Goal: Information Seeking & Learning: Learn about a topic

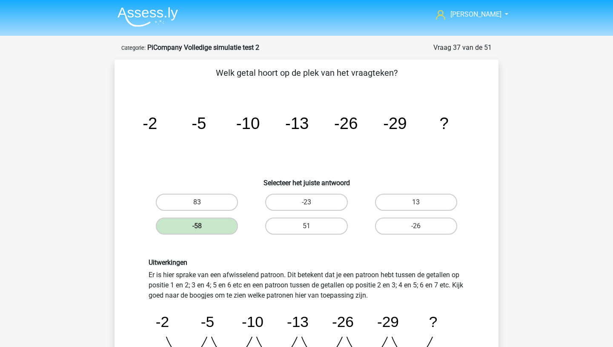
scroll to position [135, 0]
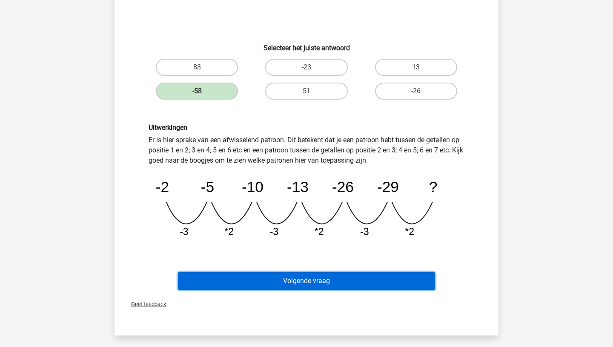
click at [250, 286] on button "Volgende vraag" at bounding box center [307, 281] width 258 height 18
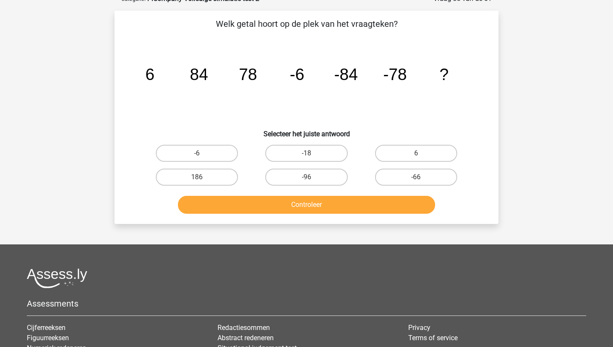
scroll to position [43, 0]
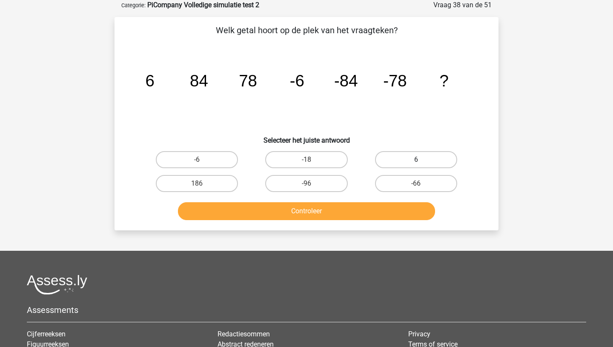
click at [421, 166] on label "6" at bounding box center [416, 159] width 82 height 17
click at [421, 165] on input "6" at bounding box center [419, 163] width 6 height 6
radio input "true"
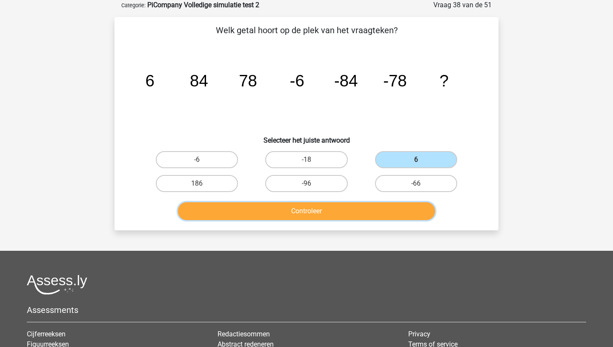
click at [330, 206] on button "Controleer" at bounding box center [307, 211] width 258 height 18
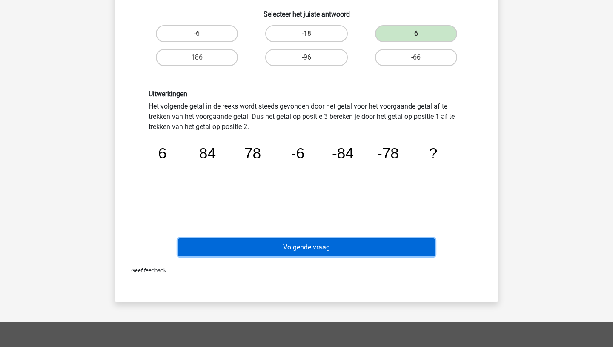
click at [317, 246] on button "Volgende vraag" at bounding box center [307, 247] width 258 height 18
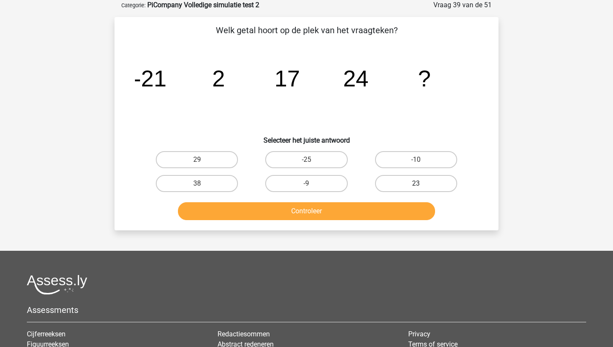
click at [394, 178] on label "23" at bounding box center [416, 183] width 82 height 17
click at [416, 183] on input "23" at bounding box center [419, 186] width 6 height 6
radio input "true"
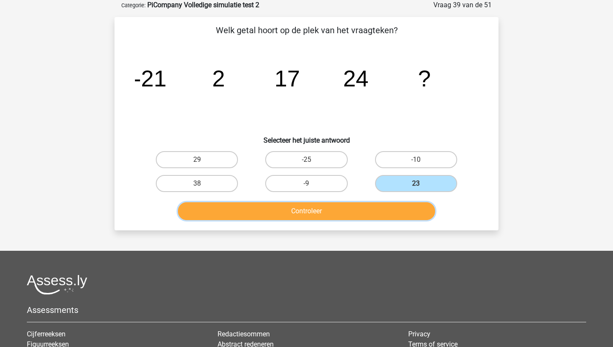
click at [356, 215] on button "Controleer" at bounding box center [307, 211] width 258 height 18
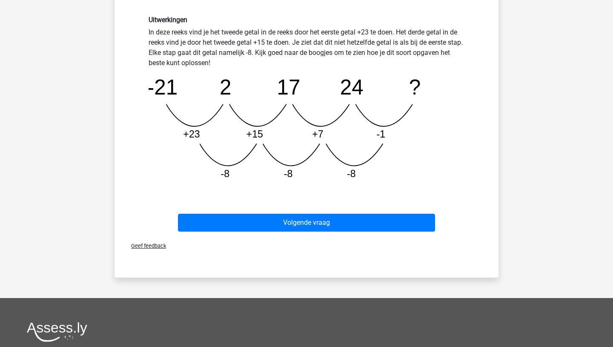
scroll to position [249, 0]
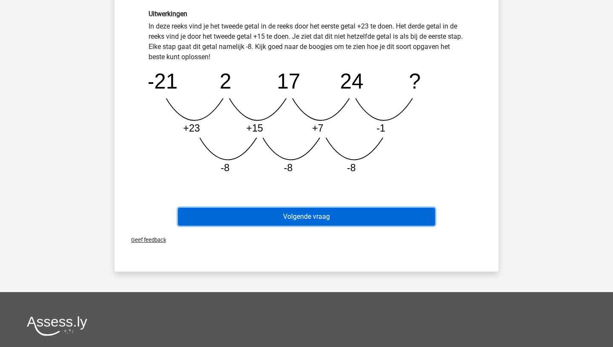
click at [294, 214] on button "Volgende vraag" at bounding box center [307, 217] width 258 height 18
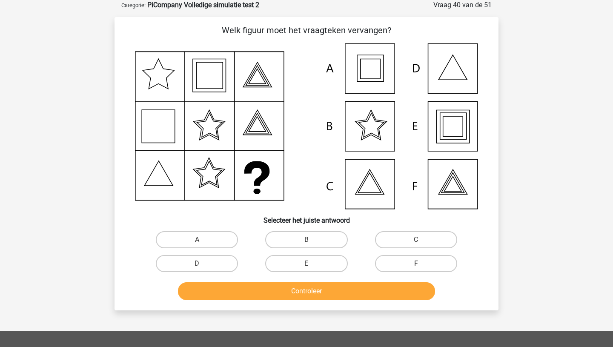
scroll to position [23, 0]
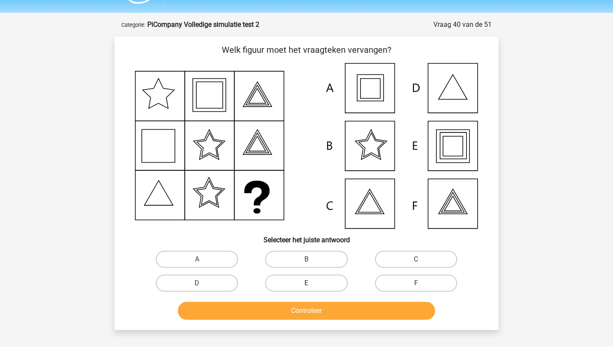
click at [311, 278] on label "E" at bounding box center [306, 283] width 82 height 17
click at [311, 283] on input "E" at bounding box center [309, 286] width 6 height 6
radio input "true"
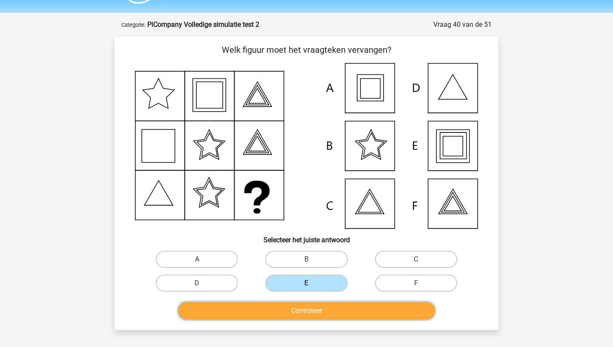
click at [319, 317] on button "Controleer" at bounding box center [307, 311] width 258 height 18
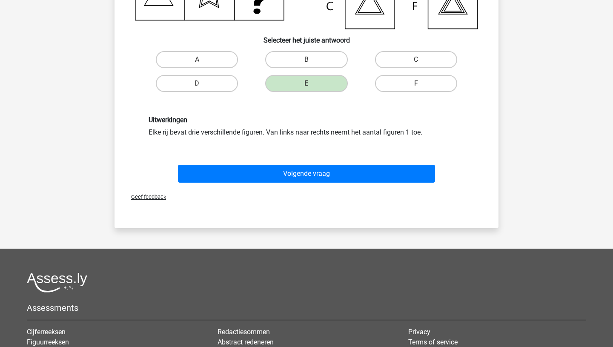
scroll to position [207, 0]
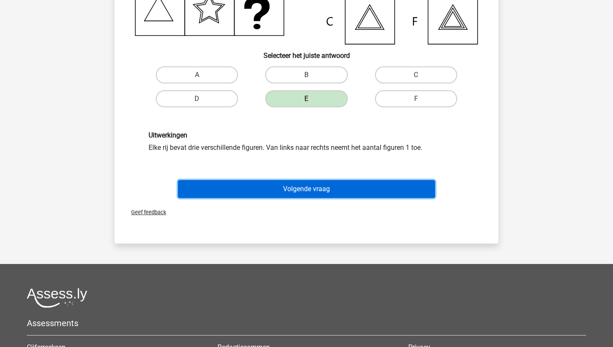
click at [303, 186] on button "Volgende vraag" at bounding box center [307, 189] width 258 height 18
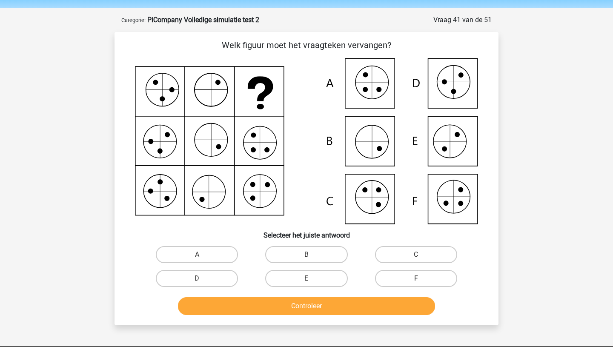
scroll to position [27, 0]
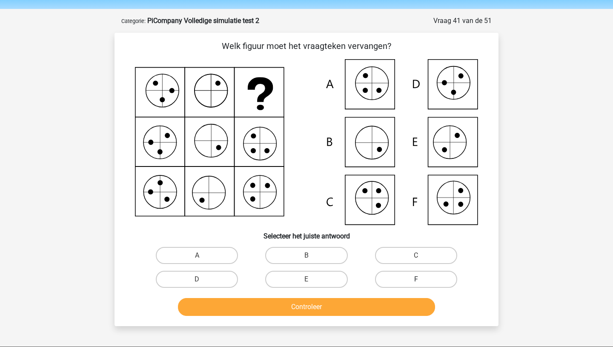
click at [388, 274] on label "F" at bounding box center [416, 279] width 82 height 17
click at [416, 279] on input "F" at bounding box center [419, 282] width 6 height 6
radio input "true"
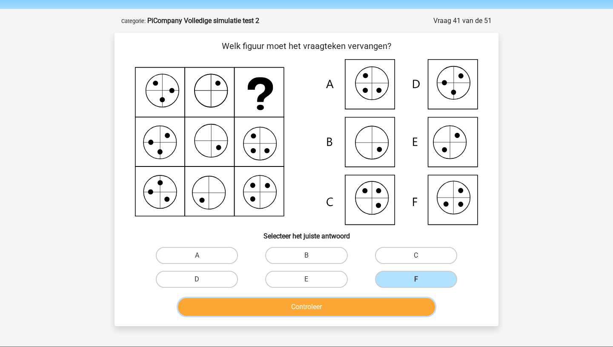
click at [376, 310] on button "Controleer" at bounding box center [307, 307] width 258 height 18
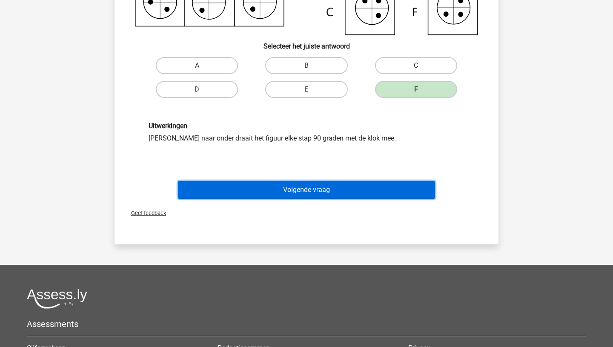
click at [322, 191] on button "Volgende vraag" at bounding box center [307, 190] width 258 height 18
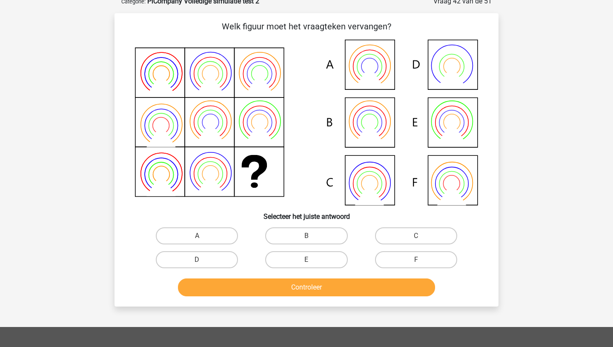
scroll to position [43, 0]
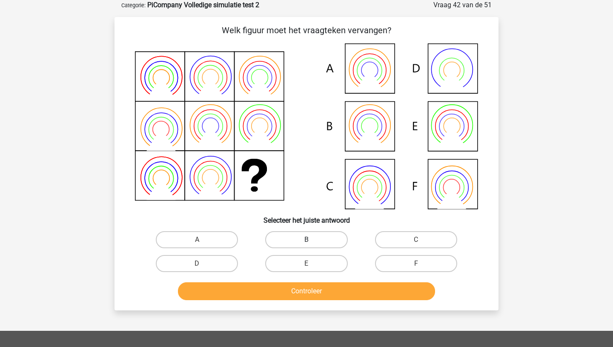
click at [292, 241] on label "B" at bounding box center [306, 239] width 82 height 17
click at [306, 241] on input "B" at bounding box center [309, 243] width 6 height 6
radio input "true"
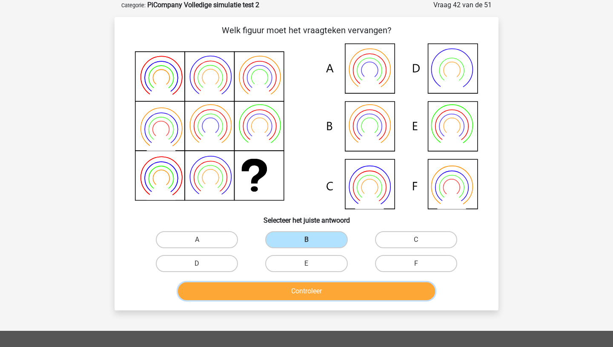
click at [279, 299] on button "Controleer" at bounding box center [307, 291] width 258 height 18
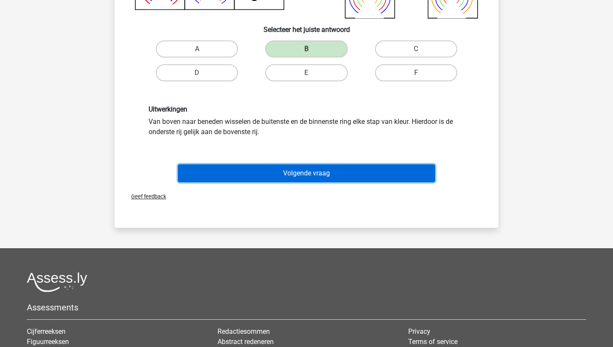
click at [325, 168] on button "Volgende vraag" at bounding box center [307, 173] width 258 height 18
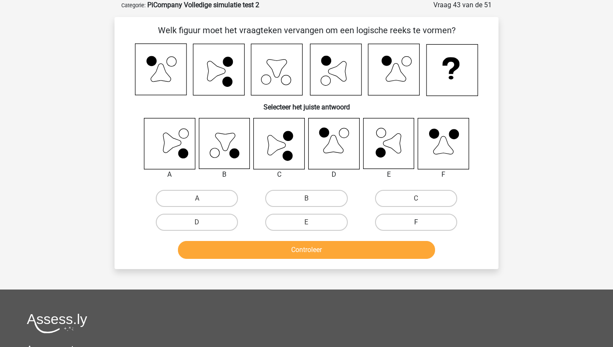
click at [411, 222] on label "F" at bounding box center [416, 222] width 82 height 17
click at [416, 222] on input "F" at bounding box center [419, 225] width 6 height 6
radio input "true"
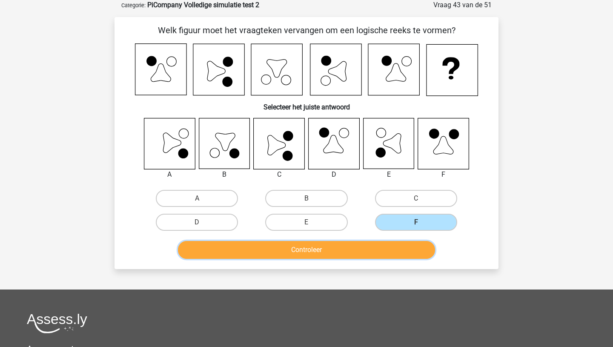
click at [340, 251] on button "Controleer" at bounding box center [307, 250] width 258 height 18
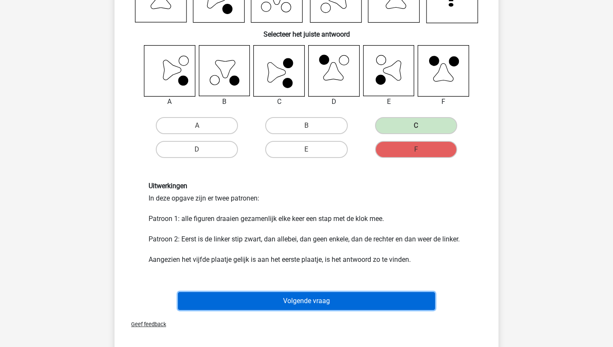
click at [326, 292] on button "Volgende vraag" at bounding box center [307, 301] width 258 height 18
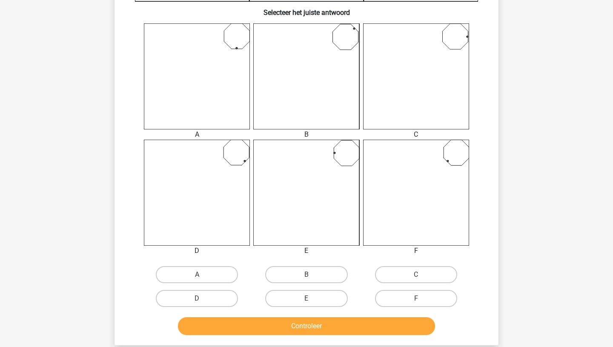
scroll to position [323, 0]
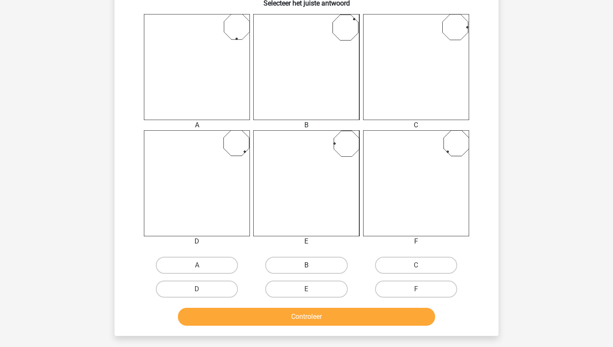
click at [282, 267] on label "B" at bounding box center [306, 265] width 82 height 17
click at [306, 267] on input "B" at bounding box center [309, 268] width 6 height 6
radio input "true"
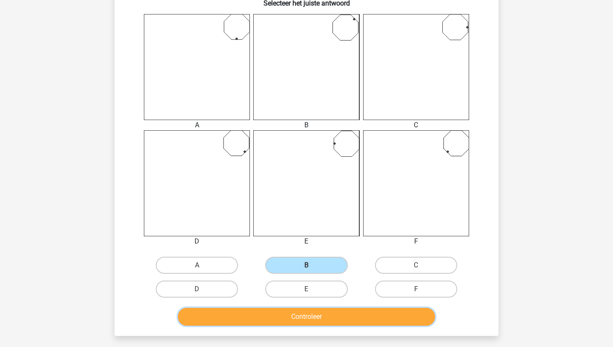
click at [274, 308] on button "Controleer" at bounding box center [307, 317] width 258 height 18
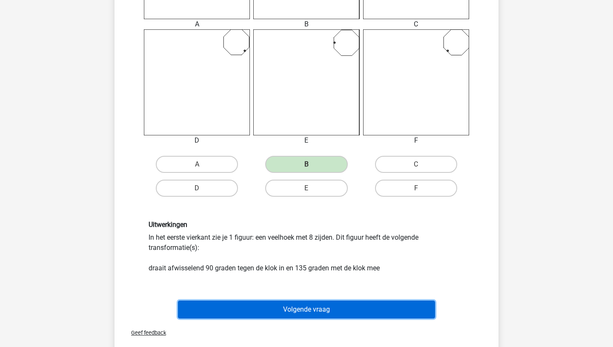
click at [274, 308] on button "Volgende vraag" at bounding box center [307, 310] width 258 height 18
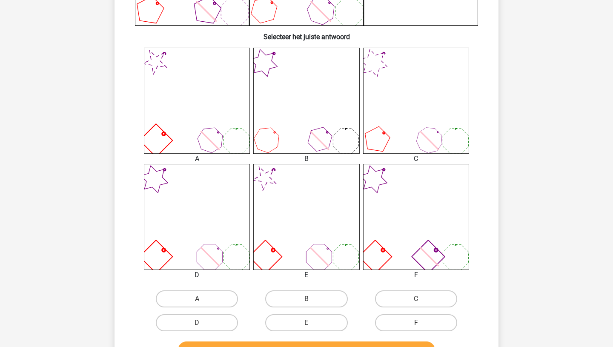
scroll to position [307, 0]
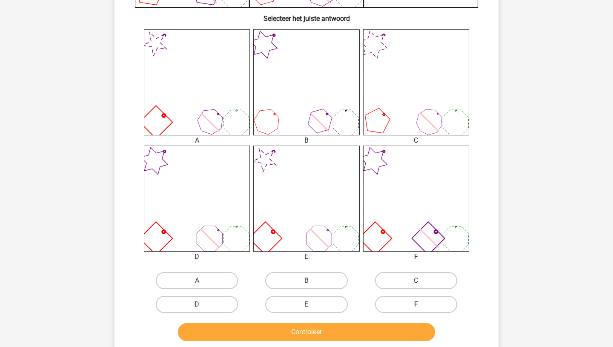
click at [393, 312] on label "F" at bounding box center [416, 304] width 82 height 17
click at [416, 310] on input "F" at bounding box center [419, 307] width 6 height 6
radio input "true"
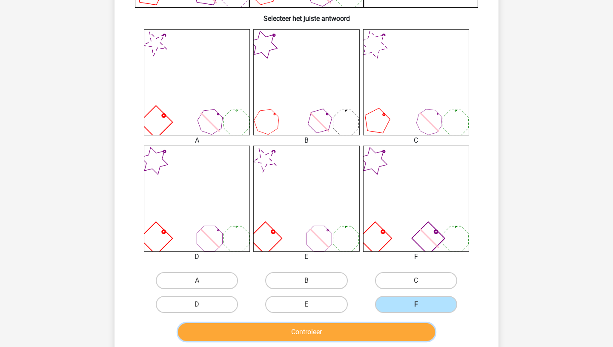
click at [345, 332] on button "Controleer" at bounding box center [307, 332] width 258 height 18
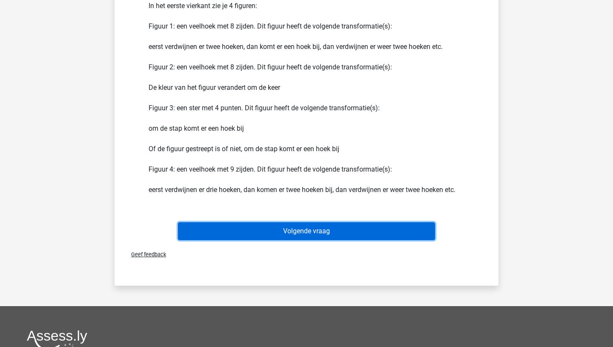
click at [280, 223] on button "Volgende vraag" at bounding box center [307, 231] width 258 height 18
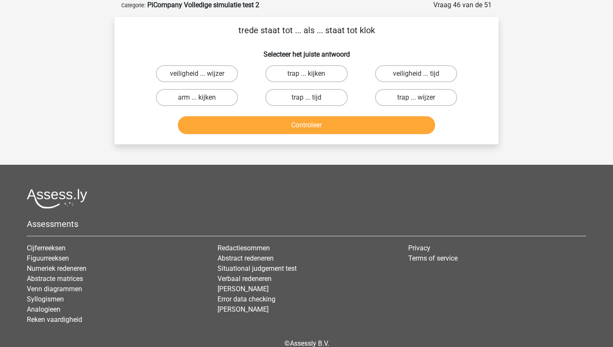
scroll to position [15, 0]
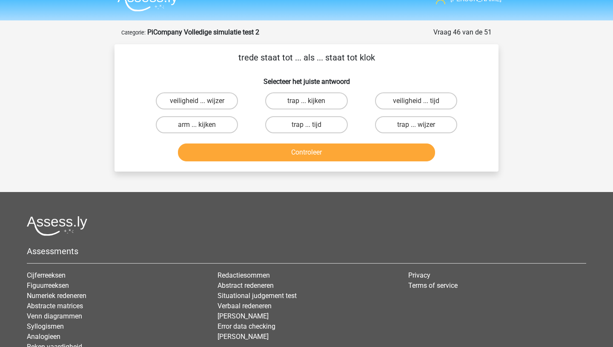
click at [309, 126] on input "trap ... tijd" at bounding box center [309, 128] width 6 height 6
radio input "true"
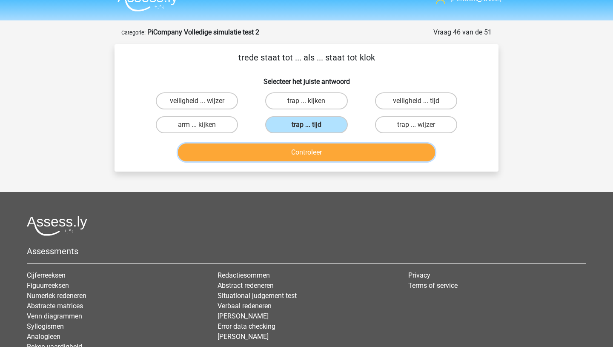
click at [305, 149] on button "Controleer" at bounding box center [307, 152] width 258 height 18
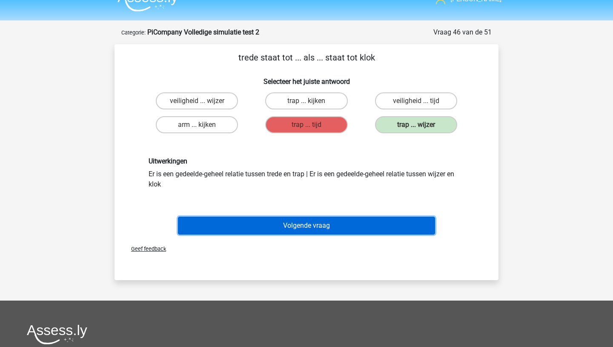
click at [353, 226] on button "Volgende vraag" at bounding box center [307, 226] width 258 height 18
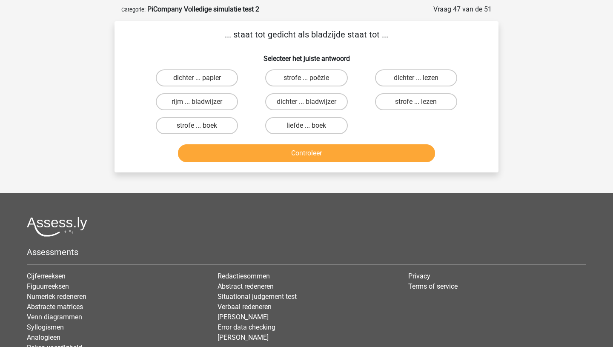
scroll to position [26, 0]
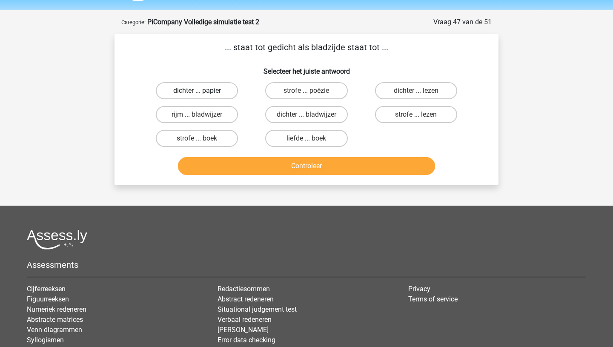
click at [208, 86] on label "dichter ... papier" at bounding box center [197, 90] width 82 height 17
click at [203, 91] on input "dichter ... papier" at bounding box center [200, 94] width 6 height 6
radio input "true"
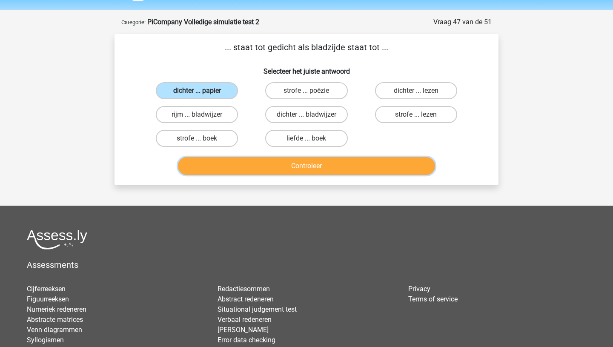
click at [277, 165] on button "Controleer" at bounding box center [307, 166] width 258 height 18
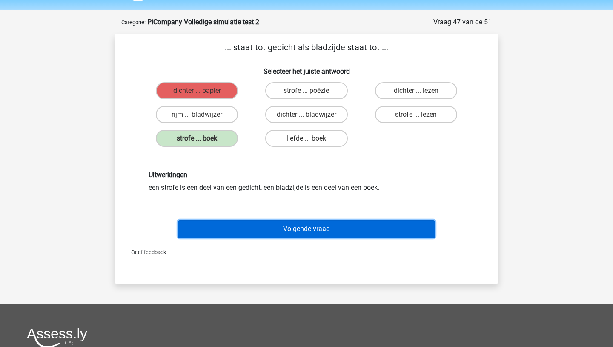
click at [263, 232] on button "Volgende vraag" at bounding box center [307, 229] width 258 height 18
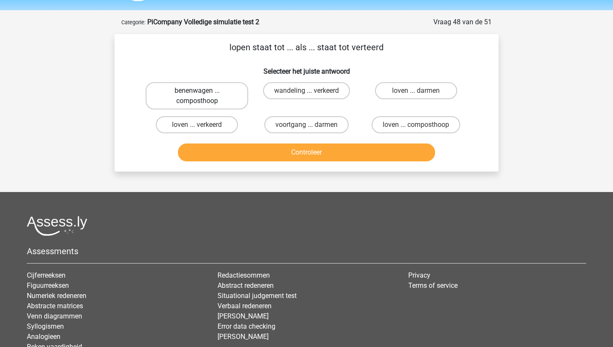
click at [211, 94] on label "benenwagen ... composthoop" at bounding box center [197, 95] width 103 height 27
click at [203, 94] on input "benenwagen ... composthoop" at bounding box center [200, 94] width 6 height 6
radio input "true"
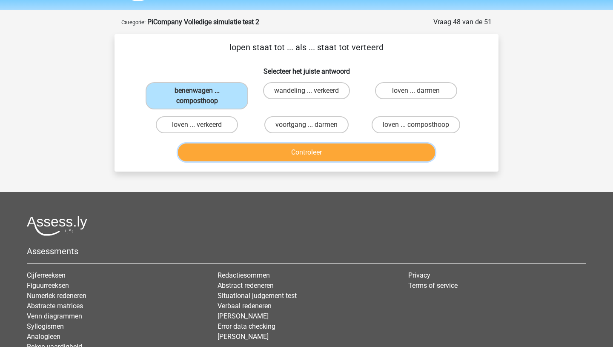
click at [240, 155] on button "Controleer" at bounding box center [307, 152] width 258 height 18
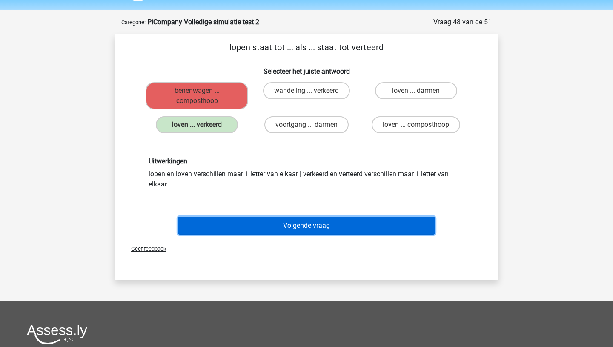
click at [269, 228] on button "Volgende vraag" at bounding box center [307, 226] width 258 height 18
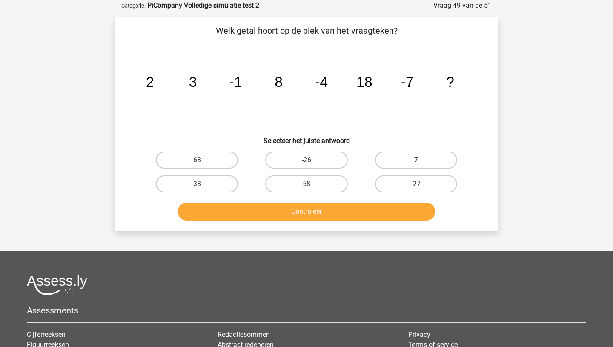
scroll to position [43, 0]
click at [319, 178] on label "58" at bounding box center [306, 183] width 82 height 17
click at [312, 183] on input "58" at bounding box center [309, 186] width 6 height 6
radio input "true"
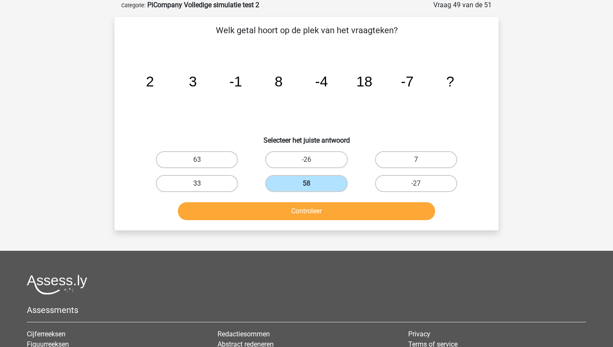
click at [190, 186] on label "33" at bounding box center [197, 183] width 82 height 17
click at [197, 186] on input "33" at bounding box center [200, 186] width 6 height 6
radio input "true"
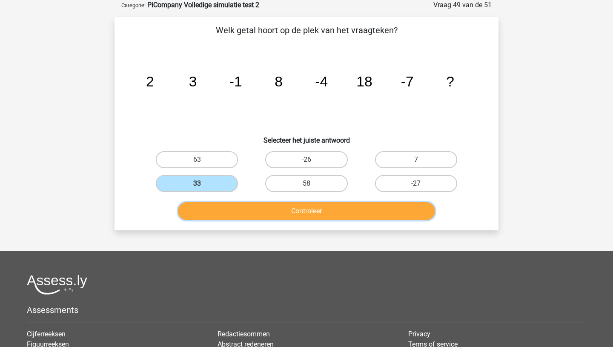
click at [208, 219] on button "Controleer" at bounding box center [307, 211] width 258 height 18
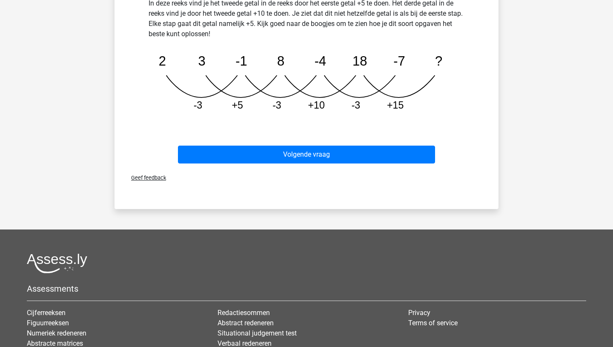
scroll to position [303, 0]
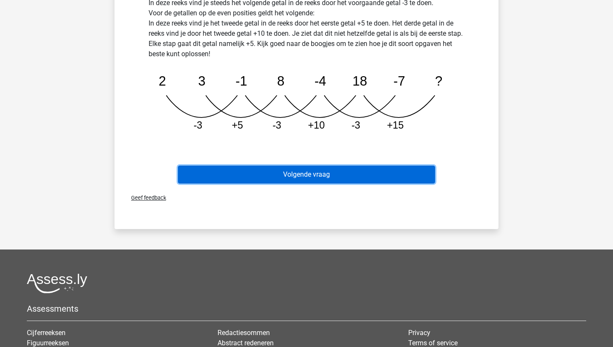
click at [305, 175] on button "Volgende vraag" at bounding box center [307, 175] width 258 height 18
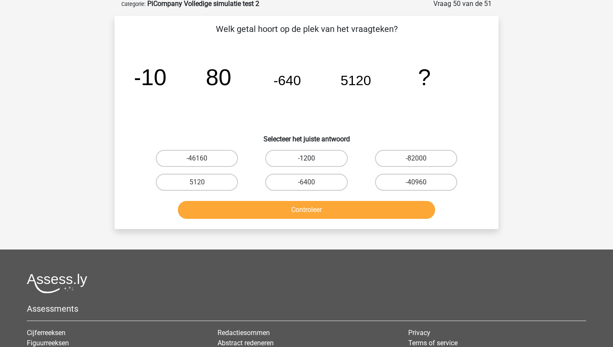
scroll to position [43, 0]
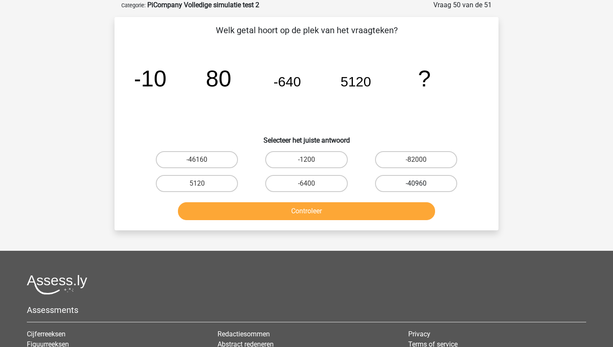
click at [398, 186] on label "-40960" at bounding box center [416, 183] width 82 height 17
click at [416, 186] on input "-40960" at bounding box center [419, 186] width 6 height 6
radio input "true"
click at [368, 199] on div "Controleer" at bounding box center [306, 209] width 357 height 28
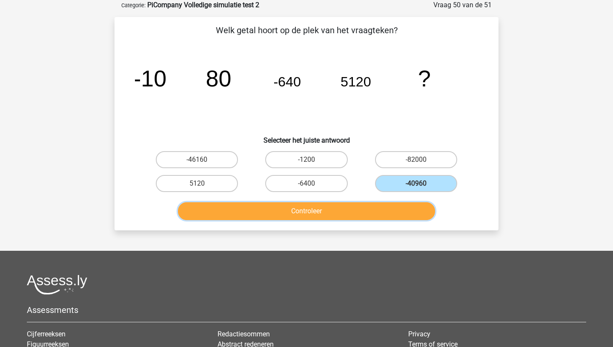
click at [368, 209] on button "Controleer" at bounding box center [307, 211] width 258 height 18
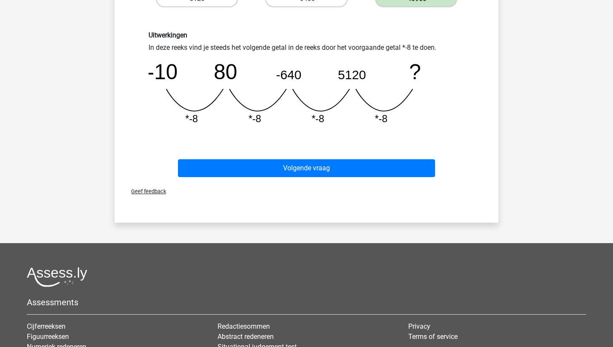
scroll to position [228, 0]
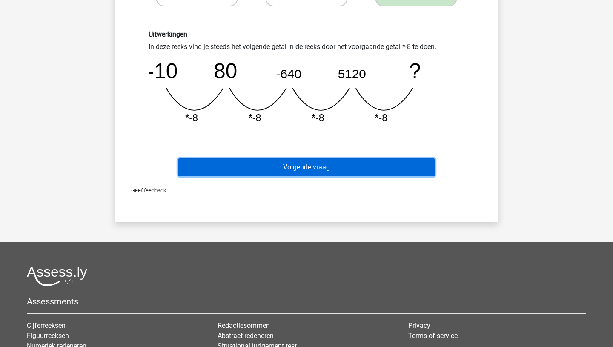
click at [317, 163] on button "Volgende vraag" at bounding box center [307, 167] width 258 height 18
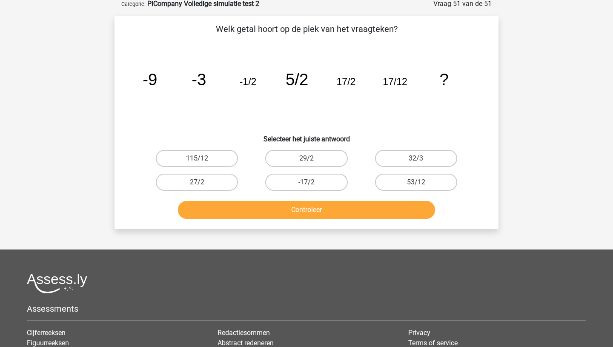
scroll to position [43, 0]
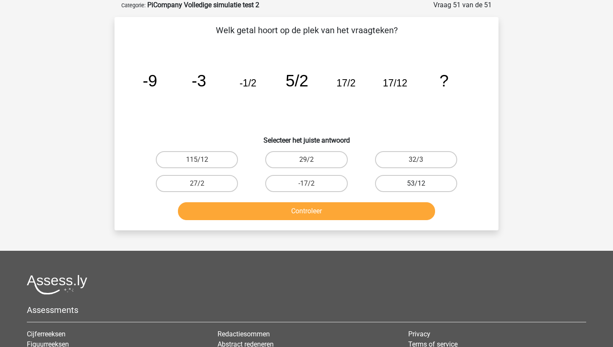
click at [418, 180] on label "53/12" at bounding box center [416, 183] width 82 height 17
click at [418, 183] on input "53/12" at bounding box center [419, 186] width 6 height 6
radio input "true"
click at [347, 202] on div "Controleer" at bounding box center [306, 212] width 329 height 21
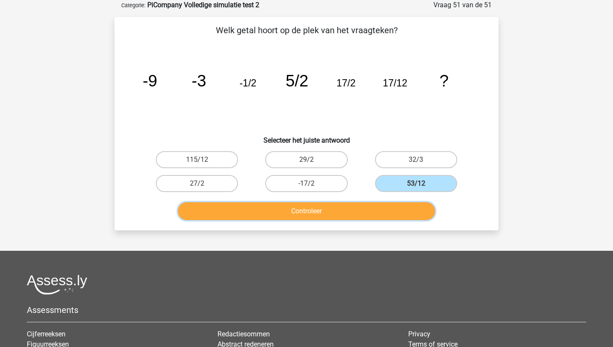
click at [348, 209] on button "Controleer" at bounding box center [307, 211] width 258 height 18
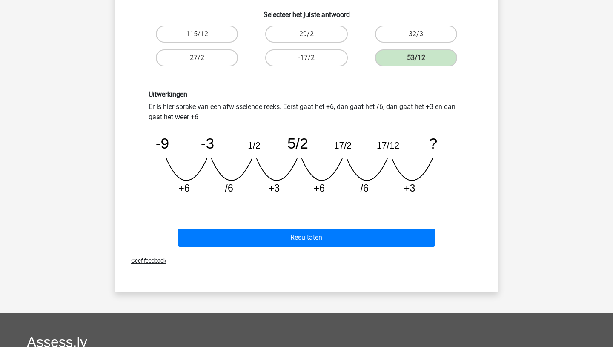
scroll to position [169, 0]
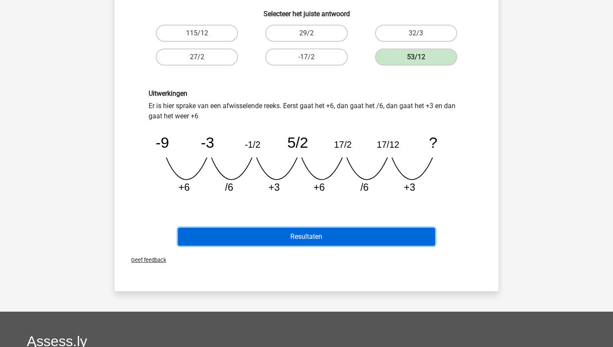
click at [336, 232] on button "Resultaten" at bounding box center [307, 237] width 258 height 18
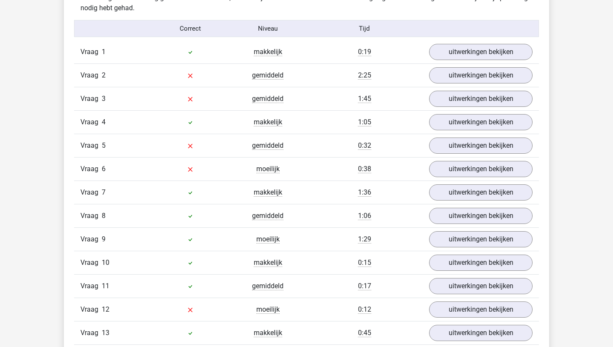
scroll to position [749, 0]
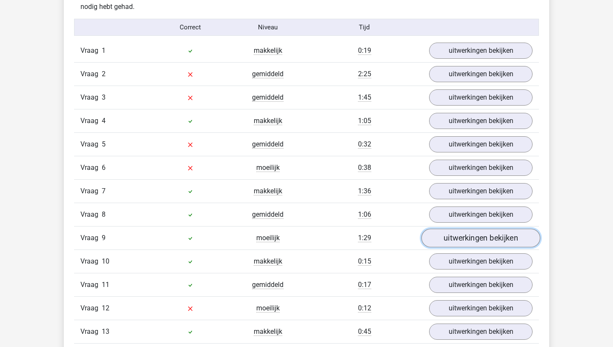
click at [457, 238] on link "uitwerkingen bekijken" at bounding box center [480, 238] width 119 height 19
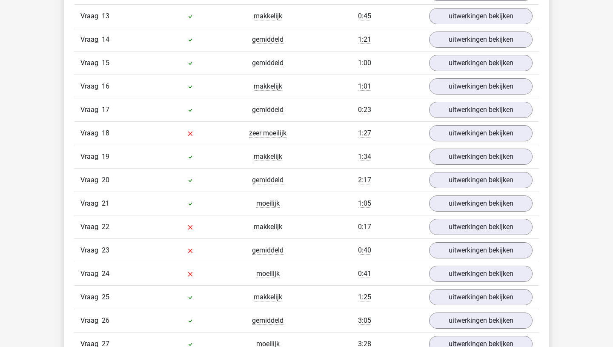
scroll to position [1778, 0]
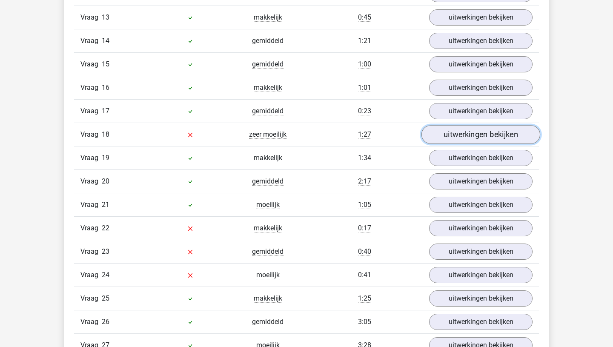
click at [474, 135] on link "uitwerkingen bekijken" at bounding box center [480, 134] width 119 height 19
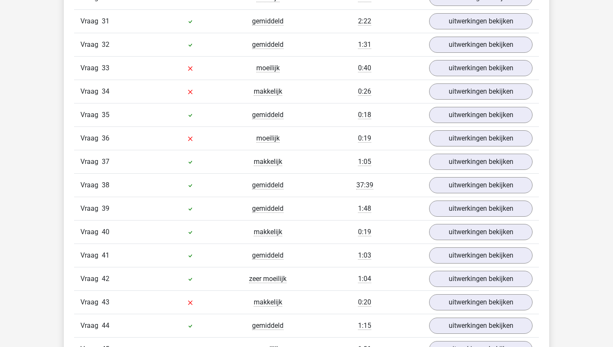
scroll to position [2800, 0]
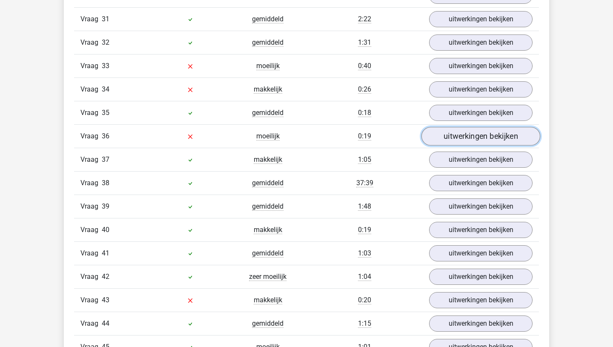
click at [480, 136] on link "uitwerkingen bekijken" at bounding box center [480, 136] width 119 height 19
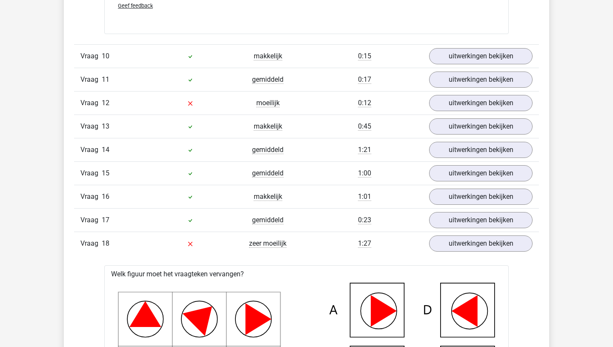
scroll to position [1661, 0]
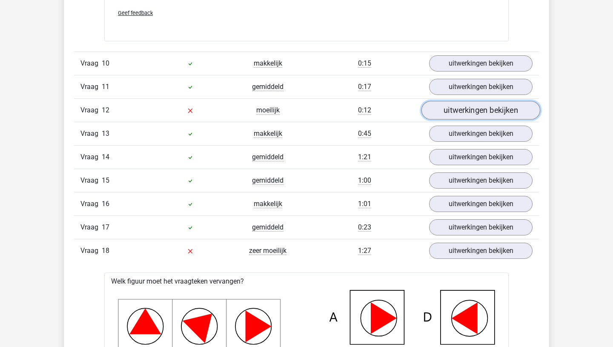
click at [444, 111] on link "uitwerkingen bekijken" at bounding box center [480, 110] width 119 height 19
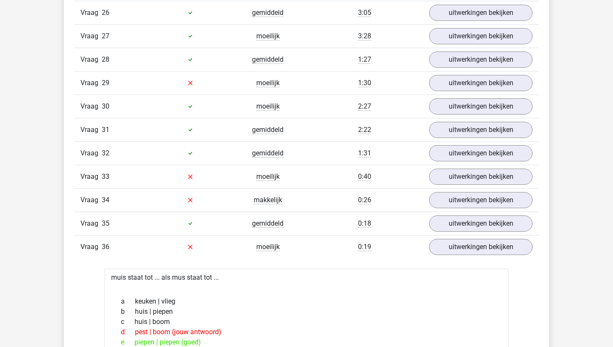
scroll to position [2894, 0]
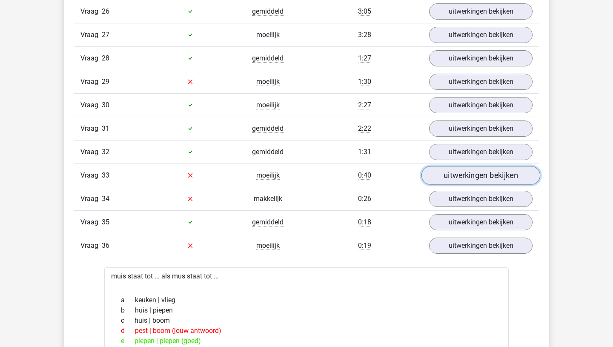
click at [454, 173] on link "uitwerkingen bekijken" at bounding box center [480, 175] width 119 height 19
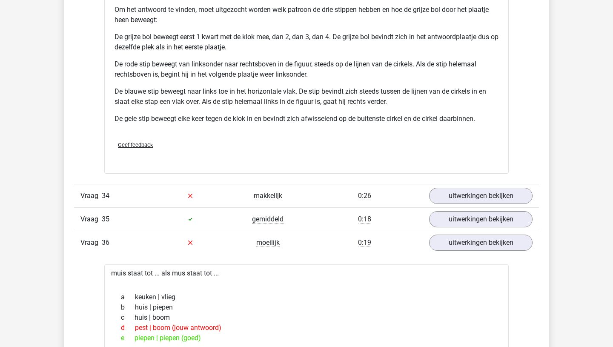
scroll to position [3485, 0]
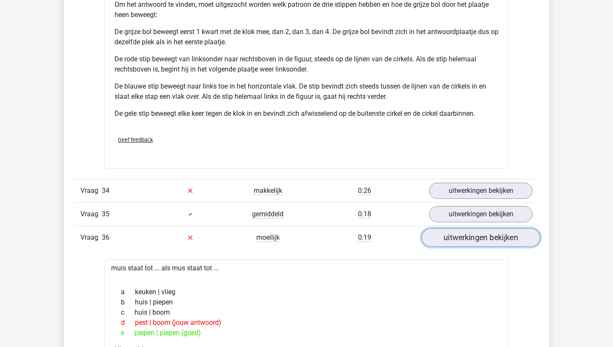
click at [467, 239] on link "uitwerkingen bekijken" at bounding box center [480, 237] width 119 height 19
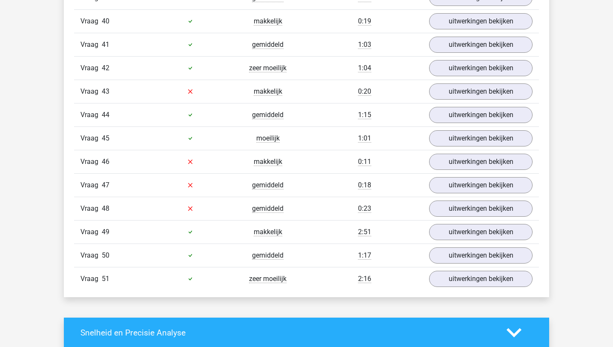
scroll to position [3793, 0]
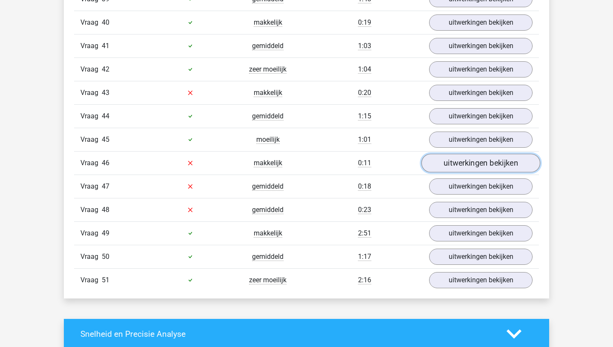
click at [481, 166] on link "uitwerkingen bekijken" at bounding box center [480, 163] width 119 height 19
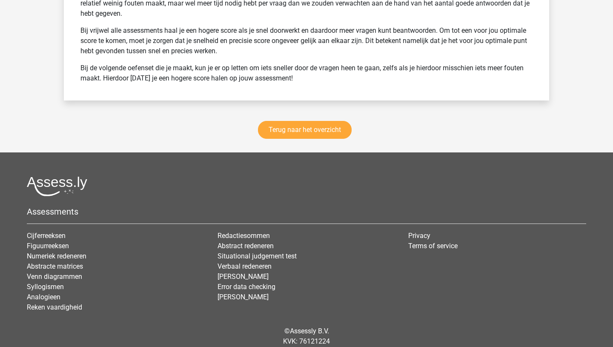
scroll to position [4685, 0]
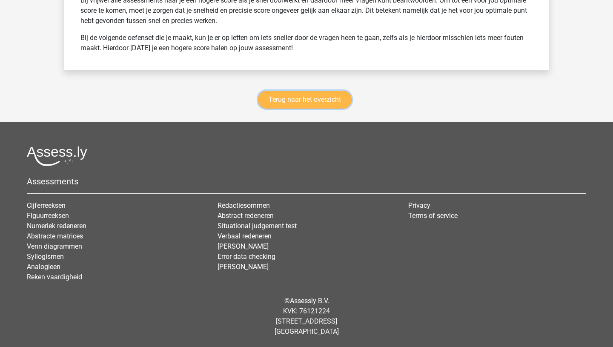
click at [313, 97] on link "Terug naar het overzicht" at bounding box center [305, 100] width 94 height 18
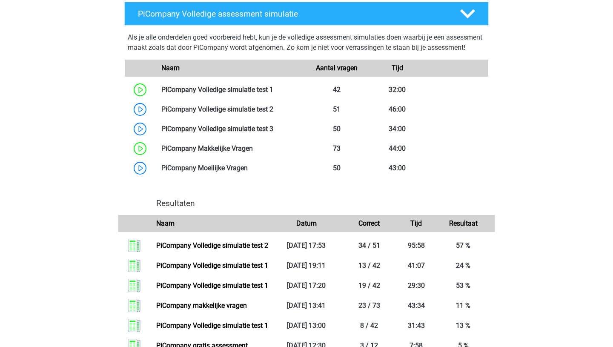
scroll to position [491, 0]
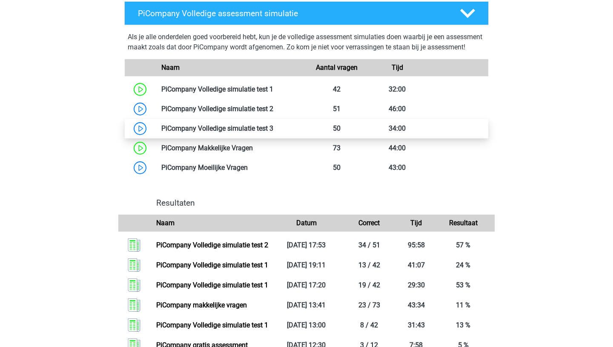
click at [273, 132] on link at bounding box center [273, 128] width 0 height 8
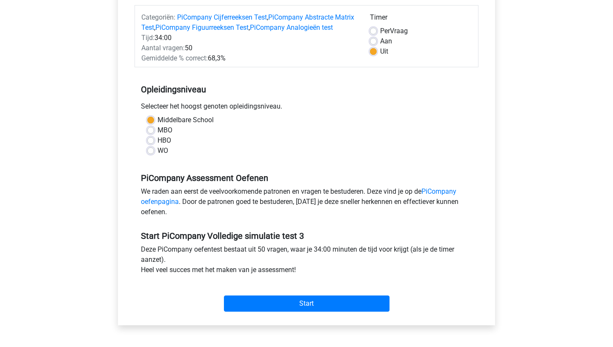
scroll to position [109, 0]
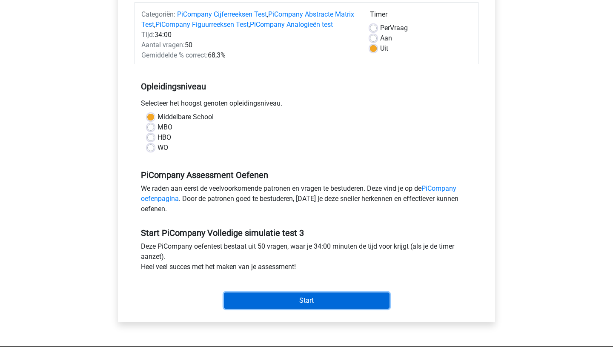
click at [300, 309] on input "Start" at bounding box center [307, 300] width 166 height 16
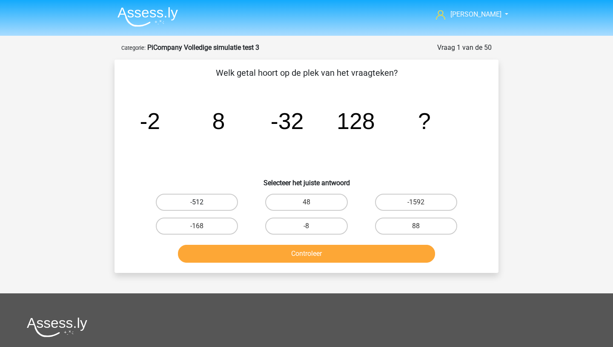
click at [211, 202] on label "-512" at bounding box center [197, 202] width 82 height 17
click at [203, 202] on input "-512" at bounding box center [200, 205] width 6 height 6
radio input "true"
click at [313, 254] on button "Controleer" at bounding box center [307, 254] width 258 height 18
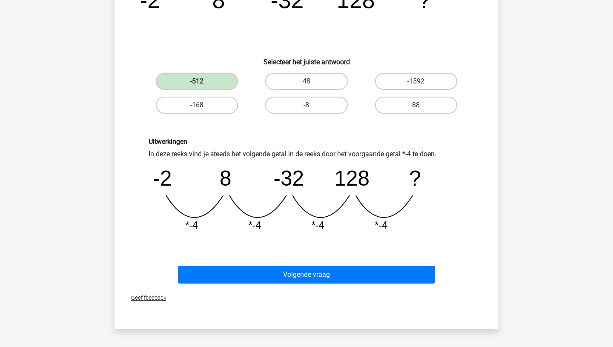
scroll to position [121, 0]
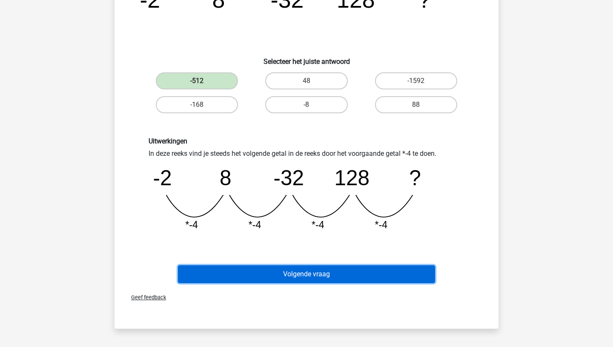
click at [303, 274] on button "Volgende vraag" at bounding box center [307, 274] width 258 height 18
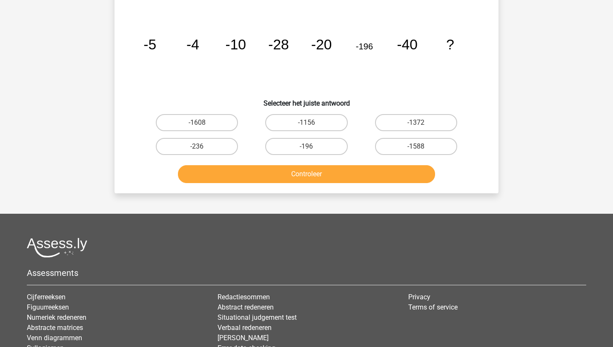
scroll to position [43, 0]
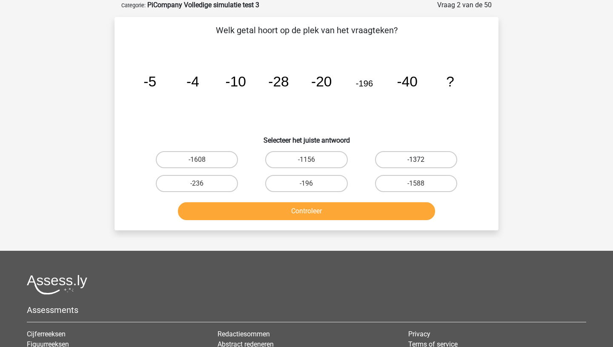
click at [405, 160] on label "-1372" at bounding box center [416, 159] width 82 height 17
click at [416, 160] on input "-1372" at bounding box center [419, 163] width 6 height 6
radio input "true"
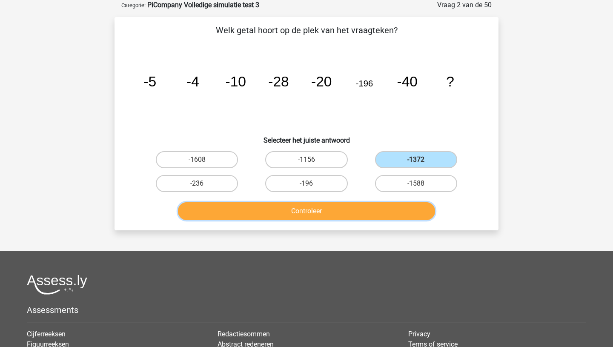
click at [333, 211] on button "Controleer" at bounding box center [307, 211] width 258 height 18
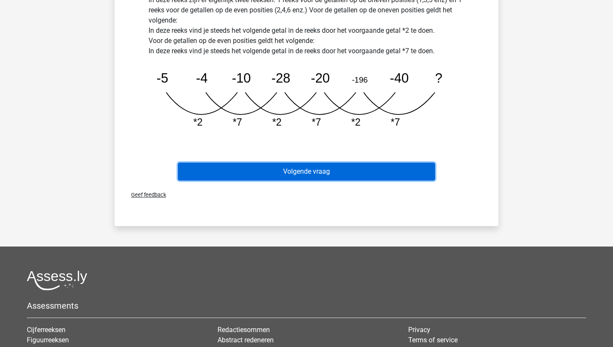
click at [324, 174] on button "Volgende vraag" at bounding box center [307, 172] width 258 height 18
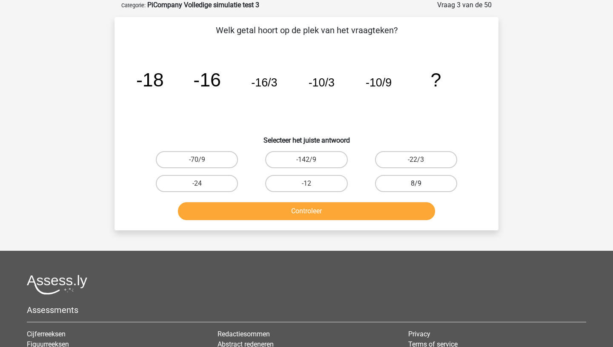
click at [409, 182] on label "8/9" at bounding box center [416, 183] width 82 height 17
click at [416, 183] on input "8/9" at bounding box center [419, 186] width 6 height 6
radio input "true"
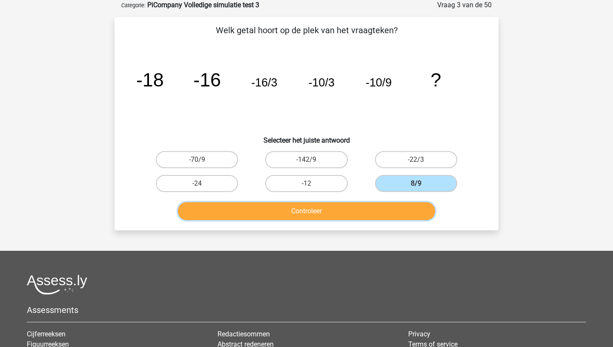
click at [338, 208] on button "Controleer" at bounding box center [307, 211] width 258 height 18
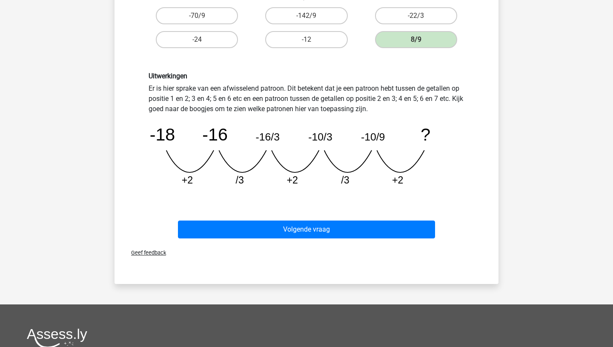
scroll to position [202, 0]
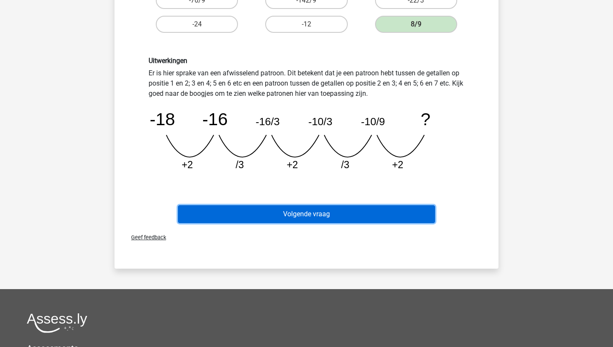
click at [326, 216] on button "Volgende vraag" at bounding box center [307, 214] width 258 height 18
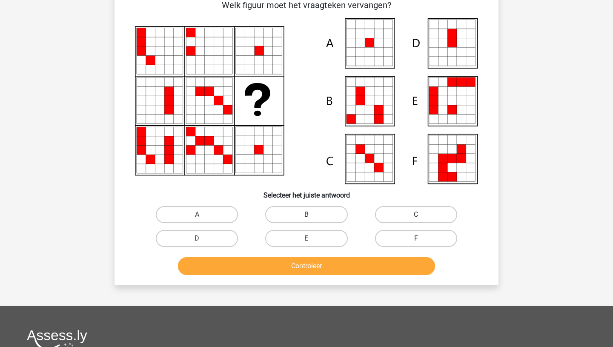
scroll to position [43, 0]
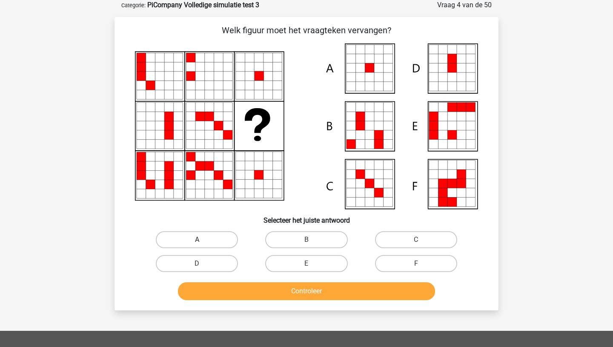
click at [198, 235] on label "A" at bounding box center [197, 239] width 82 height 17
click at [198, 240] on input "A" at bounding box center [200, 243] width 6 height 6
radio input "true"
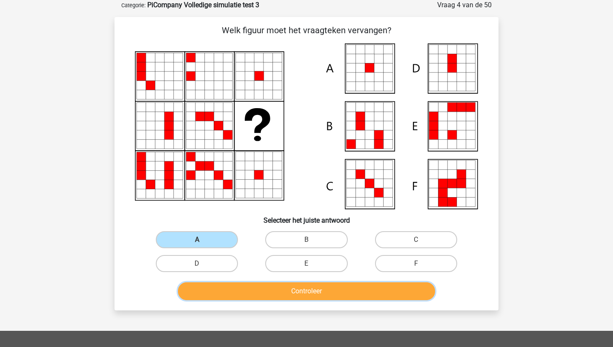
click at [290, 290] on button "Controleer" at bounding box center [307, 291] width 258 height 18
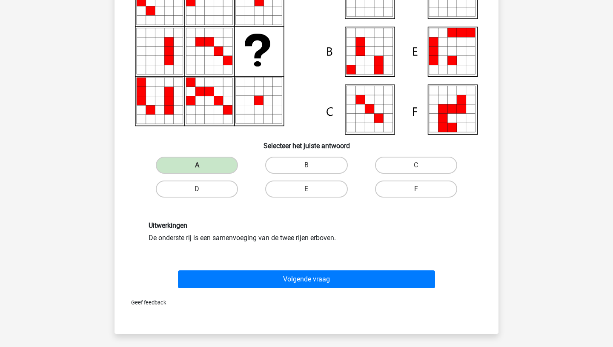
scroll to position [120, 0]
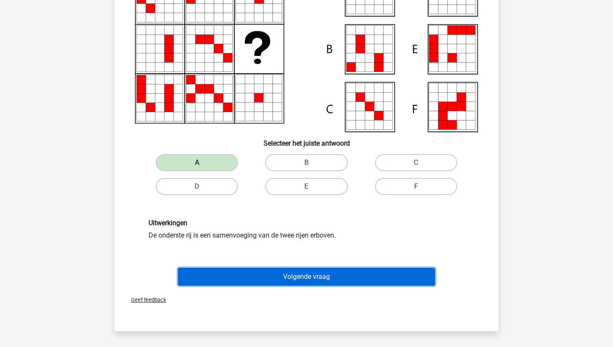
click at [303, 278] on button "Volgende vraag" at bounding box center [307, 277] width 258 height 18
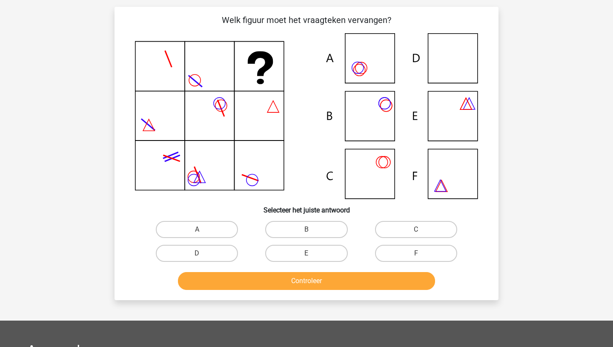
scroll to position [43, 0]
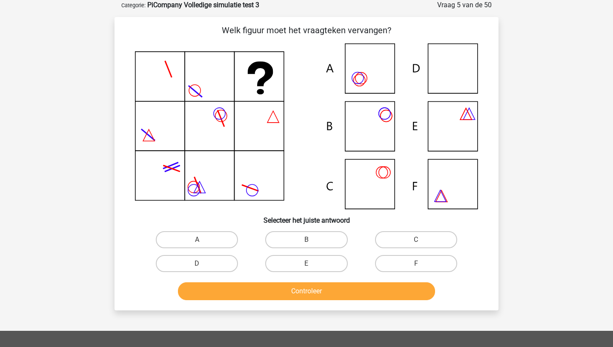
click at [444, 67] on icon at bounding box center [306, 126] width 343 height 166
click at [211, 264] on label "D" at bounding box center [197, 263] width 82 height 17
click at [203, 264] on input "D" at bounding box center [200, 266] width 6 height 6
radio input "true"
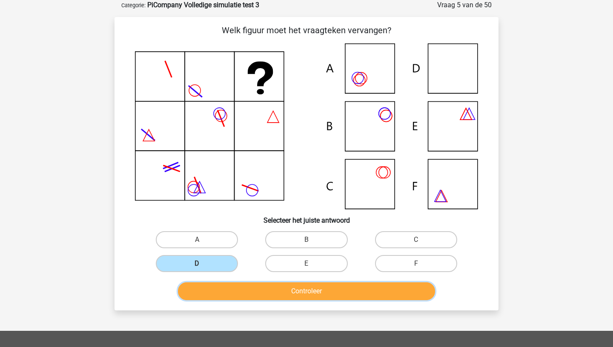
click at [304, 291] on button "Controleer" at bounding box center [307, 291] width 258 height 18
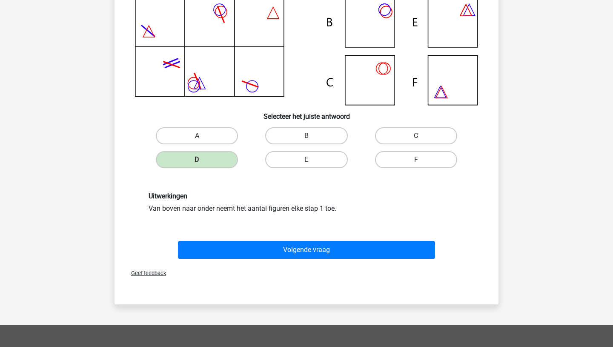
scroll to position [149, 0]
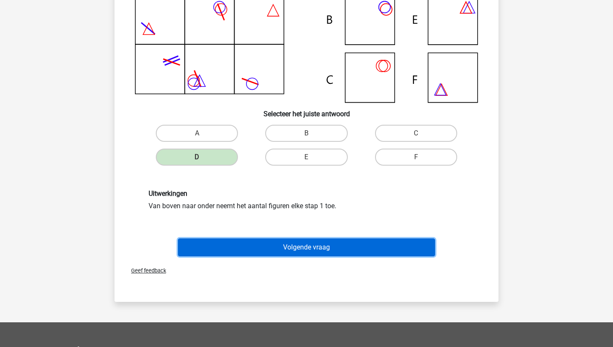
click at [306, 249] on button "Volgende vraag" at bounding box center [307, 247] width 258 height 18
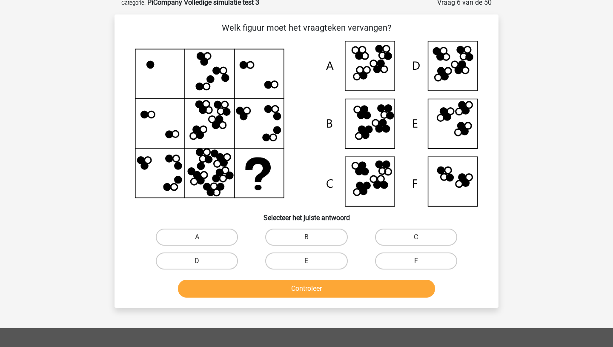
scroll to position [43, 0]
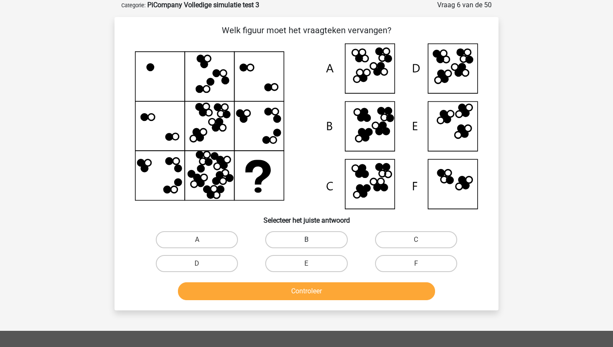
click at [299, 240] on label "B" at bounding box center [306, 239] width 82 height 17
click at [306, 240] on input "B" at bounding box center [309, 243] width 6 height 6
radio input "true"
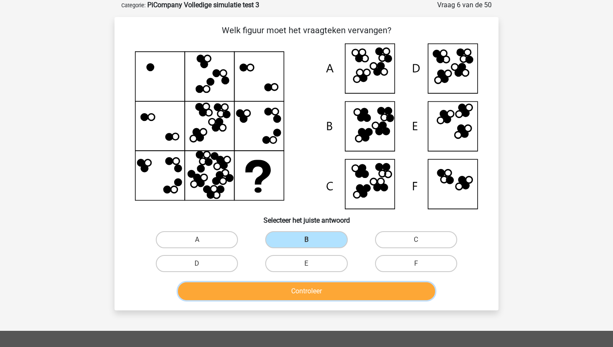
click at [293, 292] on button "Controleer" at bounding box center [307, 291] width 258 height 18
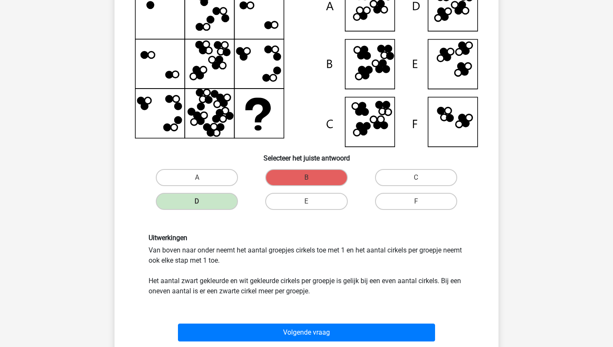
scroll to position [111, 0]
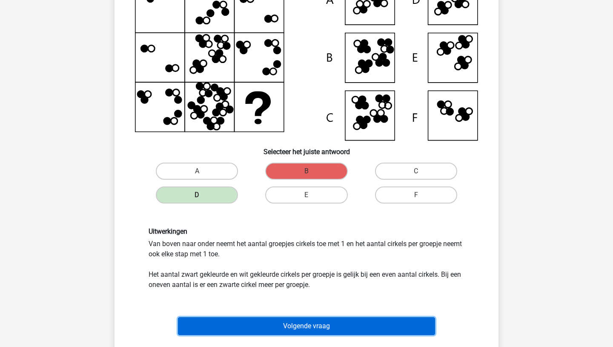
click at [287, 324] on button "Volgende vraag" at bounding box center [307, 326] width 258 height 18
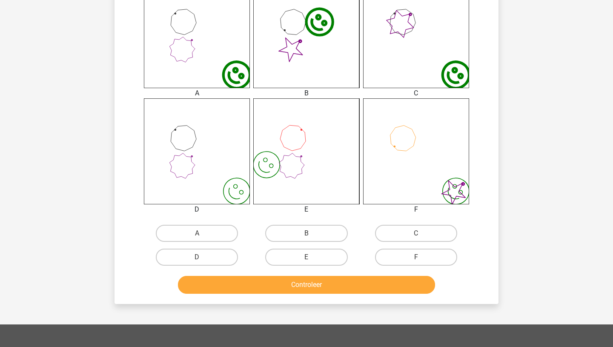
scroll to position [355, 0]
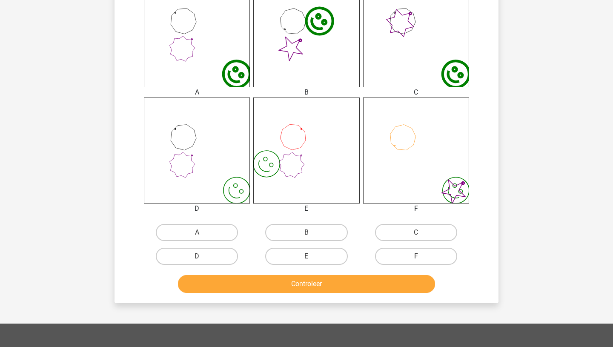
click at [200, 232] on input "A" at bounding box center [200, 235] width 6 height 6
radio input "true"
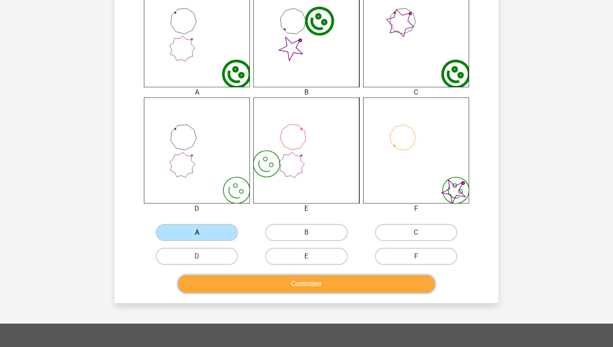
click at [303, 287] on button "Controleer" at bounding box center [307, 284] width 258 height 18
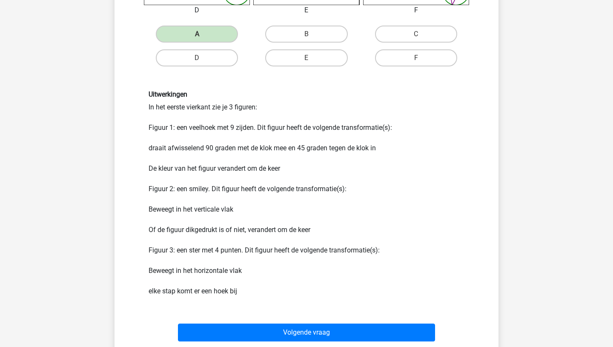
scroll to position [555, 0]
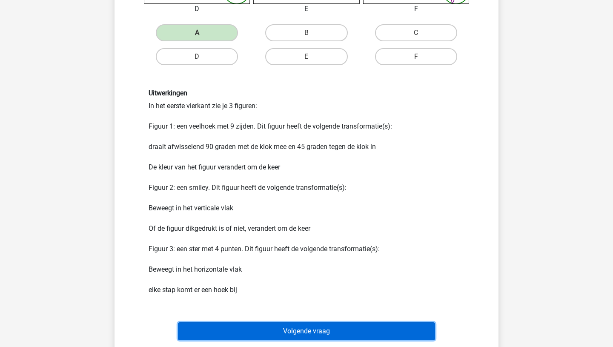
click at [302, 331] on button "Volgende vraag" at bounding box center [307, 331] width 258 height 18
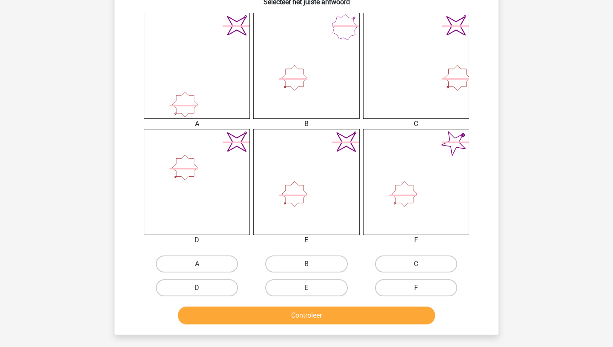
scroll to position [324, 0]
click at [310, 287] on label "E" at bounding box center [306, 287] width 82 height 17
click at [310, 287] on input "E" at bounding box center [309, 290] width 6 height 6
radio input "true"
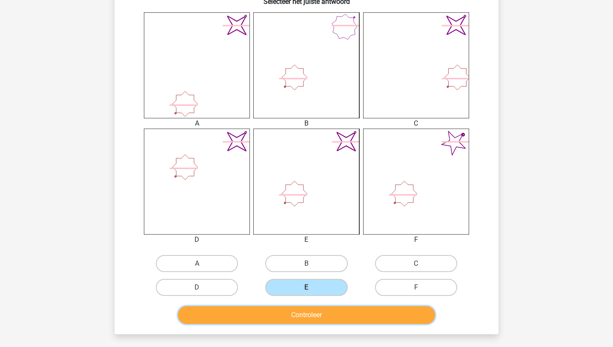
click at [307, 315] on button "Controleer" at bounding box center [307, 315] width 258 height 18
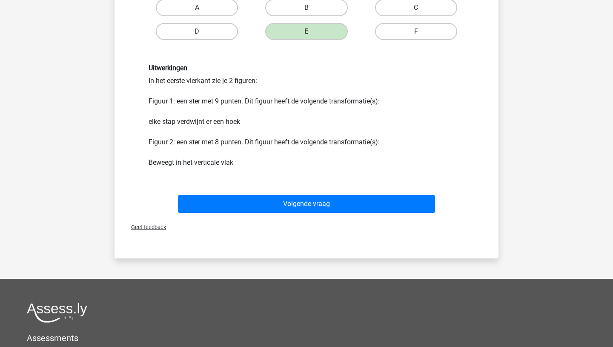
scroll to position [587, 0]
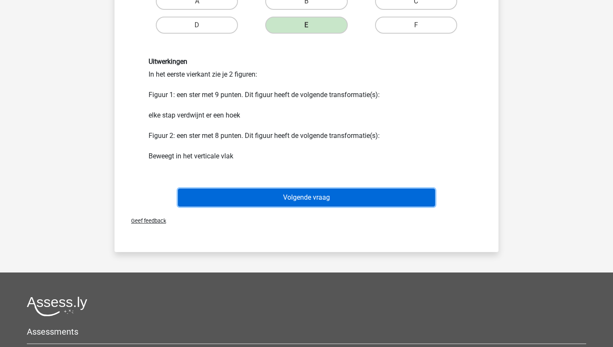
click at [307, 198] on button "Volgende vraag" at bounding box center [307, 198] width 258 height 18
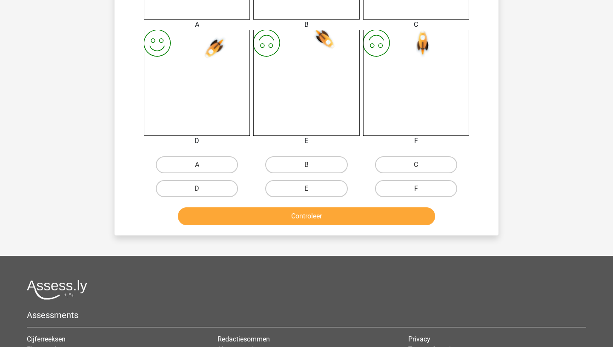
scroll to position [425, 0]
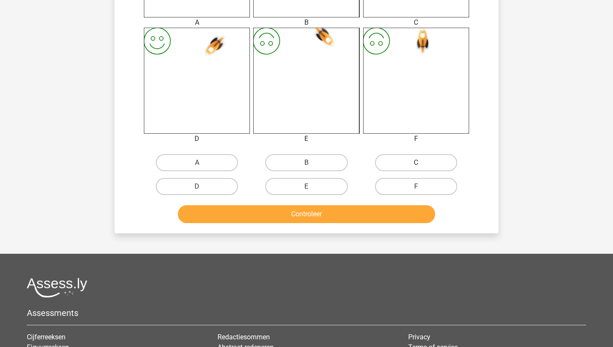
click at [403, 163] on label "C" at bounding box center [416, 162] width 82 height 17
click at [416, 163] on input "C" at bounding box center [419, 166] width 6 height 6
radio input "true"
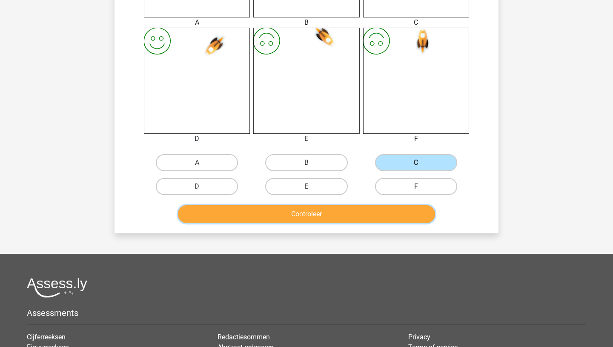
click at [339, 213] on button "Controleer" at bounding box center [307, 214] width 258 height 18
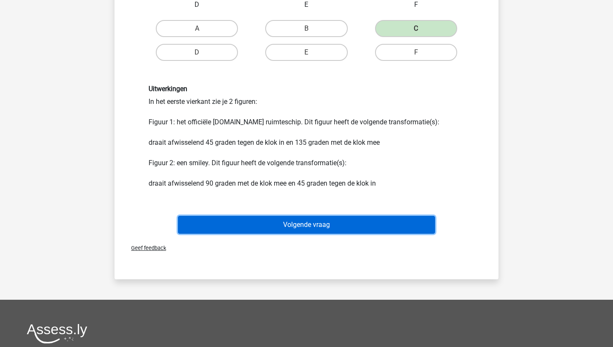
click at [318, 225] on button "Volgende vraag" at bounding box center [307, 225] width 258 height 18
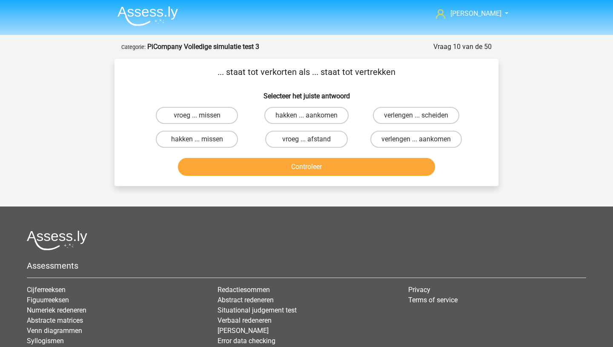
scroll to position [0, 0]
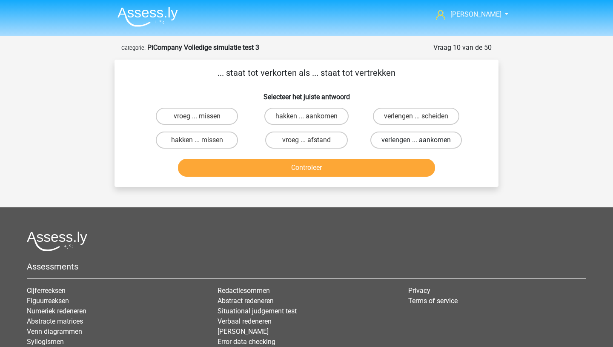
click at [411, 140] on label "verlengen ... aankomen" at bounding box center [416, 140] width 92 height 17
click at [416, 140] on input "verlengen ... aankomen" at bounding box center [419, 143] width 6 height 6
radio input "true"
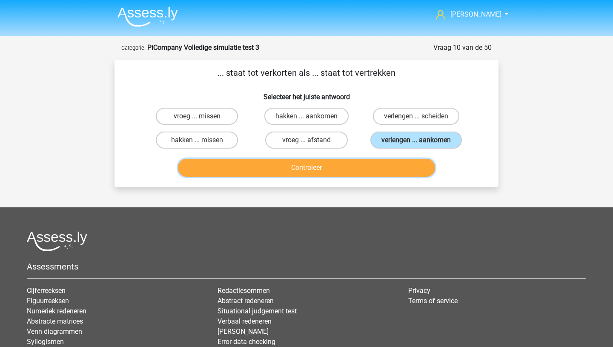
click at [315, 169] on button "Controleer" at bounding box center [307, 168] width 258 height 18
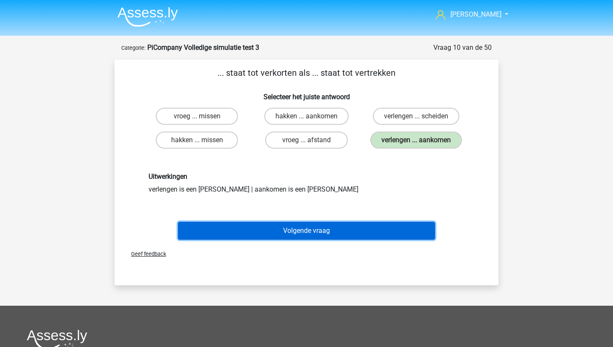
click at [305, 232] on button "Volgende vraag" at bounding box center [307, 231] width 258 height 18
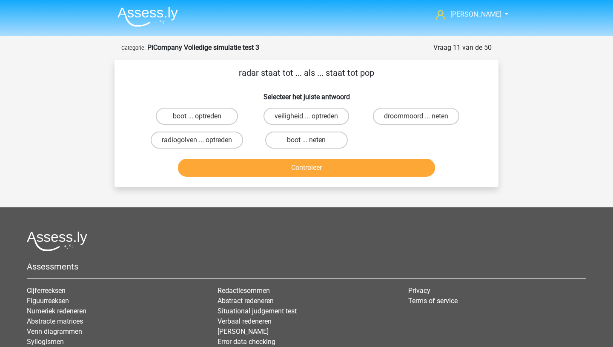
scroll to position [43, 0]
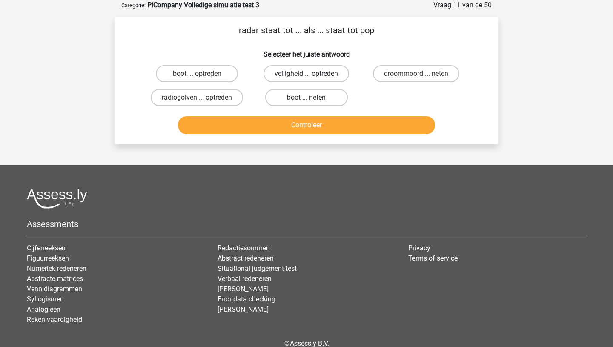
click at [326, 71] on label "veiligheid ... optreden" at bounding box center [306, 73] width 86 height 17
click at [312, 74] on input "veiligheid ... optreden" at bounding box center [309, 77] width 6 height 6
radio input "true"
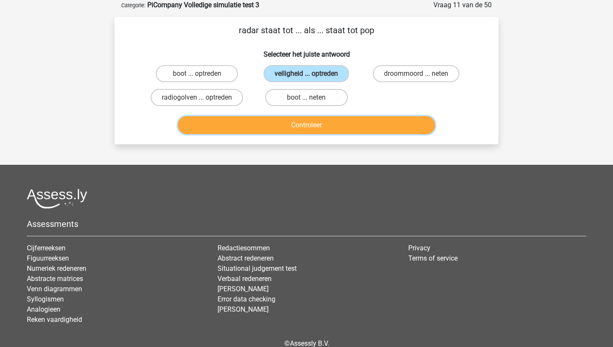
click at [306, 127] on button "Controleer" at bounding box center [307, 125] width 258 height 18
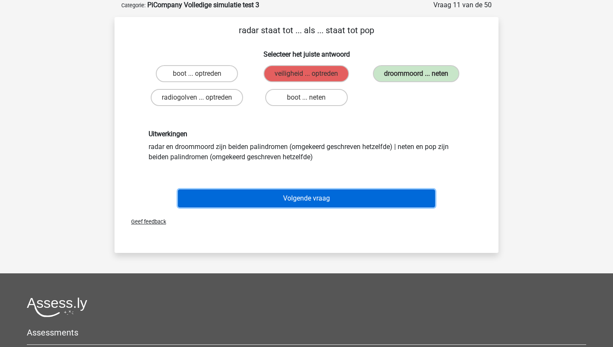
click at [300, 196] on button "Volgende vraag" at bounding box center [307, 198] width 258 height 18
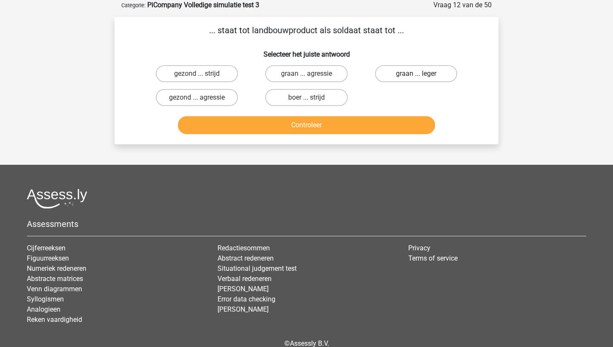
click at [415, 73] on label "graan ... leger" at bounding box center [416, 73] width 82 height 17
click at [416, 74] on input "graan ... leger" at bounding box center [419, 77] width 6 height 6
radio input "true"
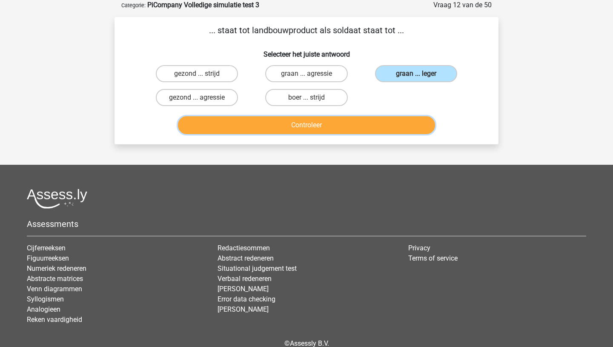
click at [339, 125] on button "Controleer" at bounding box center [307, 125] width 258 height 18
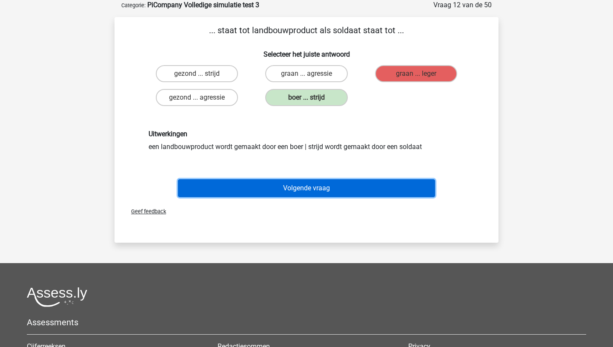
click at [302, 190] on button "Volgende vraag" at bounding box center [307, 188] width 258 height 18
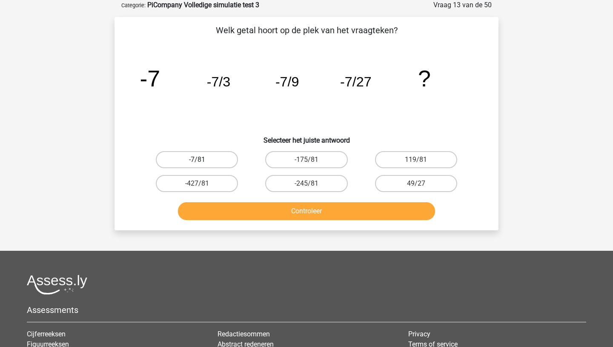
click at [211, 157] on label "-7/81" at bounding box center [197, 159] width 82 height 17
click at [203, 160] on input "-7/81" at bounding box center [200, 163] width 6 height 6
radio input "true"
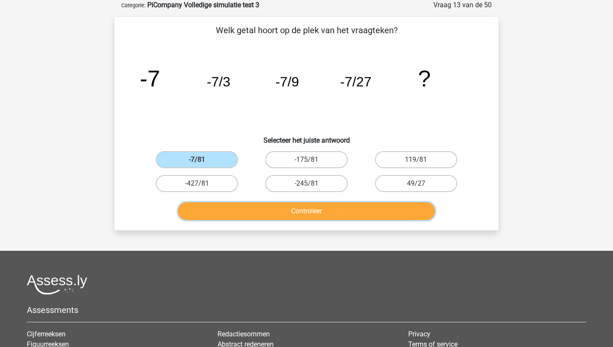
click at [305, 209] on button "Controleer" at bounding box center [307, 211] width 258 height 18
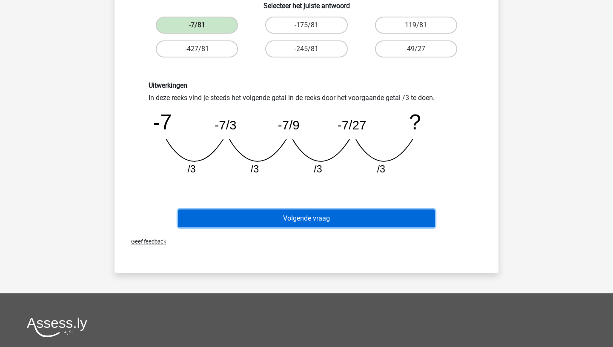
click at [310, 218] on button "Volgende vraag" at bounding box center [307, 218] width 258 height 18
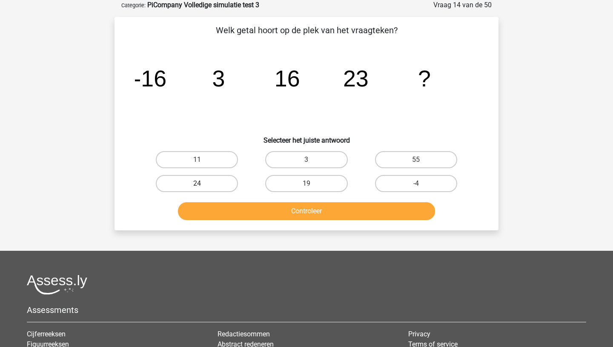
click at [215, 187] on label "24" at bounding box center [197, 183] width 82 height 17
click at [203, 187] on input "24" at bounding box center [200, 186] width 6 height 6
radio input "true"
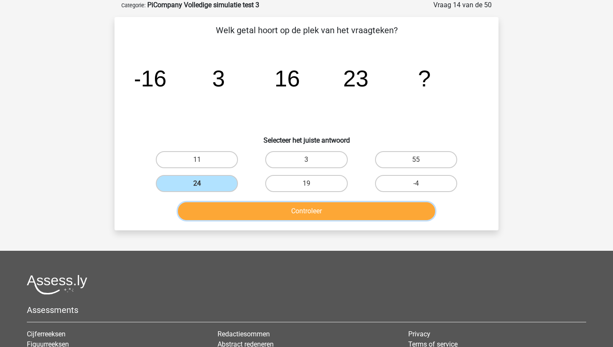
click at [267, 214] on button "Controleer" at bounding box center [307, 211] width 258 height 18
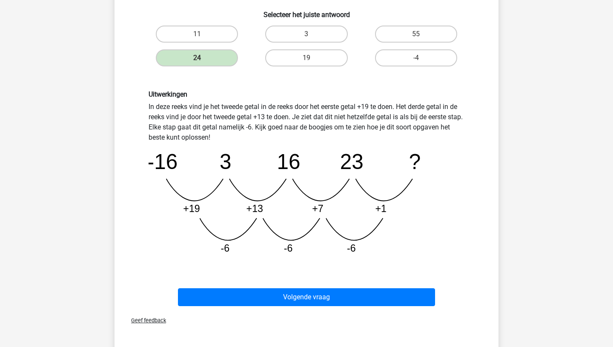
scroll to position [169, 0]
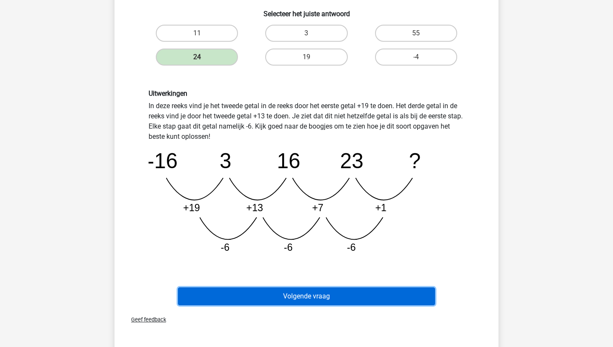
click at [261, 292] on button "Volgende vraag" at bounding box center [307, 296] width 258 height 18
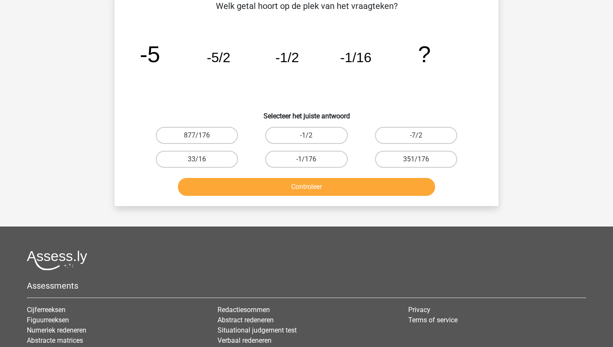
scroll to position [43, 0]
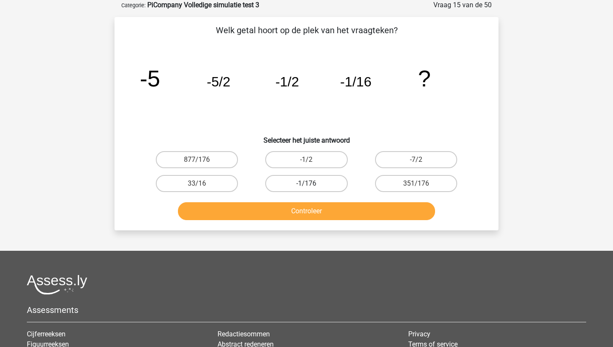
click at [298, 182] on label "-1/176" at bounding box center [306, 183] width 82 height 17
click at [306, 183] on input "-1/176" at bounding box center [309, 186] width 6 height 6
radio input "true"
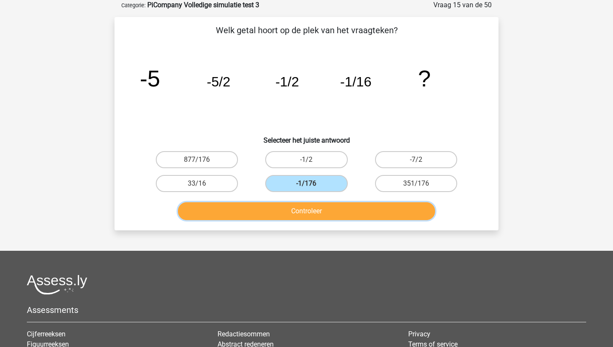
click at [297, 214] on button "Controleer" at bounding box center [307, 211] width 258 height 18
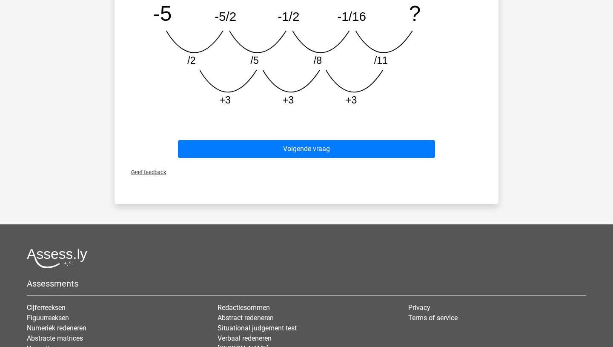
scroll to position [321, 0]
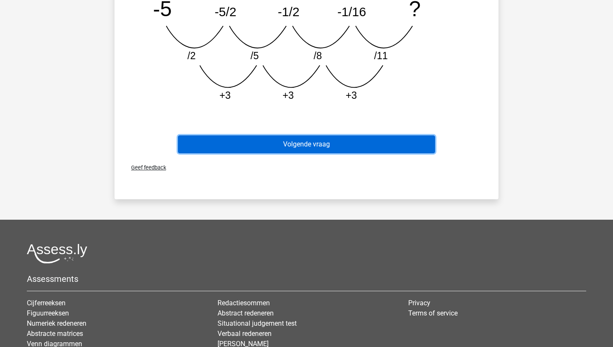
click at [310, 146] on button "Volgende vraag" at bounding box center [307, 144] width 258 height 18
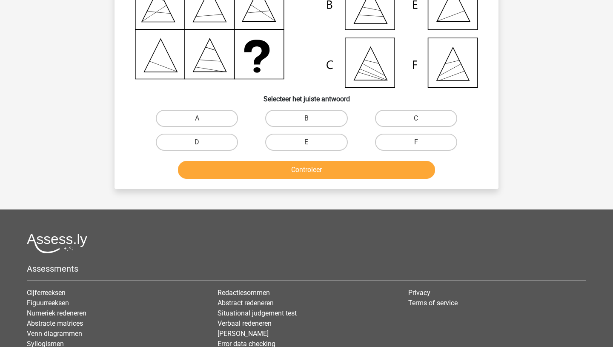
scroll to position [43, 0]
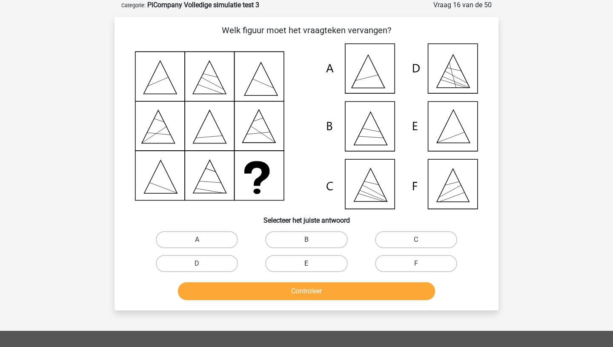
click at [302, 262] on label "E" at bounding box center [306, 263] width 82 height 17
click at [306, 263] on input "E" at bounding box center [309, 266] width 6 height 6
radio input "true"
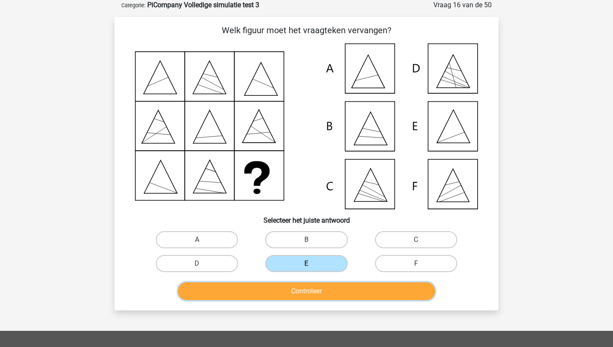
click at [302, 293] on button "Controleer" at bounding box center [307, 291] width 258 height 18
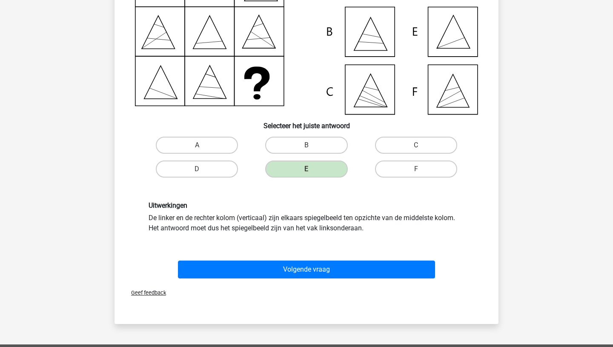
scroll to position [141, 0]
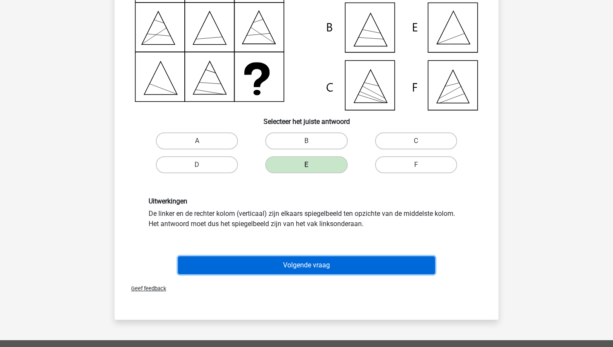
click at [305, 268] on button "Volgende vraag" at bounding box center [307, 265] width 258 height 18
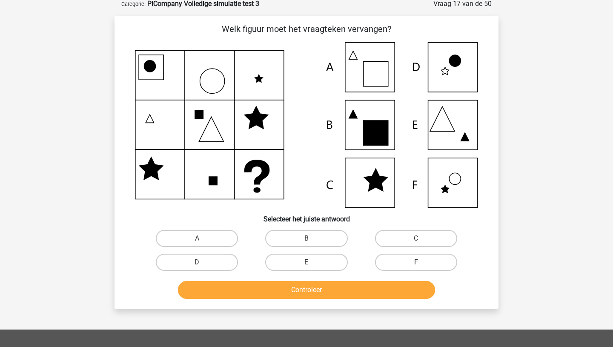
scroll to position [43, 0]
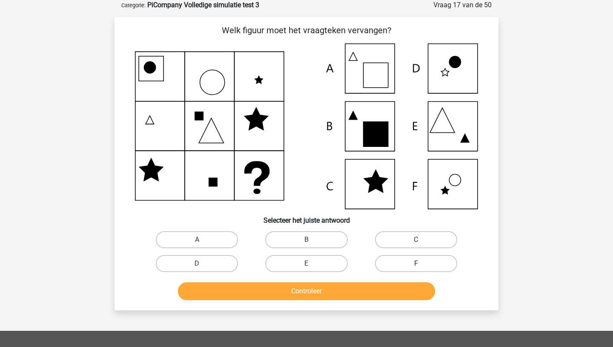
click at [401, 263] on label "F" at bounding box center [416, 263] width 82 height 17
click at [416, 263] on input "F" at bounding box center [419, 266] width 6 height 6
radio input "true"
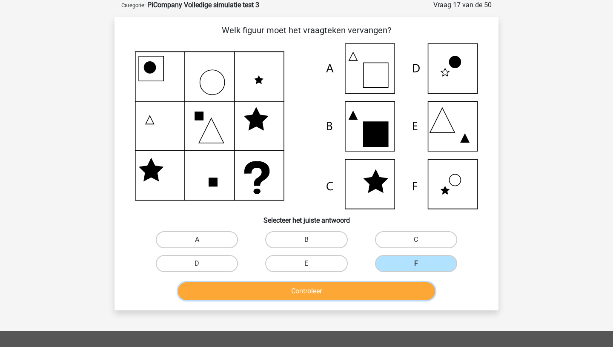
click at [323, 289] on button "Controleer" at bounding box center [307, 291] width 258 height 18
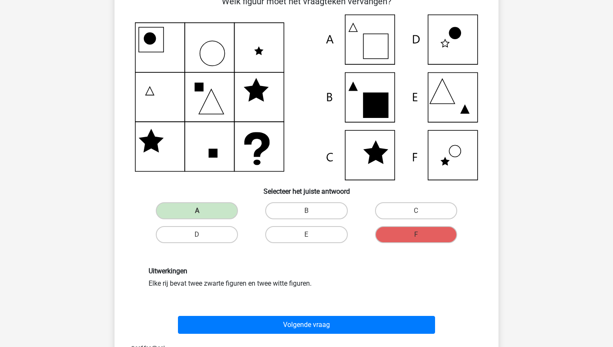
scroll to position [71, 0]
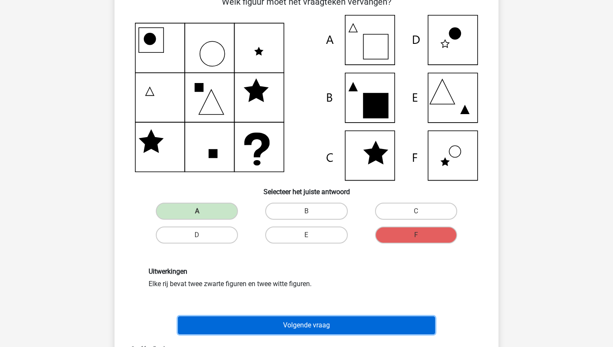
click at [301, 327] on button "Volgende vraag" at bounding box center [307, 325] width 258 height 18
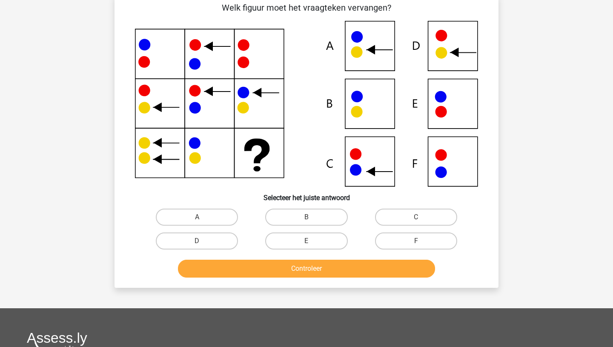
scroll to position [60, 0]
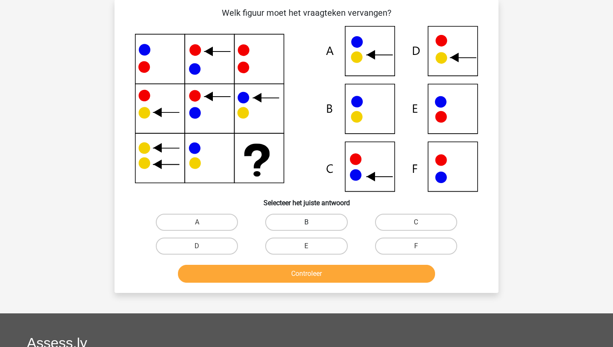
click at [303, 220] on label "B" at bounding box center [306, 222] width 82 height 17
click at [306, 222] on input "B" at bounding box center [309, 225] width 6 height 6
radio input "true"
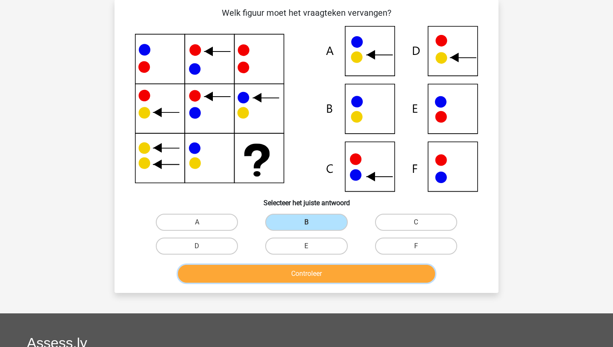
click at [302, 272] on button "Controleer" at bounding box center [307, 274] width 258 height 18
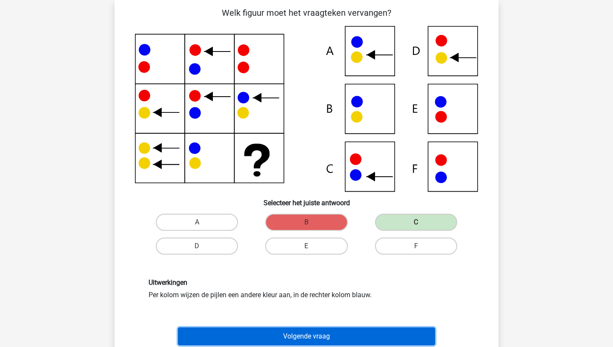
click at [295, 335] on button "Volgende vraag" at bounding box center [307, 336] width 258 height 18
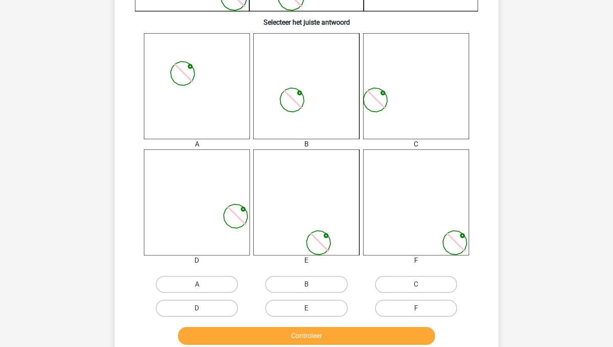
scroll to position [303, 0]
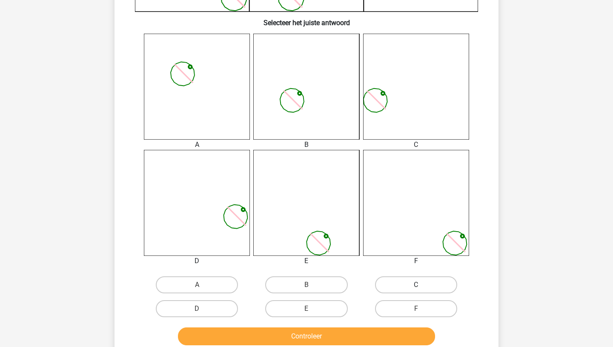
click at [414, 282] on label "C" at bounding box center [416, 284] width 82 height 17
click at [416, 285] on input "C" at bounding box center [419, 288] width 6 height 6
radio input "true"
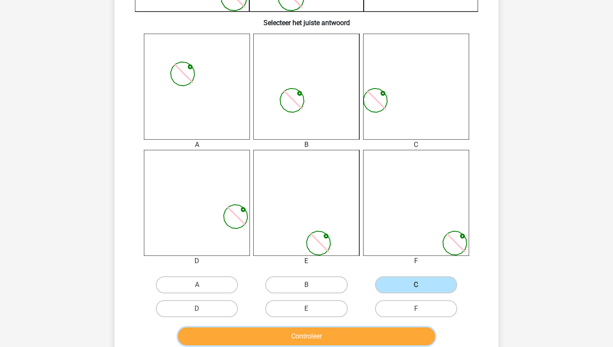
click at [305, 337] on button "Controleer" at bounding box center [307, 336] width 258 height 18
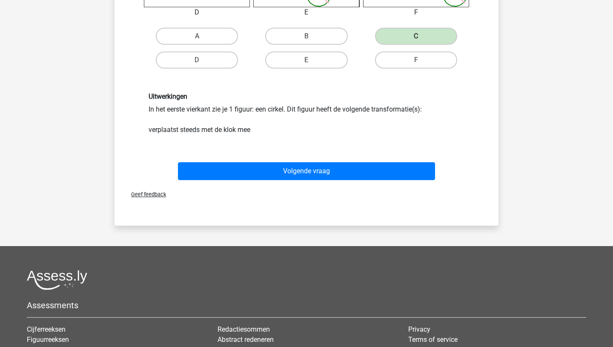
scroll to position [556, 0]
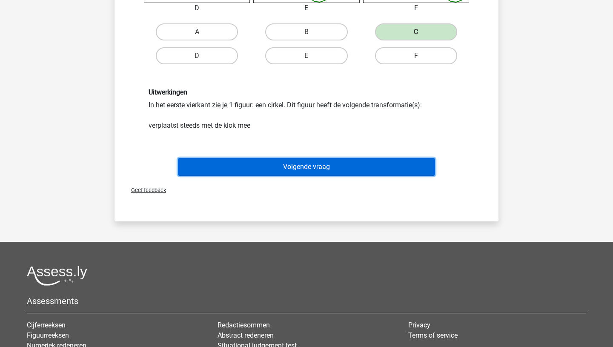
click at [319, 172] on button "Volgende vraag" at bounding box center [307, 167] width 258 height 18
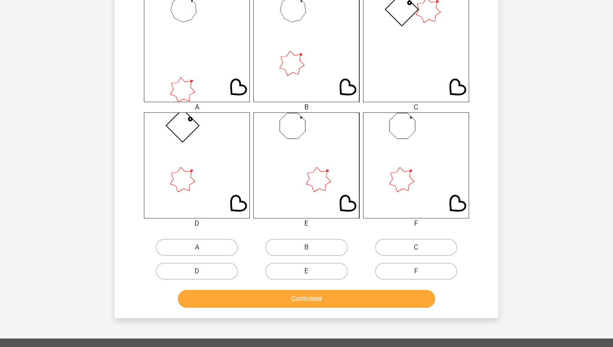
scroll to position [344, 0]
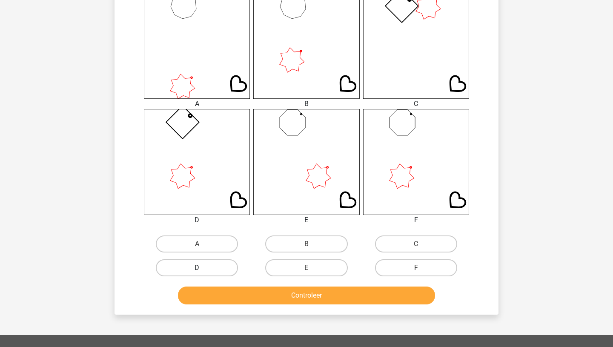
click at [209, 266] on label "D" at bounding box center [197, 267] width 82 height 17
click at [203, 268] on input "D" at bounding box center [200, 271] width 6 height 6
radio input "true"
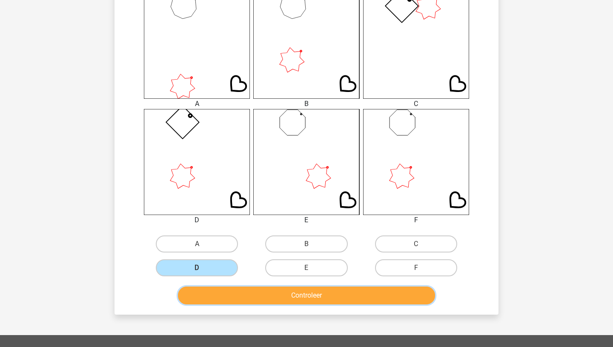
click at [287, 298] on button "Controleer" at bounding box center [307, 295] width 258 height 18
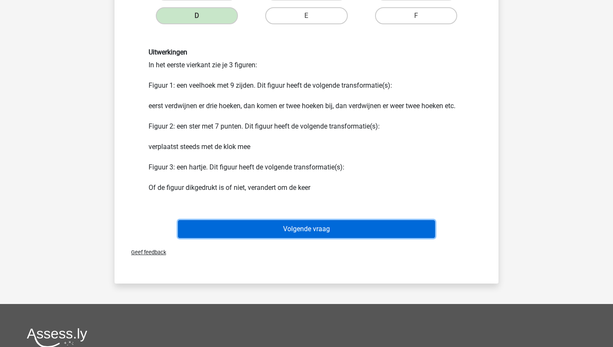
click at [308, 231] on button "Volgende vraag" at bounding box center [307, 229] width 258 height 18
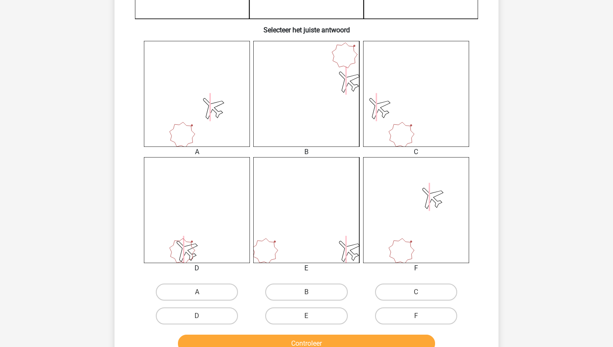
scroll to position [298, 0]
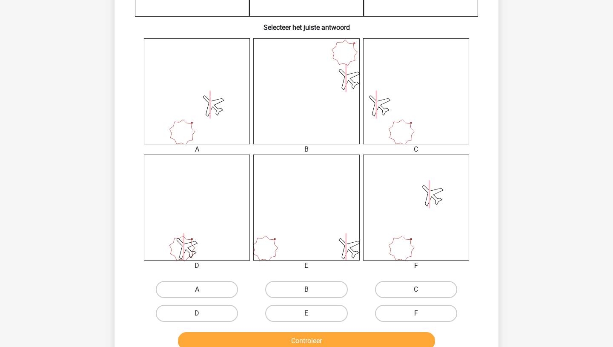
click at [195, 291] on label "A" at bounding box center [197, 289] width 82 height 17
click at [197, 291] on input "A" at bounding box center [200, 292] width 6 height 6
radio input "true"
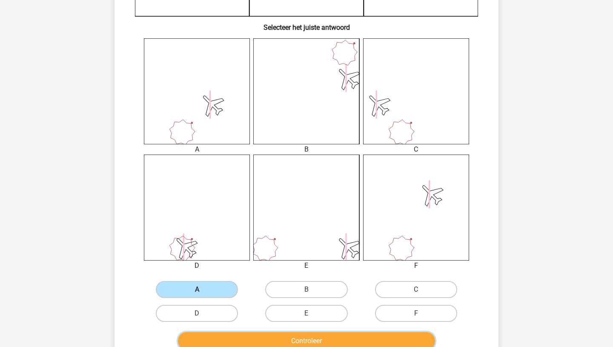
click at [270, 340] on button "Controleer" at bounding box center [307, 341] width 258 height 18
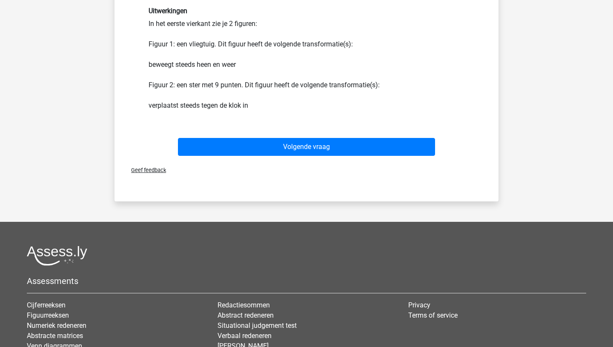
scroll to position [641, 0]
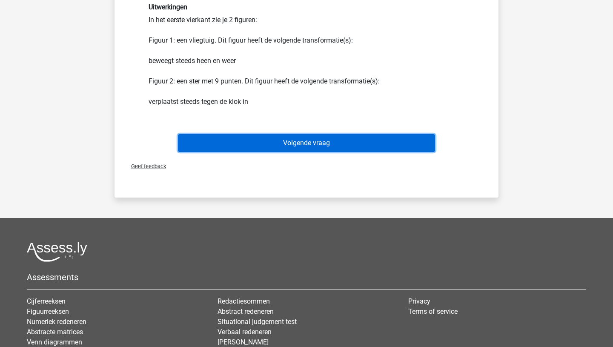
click at [302, 146] on button "Volgende vraag" at bounding box center [307, 143] width 258 height 18
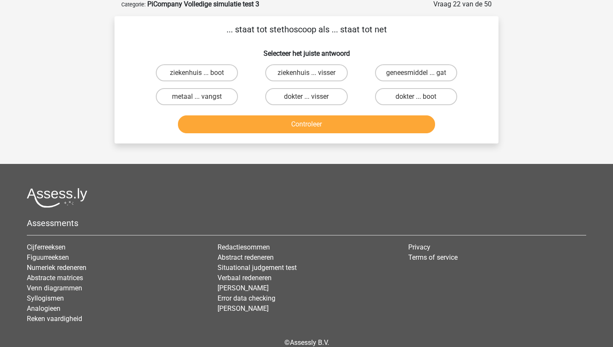
scroll to position [43, 0]
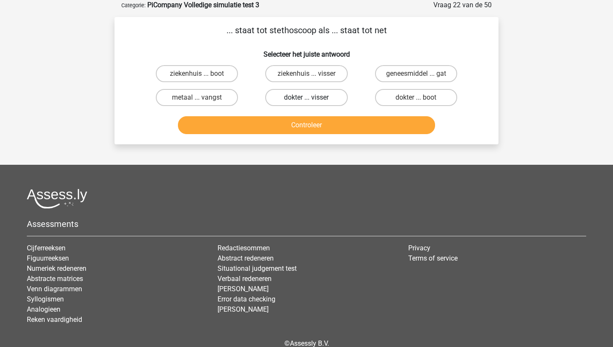
click at [318, 97] on label "dokter ... visser" at bounding box center [306, 97] width 82 height 17
click at [312, 97] on input "dokter ... visser" at bounding box center [309, 100] width 6 height 6
radio input "true"
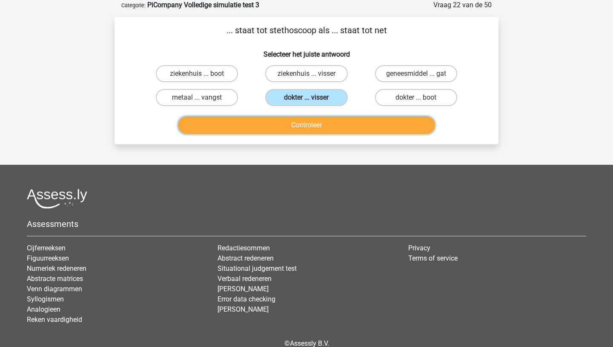
click at [308, 128] on button "Controleer" at bounding box center [307, 125] width 258 height 18
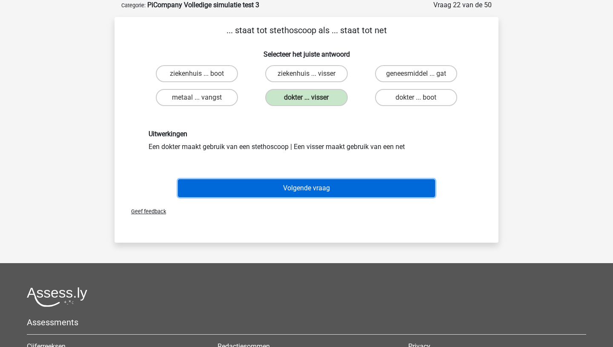
click at [301, 187] on button "Volgende vraag" at bounding box center [307, 188] width 258 height 18
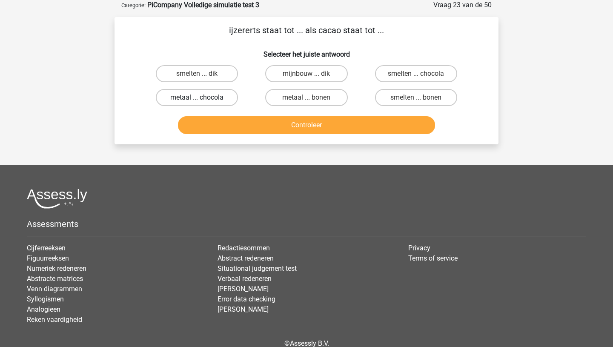
click at [210, 97] on label "metaal ... chocola" at bounding box center [197, 97] width 82 height 17
click at [203, 97] on input "metaal ... chocola" at bounding box center [200, 100] width 6 height 6
radio input "true"
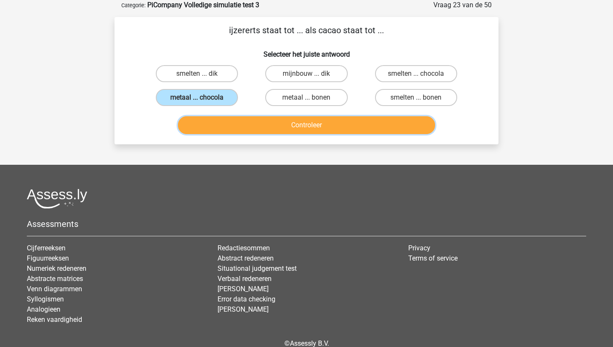
click at [282, 125] on button "Controleer" at bounding box center [307, 125] width 258 height 18
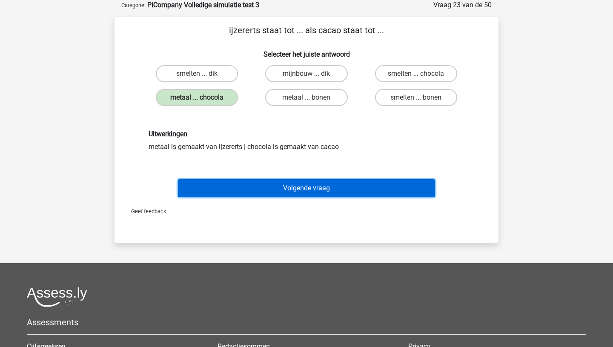
click at [276, 192] on button "Volgende vraag" at bounding box center [307, 188] width 258 height 18
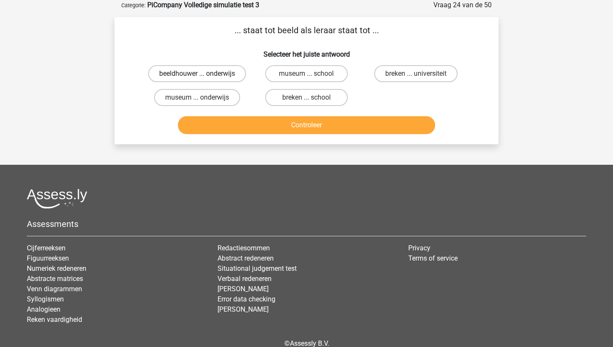
click at [218, 73] on label "beeldhouwer ... onderwijs" at bounding box center [197, 73] width 98 height 17
click at [203, 74] on input "beeldhouwer ... onderwijs" at bounding box center [200, 77] width 6 height 6
radio input "true"
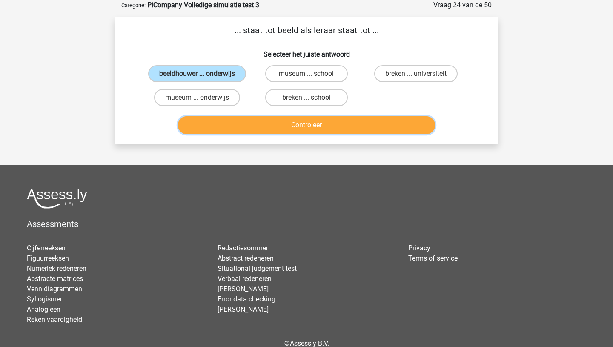
click at [287, 123] on button "Controleer" at bounding box center [307, 125] width 258 height 18
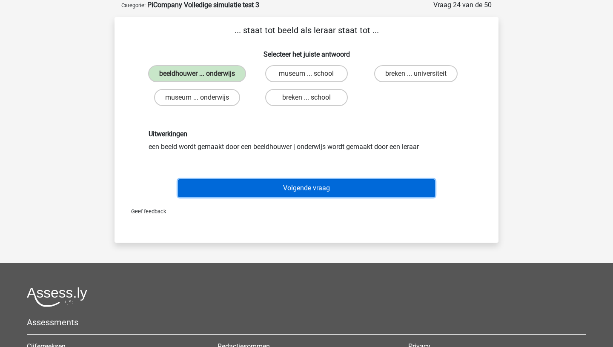
click at [283, 187] on button "Volgende vraag" at bounding box center [307, 188] width 258 height 18
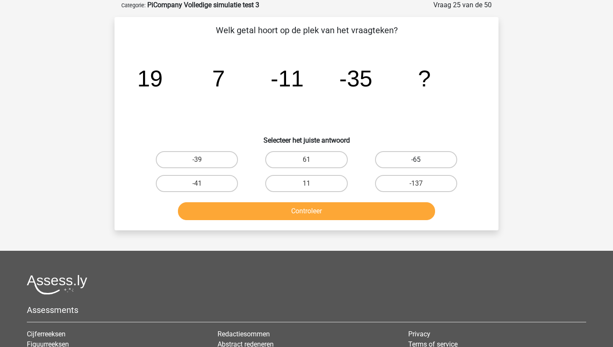
click at [398, 155] on label "-65" at bounding box center [416, 159] width 82 height 17
click at [416, 160] on input "-65" at bounding box center [419, 163] width 6 height 6
radio input "true"
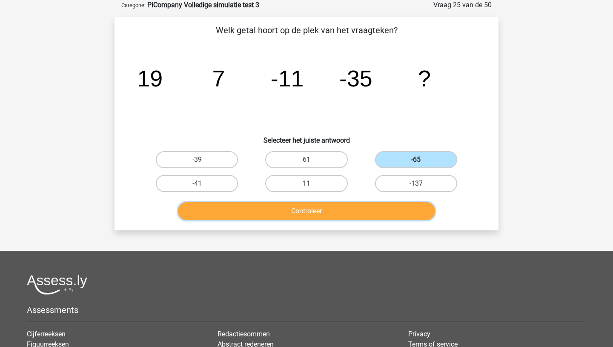
click at [326, 209] on button "Controleer" at bounding box center [307, 211] width 258 height 18
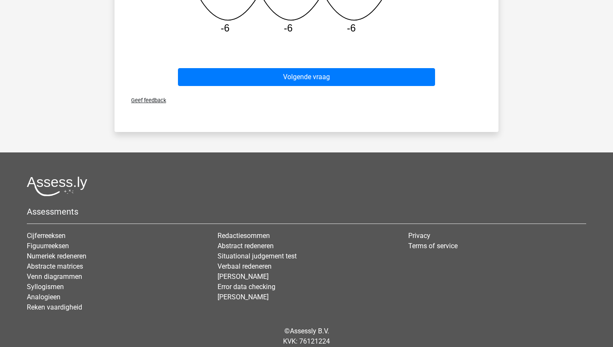
scroll to position [394, 0]
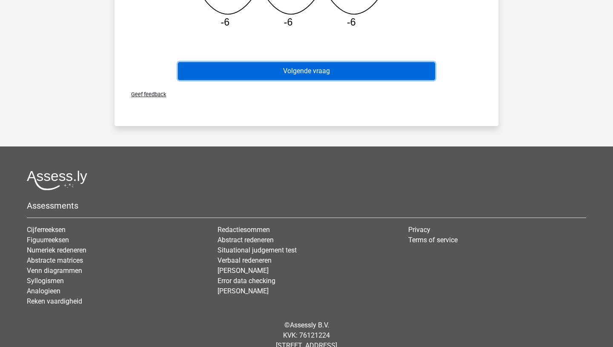
click at [315, 74] on button "Volgende vraag" at bounding box center [307, 71] width 258 height 18
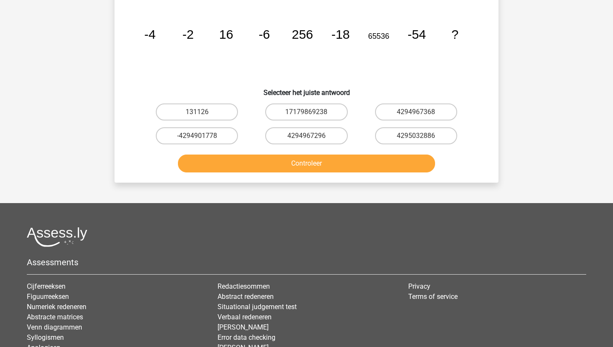
scroll to position [43, 0]
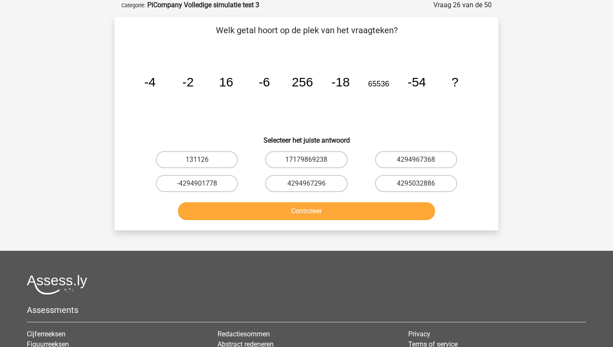
click at [309, 185] on input "4294967296" at bounding box center [309, 186] width 6 height 6
radio input "true"
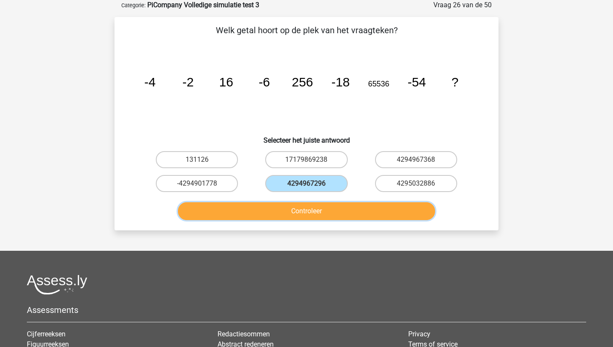
click at [308, 212] on button "Controleer" at bounding box center [307, 211] width 258 height 18
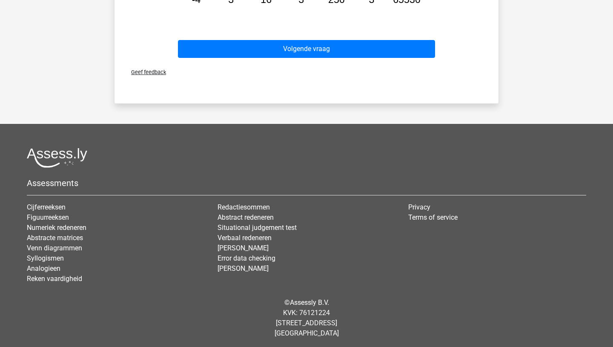
scroll to position [420, 0]
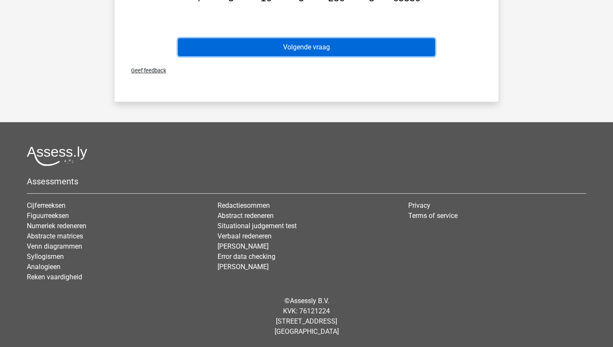
click at [322, 53] on button "Volgende vraag" at bounding box center [307, 47] width 258 height 18
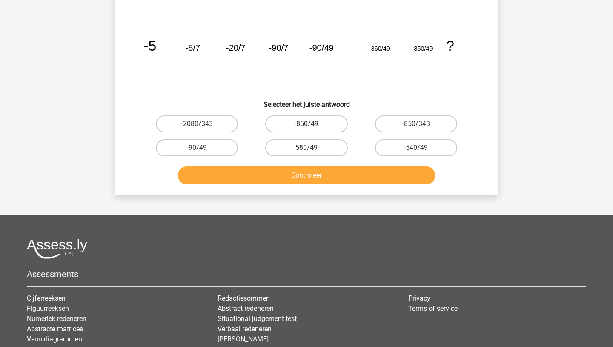
scroll to position [43, 0]
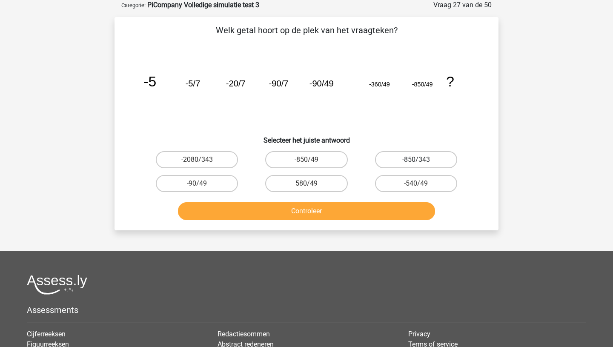
click at [415, 158] on label "-850/343" at bounding box center [416, 159] width 82 height 17
click at [416, 160] on input "-850/343" at bounding box center [419, 163] width 6 height 6
radio input "true"
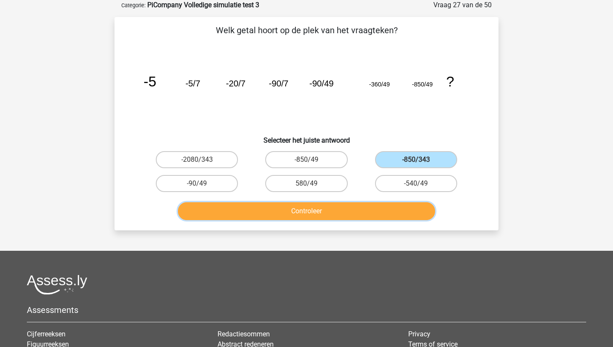
click at [332, 212] on button "Controleer" at bounding box center [307, 211] width 258 height 18
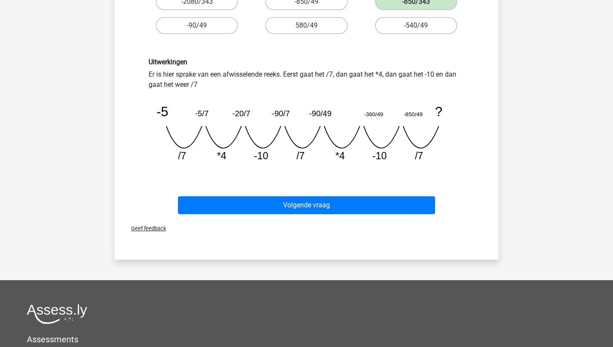
scroll to position [205, 0]
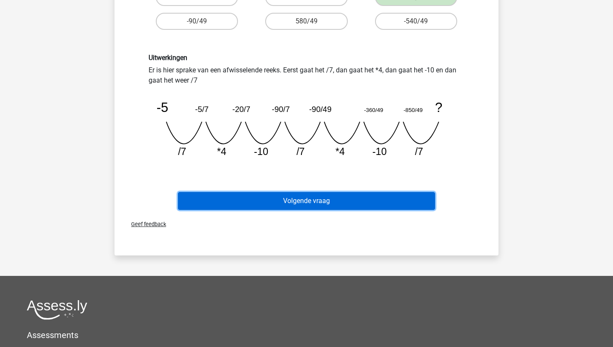
click at [302, 202] on button "Volgende vraag" at bounding box center [307, 201] width 258 height 18
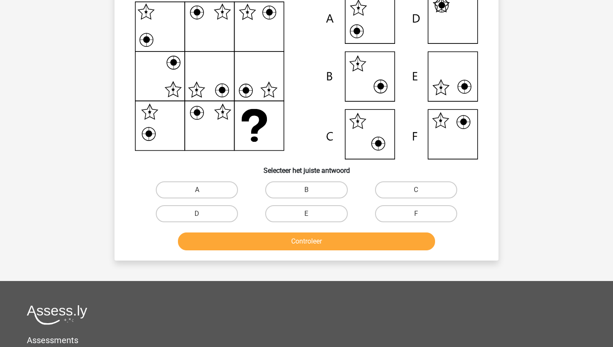
scroll to position [43, 0]
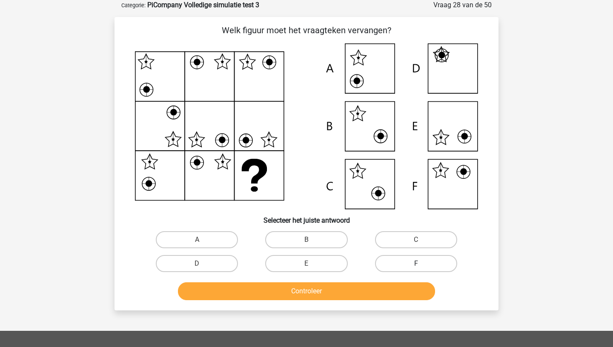
click at [390, 262] on label "F" at bounding box center [416, 263] width 82 height 17
click at [416, 263] on input "F" at bounding box center [419, 266] width 6 height 6
radio input "true"
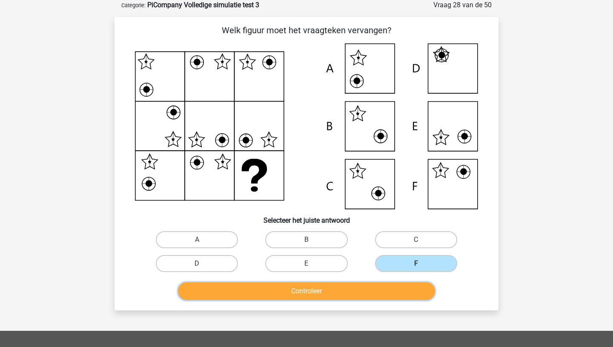
click at [319, 289] on button "Controleer" at bounding box center [307, 291] width 258 height 18
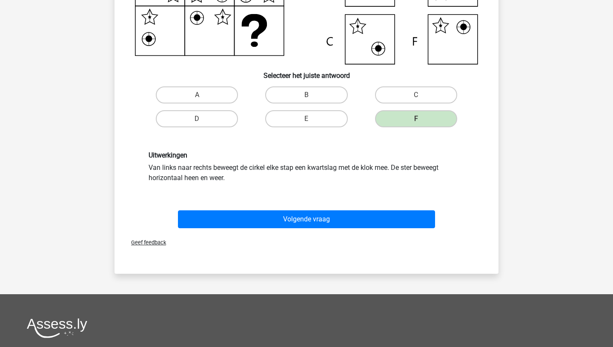
scroll to position [194, 0]
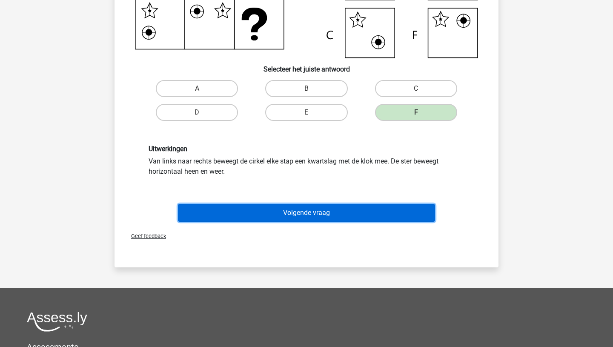
click at [319, 212] on button "Volgende vraag" at bounding box center [307, 213] width 258 height 18
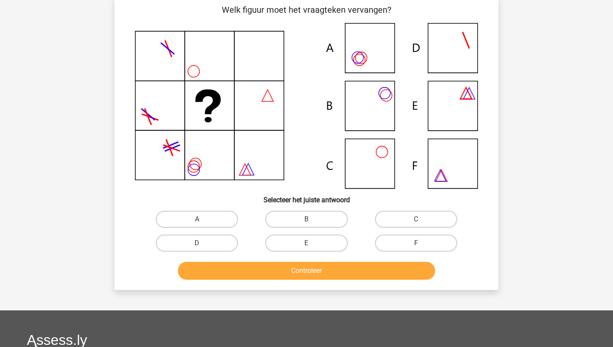
scroll to position [43, 0]
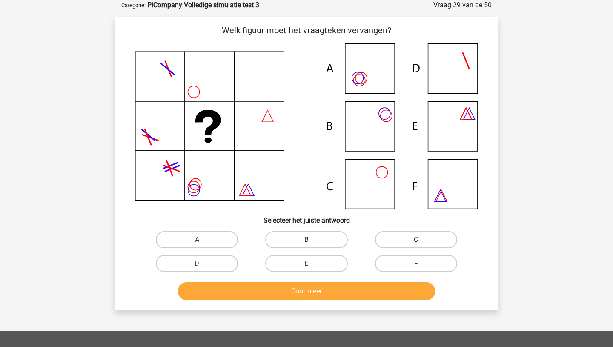
click at [315, 236] on label "B" at bounding box center [306, 239] width 82 height 17
click at [312, 240] on input "B" at bounding box center [309, 243] width 6 height 6
radio input "true"
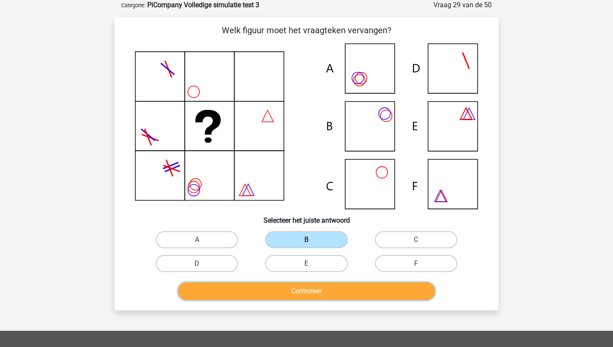
click at [309, 292] on button "Controleer" at bounding box center [307, 291] width 258 height 18
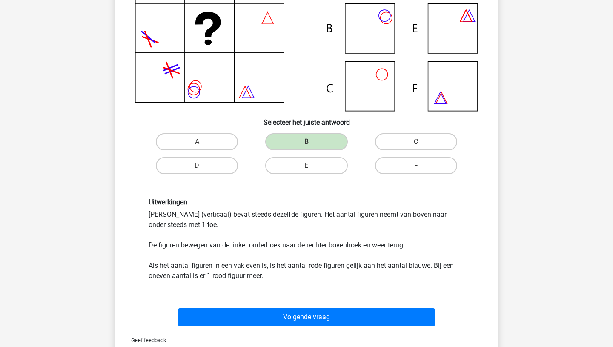
scroll to position [143, 0]
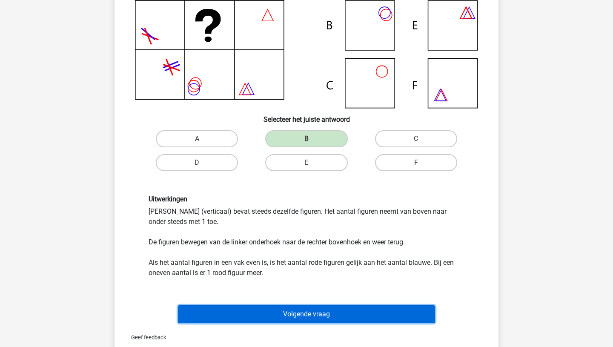
click at [307, 314] on button "Volgende vraag" at bounding box center [307, 314] width 258 height 18
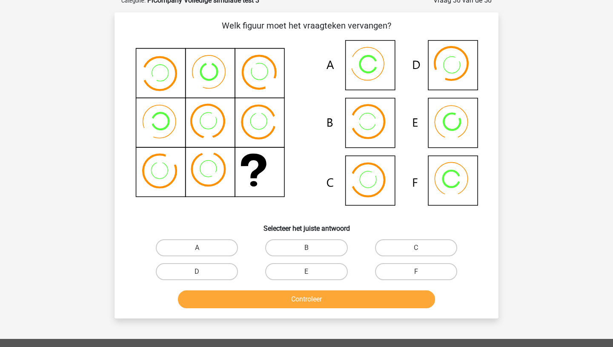
scroll to position [43, 0]
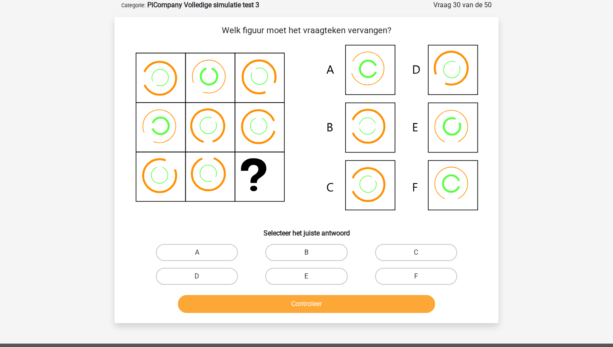
click at [292, 248] on label "B" at bounding box center [306, 252] width 82 height 17
click at [306, 252] on input "B" at bounding box center [309, 255] width 6 height 6
radio input "true"
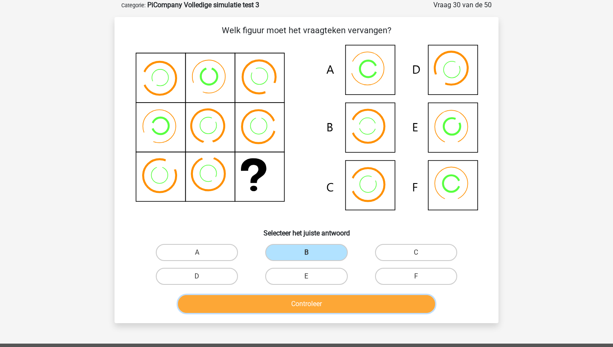
click at [289, 303] on button "Controleer" at bounding box center [307, 304] width 258 height 18
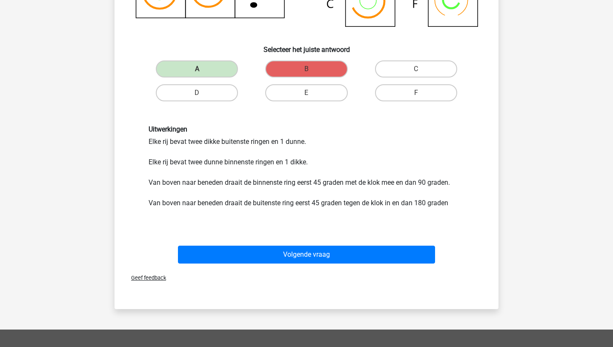
scroll to position [229, 0]
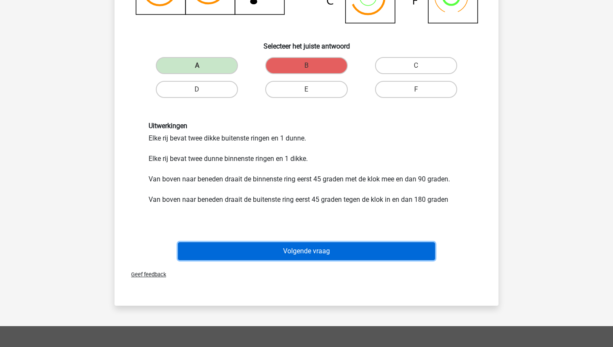
click at [297, 252] on button "Volgende vraag" at bounding box center [307, 251] width 258 height 18
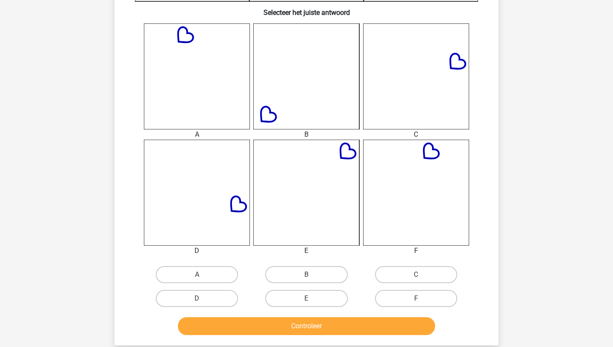
scroll to position [314, 0]
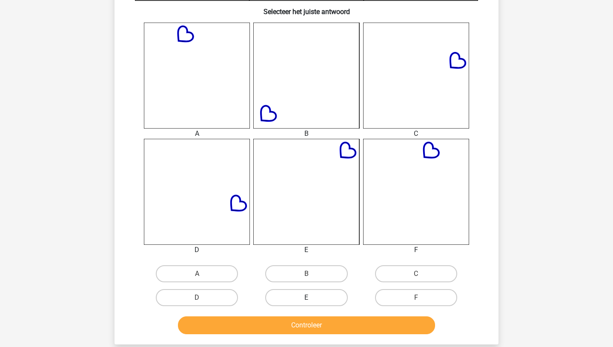
click at [304, 298] on label "E" at bounding box center [306, 297] width 82 height 17
click at [306, 298] on input "E" at bounding box center [309, 301] width 6 height 6
radio input "true"
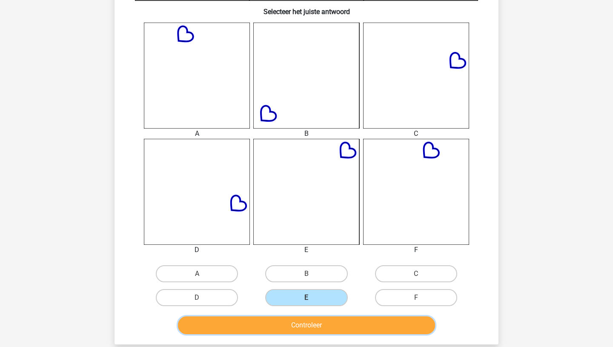
click at [300, 329] on button "Controleer" at bounding box center [307, 325] width 258 height 18
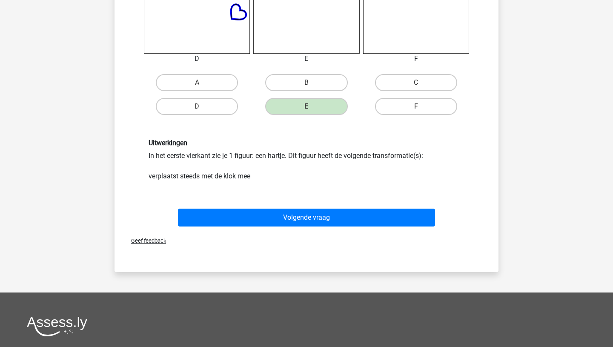
scroll to position [507, 0]
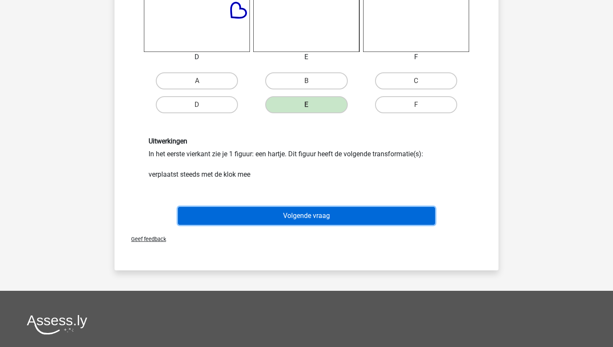
click at [301, 218] on button "Volgende vraag" at bounding box center [307, 216] width 258 height 18
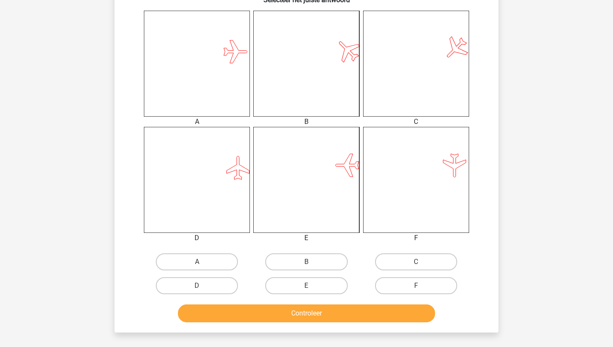
scroll to position [329, 0]
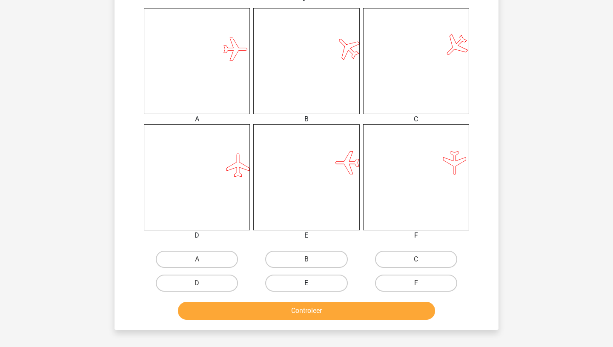
click at [307, 282] on label "E" at bounding box center [306, 283] width 82 height 17
click at [307, 283] on input "E" at bounding box center [309, 286] width 6 height 6
radio input "true"
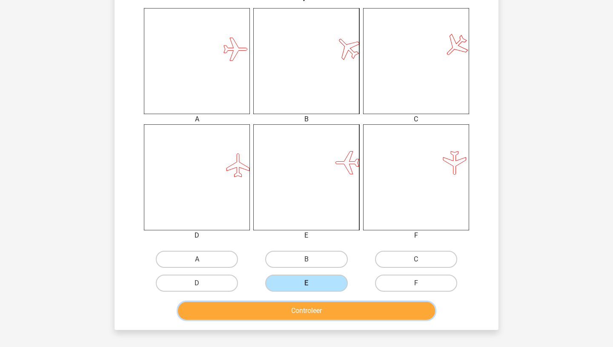
click at [307, 311] on button "Controleer" at bounding box center [307, 311] width 258 height 18
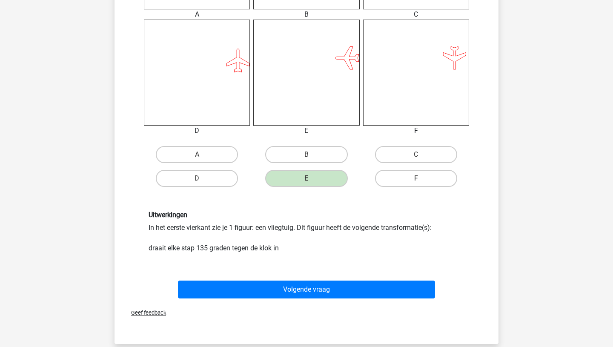
scroll to position [434, 0]
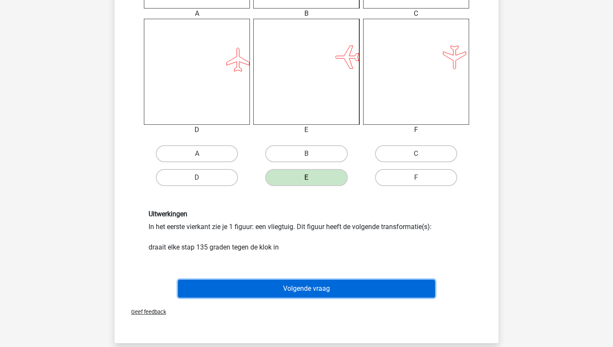
click at [308, 289] on button "Volgende vraag" at bounding box center [307, 289] width 258 height 18
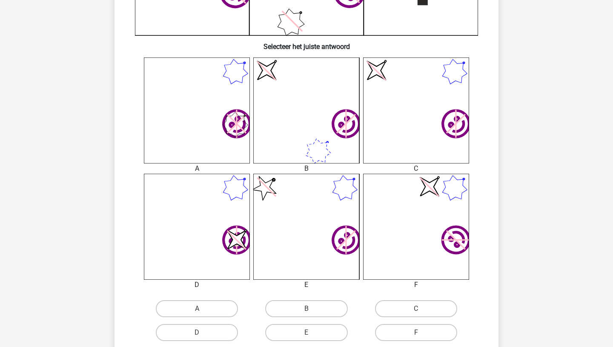
scroll to position [281, 0]
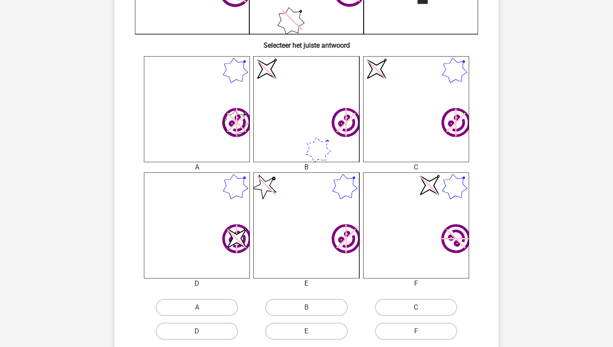
click at [398, 304] on label "C" at bounding box center [416, 307] width 82 height 17
click at [416, 307] on input "C" at bounding box center [419, 310] width 6 height 6
radio input "true"
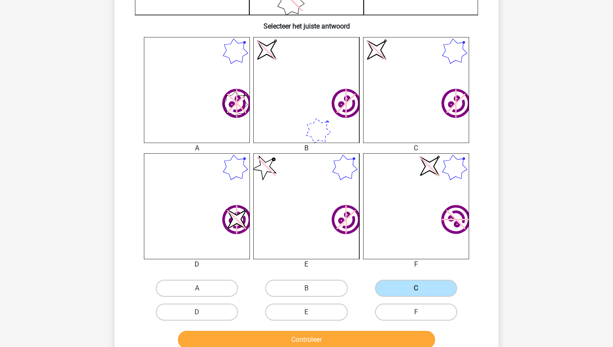
scroll to position [299, 0]
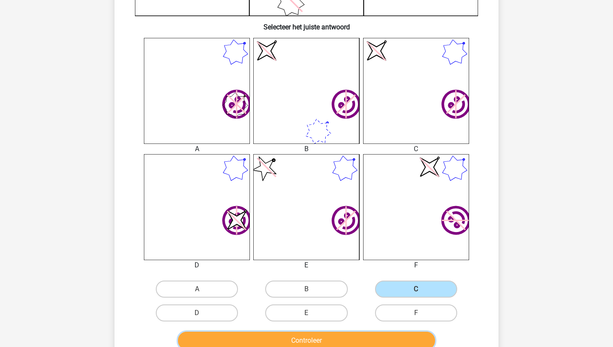
click at [313, 340] on button "Controleer" at bounding box center [307, 341] width 258 height 18
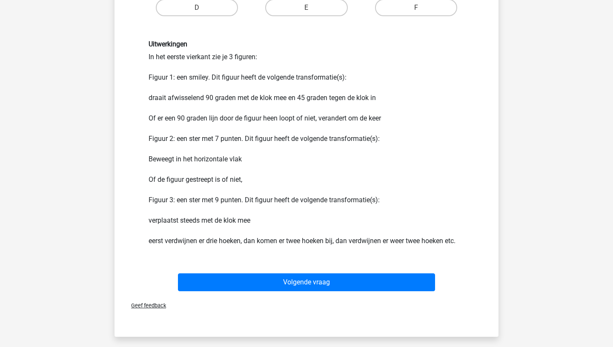
scroll to position [606, 0]
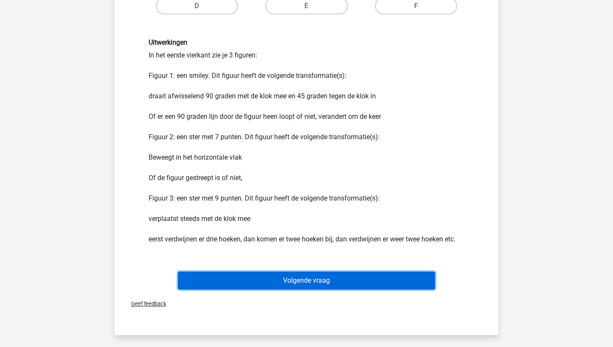
click at [313, 280] on button "Volgende vraag" at bounding box center [307, 281] width 258 height 18
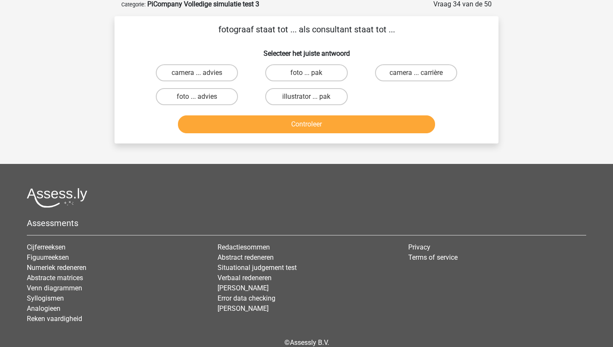
scroll to position [43, 0]
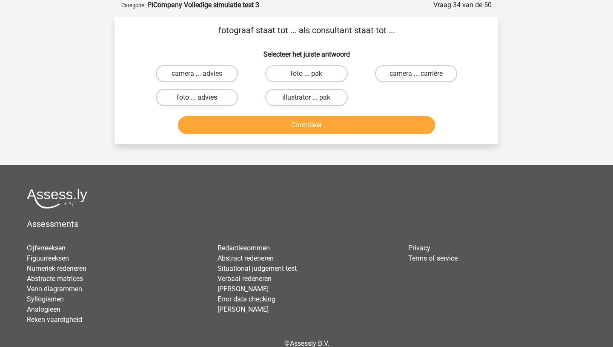
click at [194, 98] on label "foto ... advies" at bounding box center [197, 97] width 82 height 17
click at [197, 98] on input "foto ... advies" at bounding box center [200, 100] width 6 height 6
radio input "true"
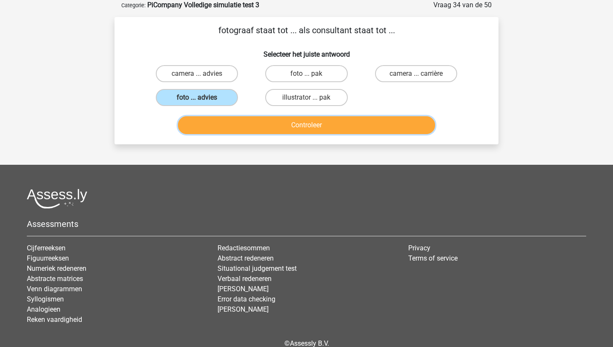
click at [251, 126] on button "Controleer" at bounding box center [307, 125] width 258 height 18
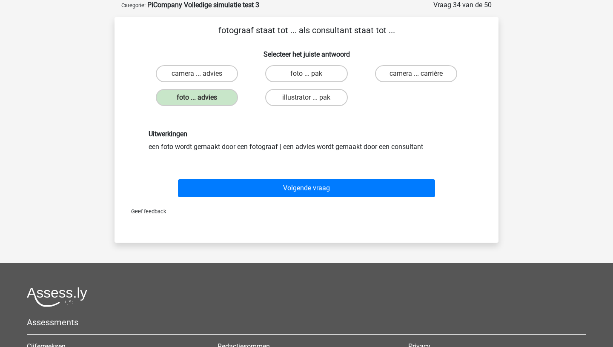
scroll to position [45, 0]
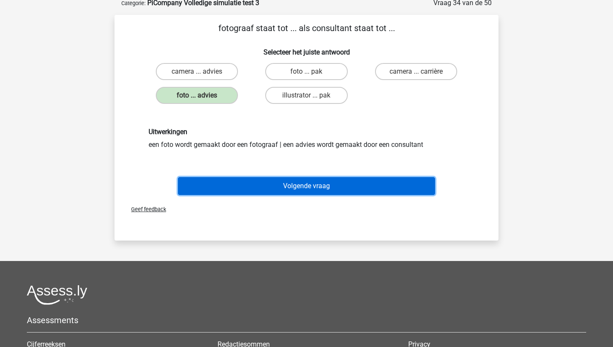
click at [260, 186] on button "Volgende vraag" at bounding box center [307, 186] width 258 height 18
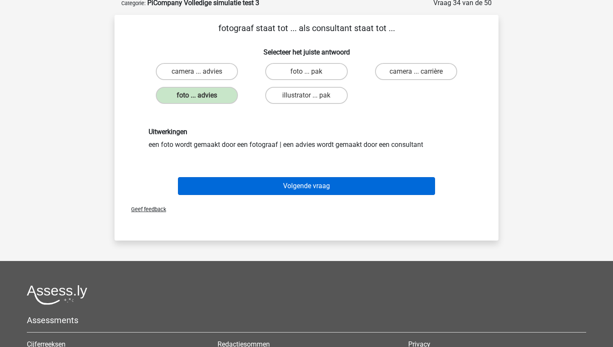
scroll to position [43, 0]
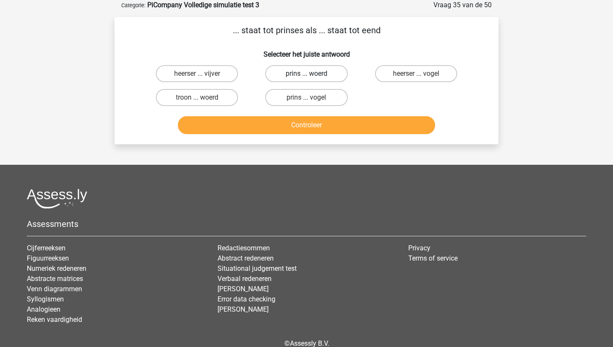
click at [311, 73] on label "prins ... woerd" at bounding box center [306, 73] width 82 height 17
click at [311, 74] on input "prins ... woerd" at bounding box center [309, 77] width 6 height 6
radio input "true"
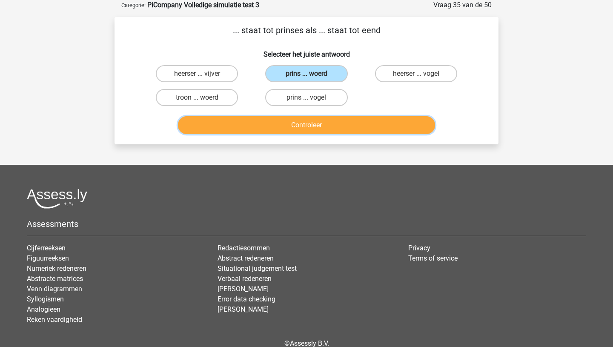
click at [304, 126] on button "Controleer" at bounding box center [307, 125] width 258 height 18
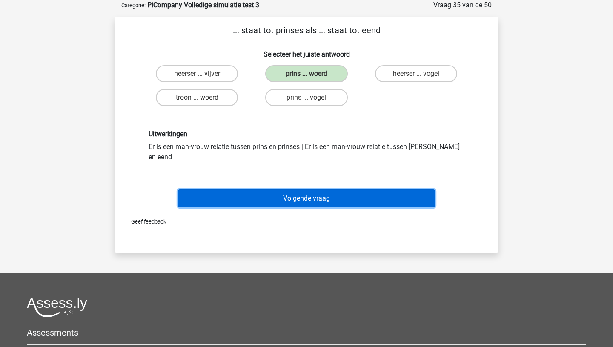
click at [294, 189] on button "Volgende vraag" at bounding box center [307, 198] width 258 height 18
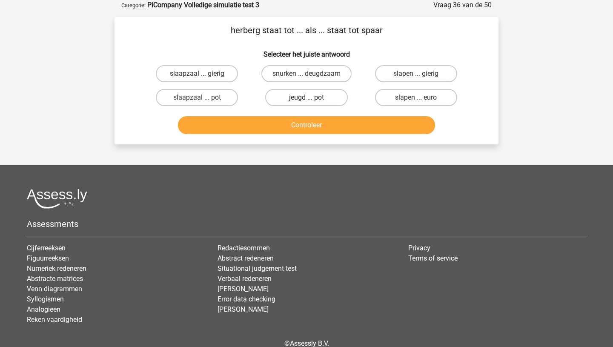
click at [307, 96] on label "jeugd ... pot" at bounding box center [306, 97] width 82 height 17
click at [307, 97] on input "jeugd ... pot" at bounding box center [309, 100] width 6 height 6
radio input "true"
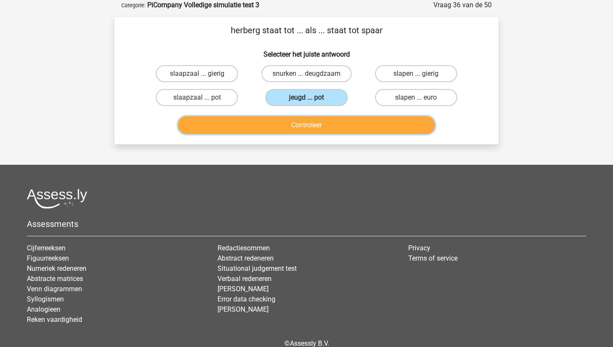
click at [304, 125] on button "Controleer" at bounding box center [307, 125] width 258 height 18
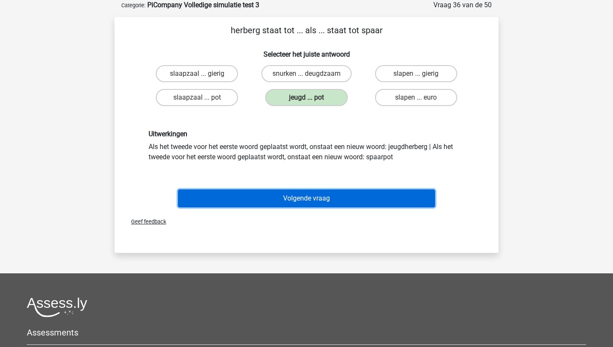
click at [299, 198] on button "Volgende vraag" at bounding box center [307, 198] width 258 height 18
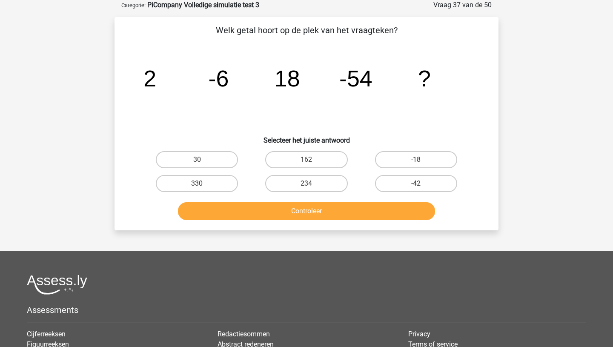
click at [306, 161] on input "162" at bounding box center [309, 163] width 6 height 6
radio input "true"
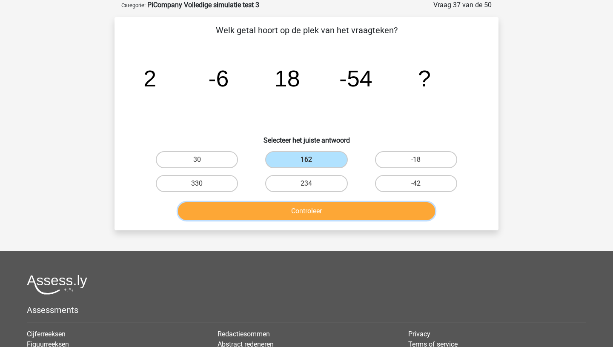
click at [305, 211] on button "Controleer" at bounding box center [307, 211] width 258 height 18
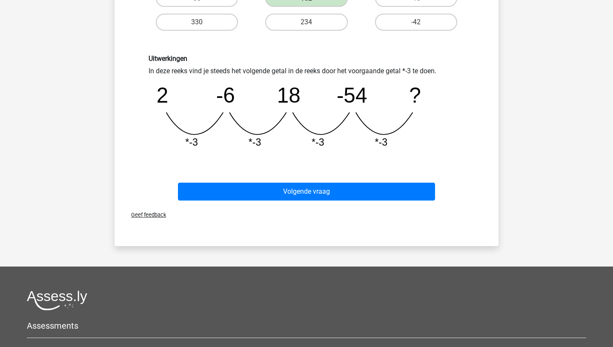
scroll to position [215, 0]
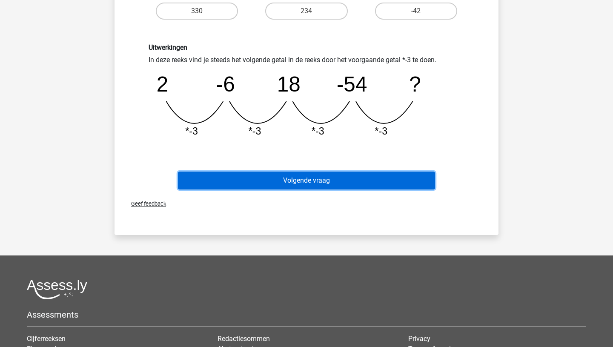
click at [318, 182] on button "Volgende vraag" at bounding box center [307, 181] width 258 height 18
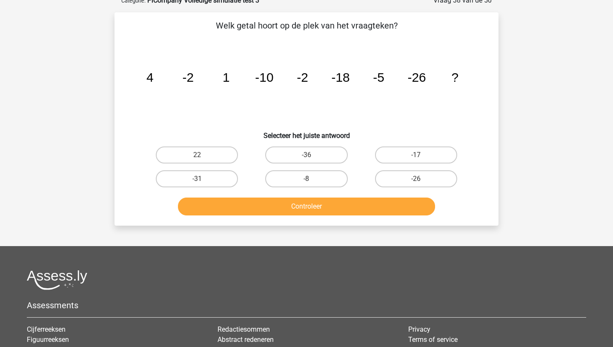
scroll to position [43, 0]
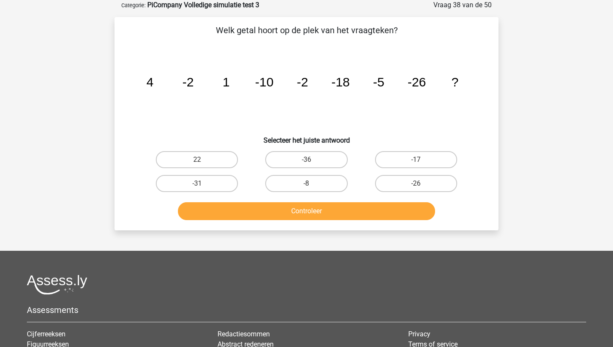
click at [318, 182] on label "-8" at bounding box center [306, 183] width 82 height 17
click at [312, 183] on input "-8" at bounding box center [309, 186] width 6 height 6
radio input "true"
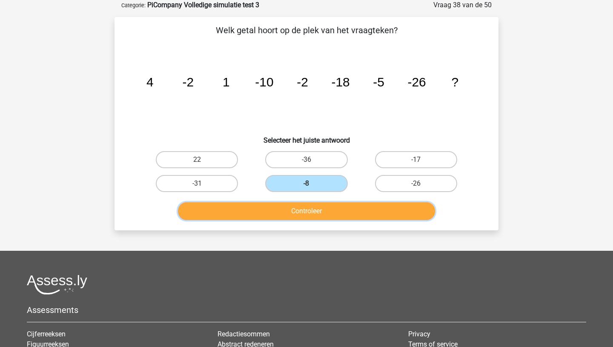
click at [318, 212] on button "Controleer" at bounding box center [307, 211] width 258 height 18
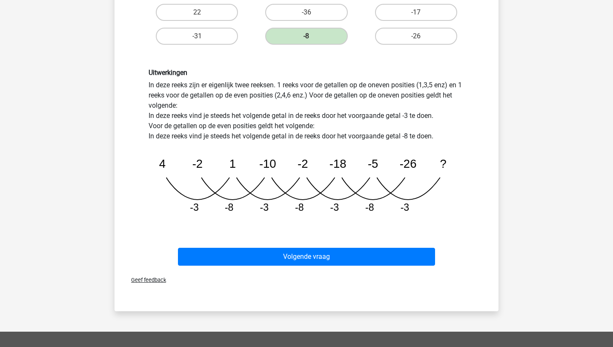
scroll to position [192, 0]
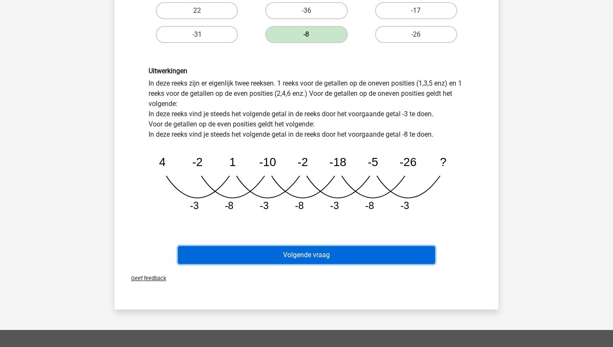
click at [306, 257] on button "Volgende vraag" at bounding box center [307, 255] width 258 height 18
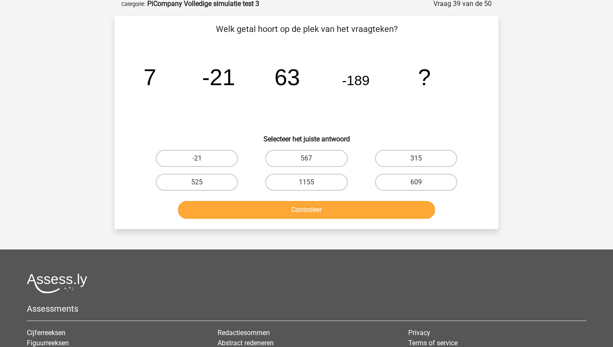
scroll to position [43, 0]
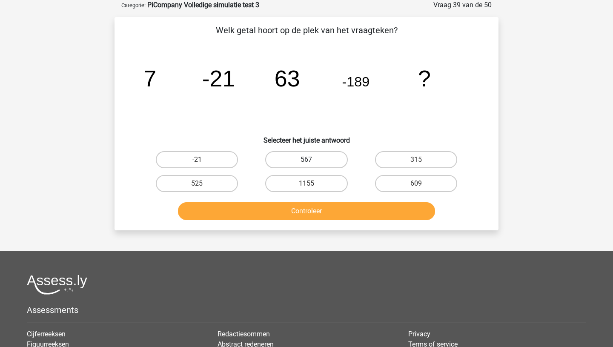
click at [300, 157] on label "567" at bounding box center [306, 159] width 82 height 17
click at [306, 160] on input "567" at bounding box center [309, 163] width 6 height 6
radio input "true"
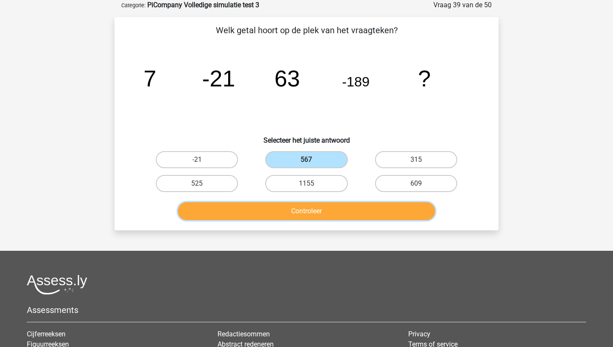
click at [304, 212] on button "Controleer" at bounding box center [307, 211] width 258 height 18
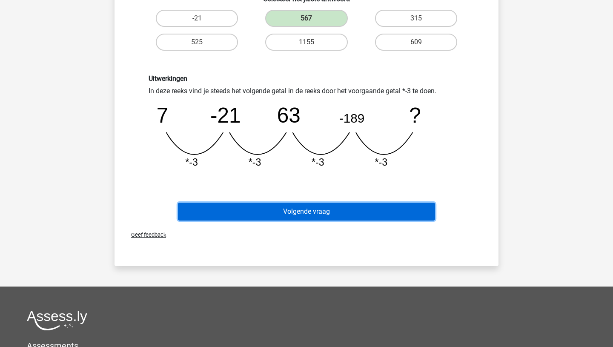
click at [308, 210] on button "Volgende vraag" at bounding box center [307, 212] width 258 height 18
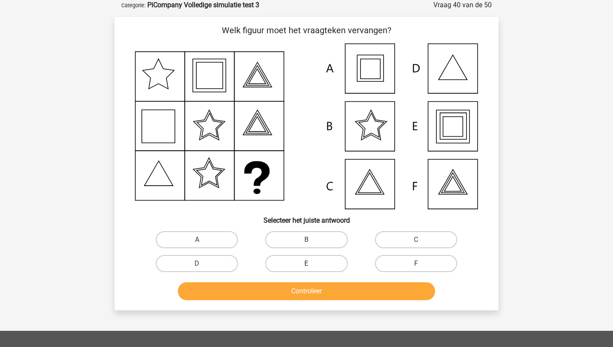
click at [314, 261] on label "E" at bounding box center [306, 263] width 82 height 17
click at [312, 263] on input "E" at bounding box center [309, 266] width 6 height 6
radio input "true"
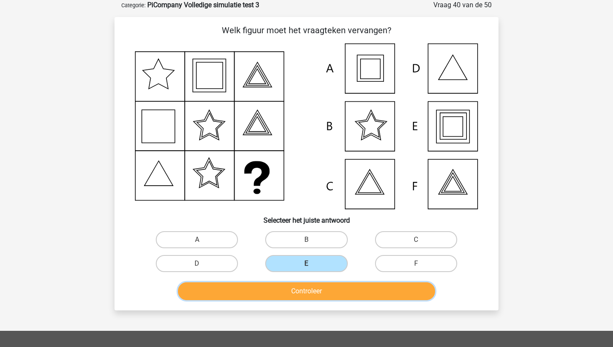
click at [306, 292] on button "Controleer" at bounding box center [307, 291] width 258 height 18
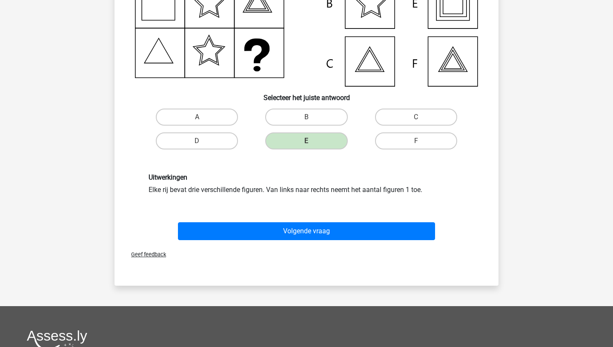
scroll to position [169, 0]
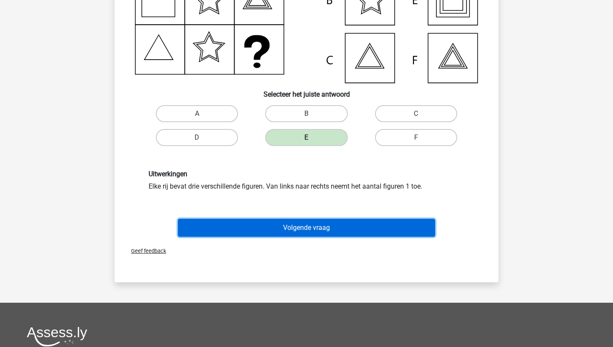
click at [312, 225] on button "Volgende vraag" at bounding box center [307, 228] width 258 height 18
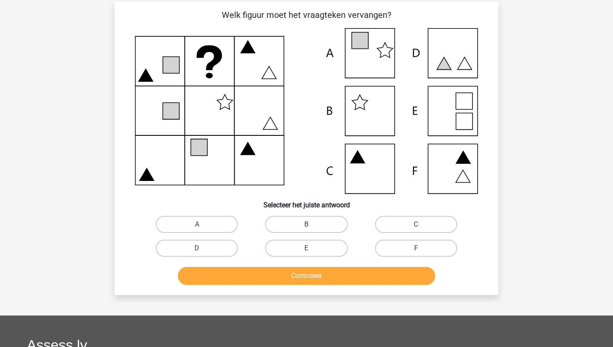
scroll to position [43, 0]
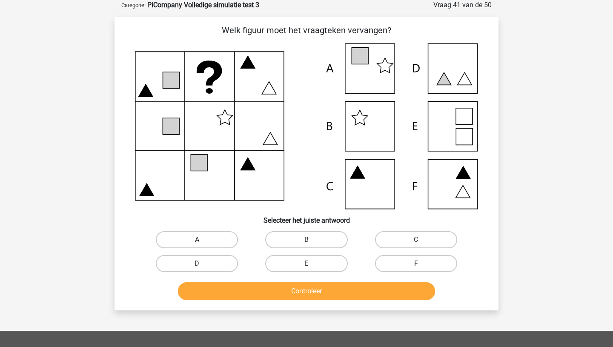
click at [203, 240] on label "A" at bounding box center [197, 239] width 82 height 17
click at [203, 240] on input "A" at bounding box center [200, 243] width 6 height 6
radio input "true"
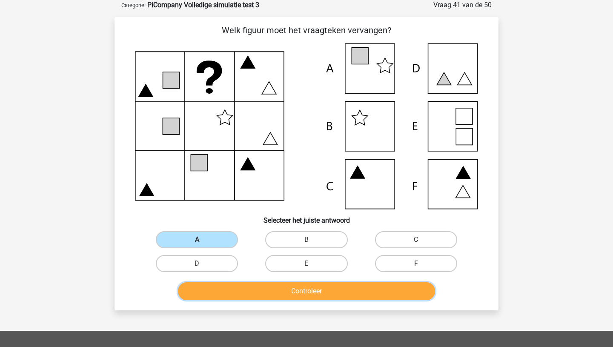
click at [270, 291] on button "Controleer" at bounding box center [307, 291] width 258 height 18
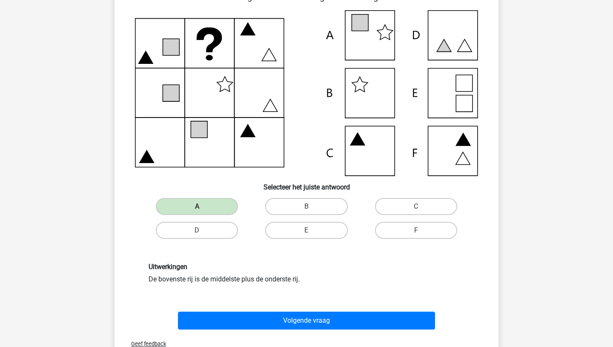
scroll to position [75, 0]
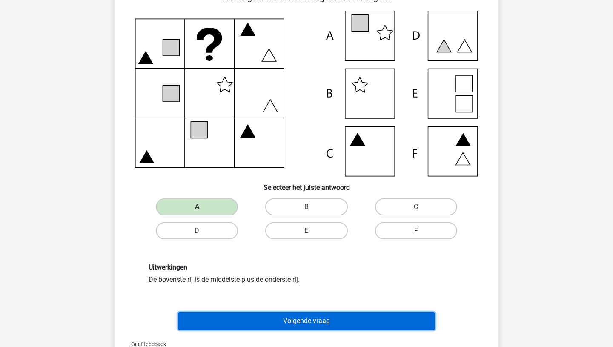
click at [287, 321] on button "Volgende vraag" at bounding box center [307, 321] width 258 height 18
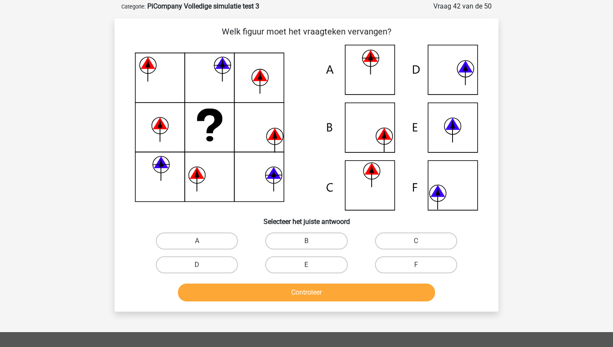
scroll to position [41, 0]
click at [301, 263] on label "E" at bounding box center [306, 265] width 82 height 17
click at [306, 265] on input "E" at bounding box center [309, 268] width 6 height 6
radio input "true"
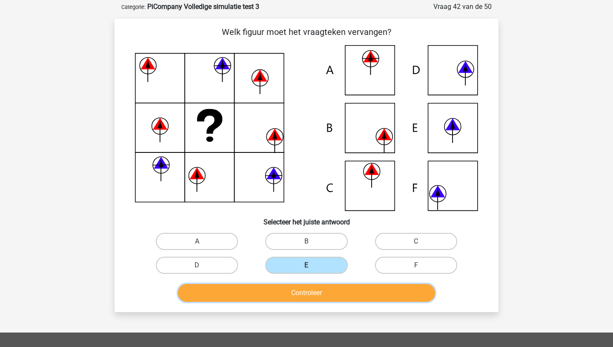
click at [299, 294] on button "Controleer" at bounding box center [307, 293] width 258 height 18
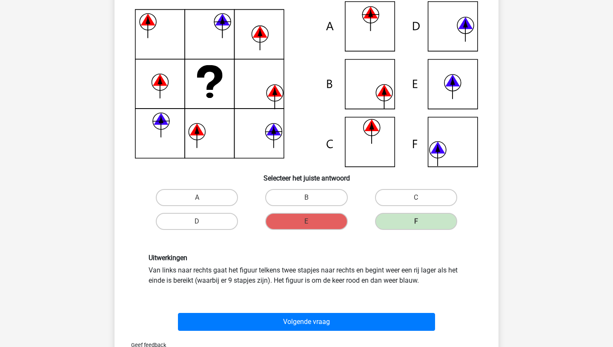
scroll to position [84, 0]
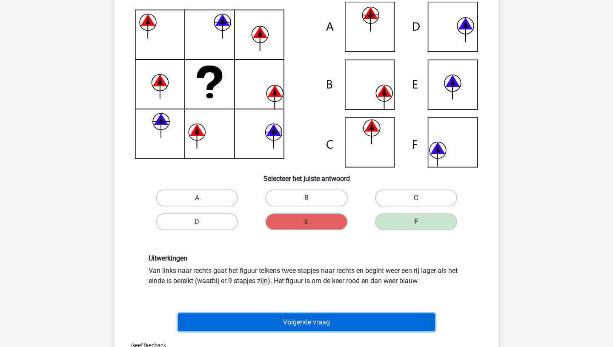
click at [298, 321] on button "Volgende vraag" at bounding box center [307, 322] width 258 height 18
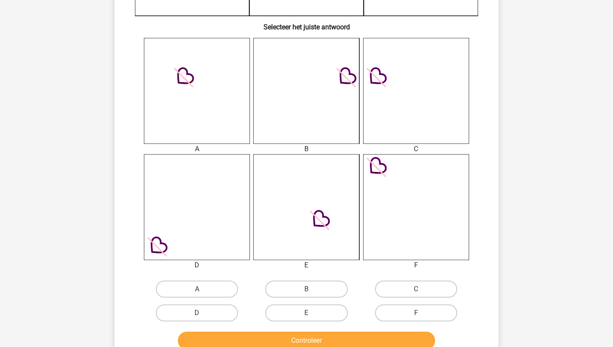
scroll to position [311, 0]
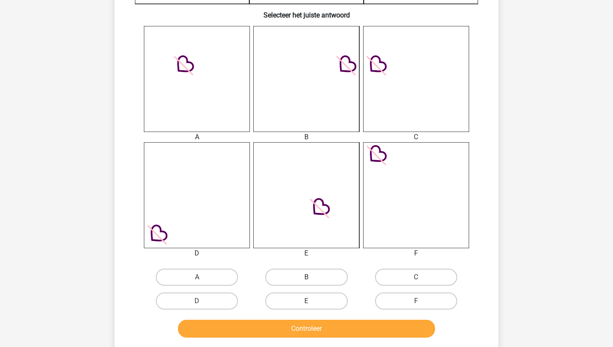
click at [310, 276] on label "B" at bounding box center [306, 277] width 82 height 17
click at [310, 277] on input "B" at bounding box center [309, 280] width 6 height 6
radio input "true"
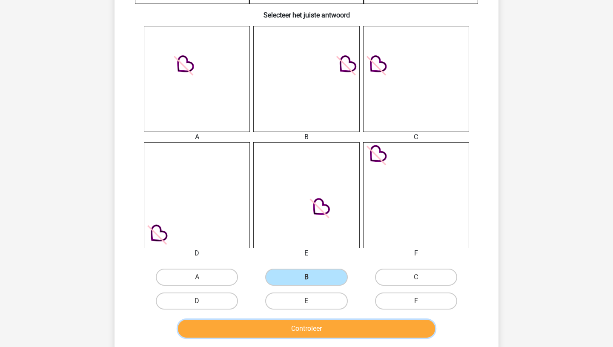
click at [308, 327] on button "Controleer" at bounding box center [307, 329] width 258 height 18
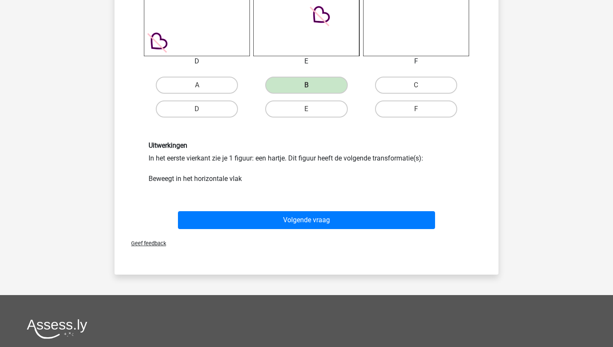
scroll to position [518, 0]
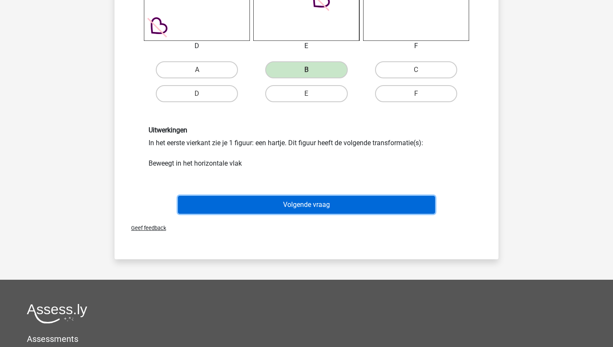
click at [304, 202] on button "Volgende vraag" at bounding box center [307, 205] width 258 height 18
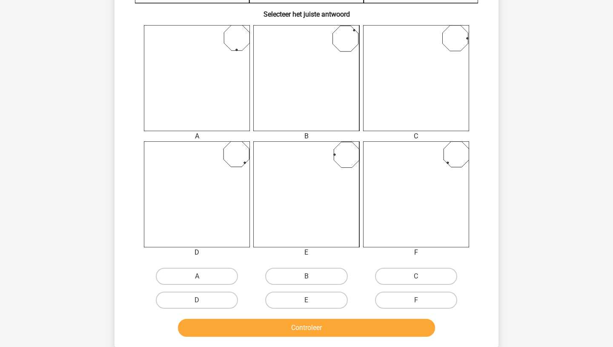
scroll to position [324, 0]
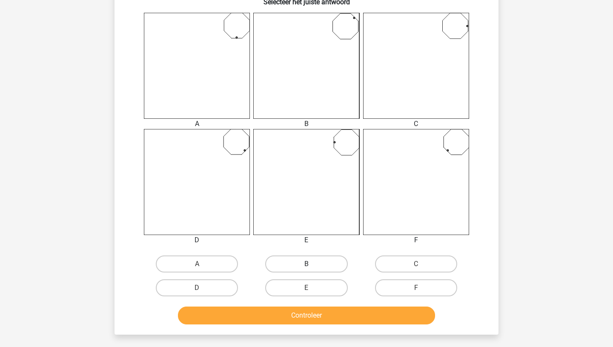
click at [303, 265] on label "B" at bounding box center [306, 263] width 82 height 17
click at [306, 265] on input "B" at bounding box center [309, 267] width 6 height 6
radio input "true"
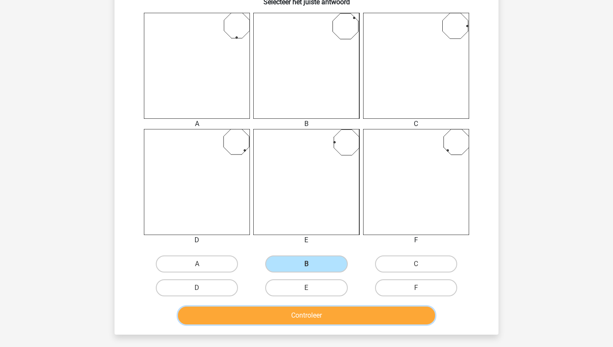
click at [301, 316] on button "Controleer" at bounding box center [307, 315] width 258 height 18
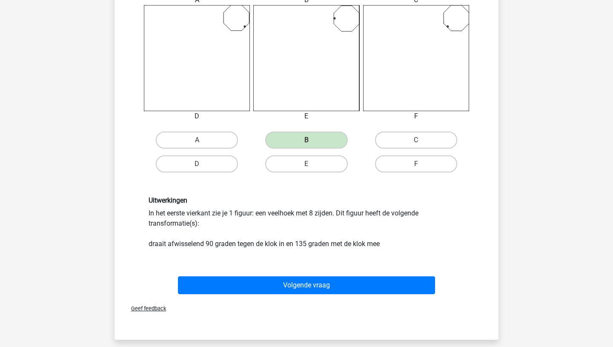
scroll to position [471, 0]
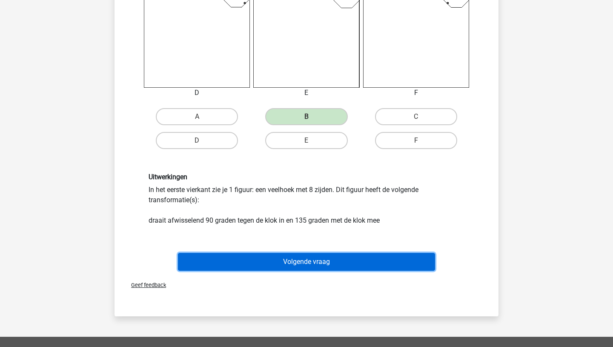
click at [304, 262] on button "Volgende vraag" at bounding box center [307, 262] width 258 height 18
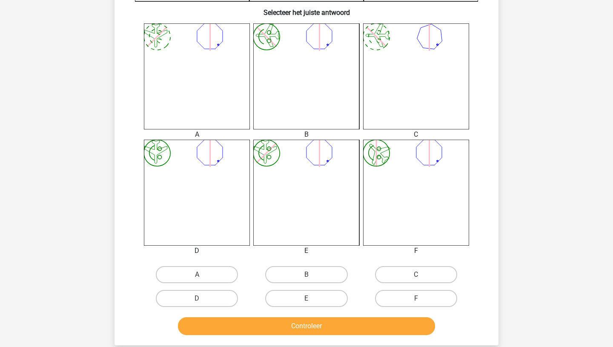
scroll to position [314, 0]
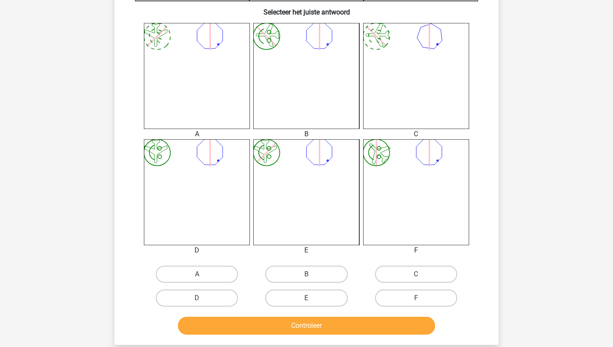
click at [307, 298] on input "E" at bounding box center [309, 301] width 6 height 6
radio input "true"
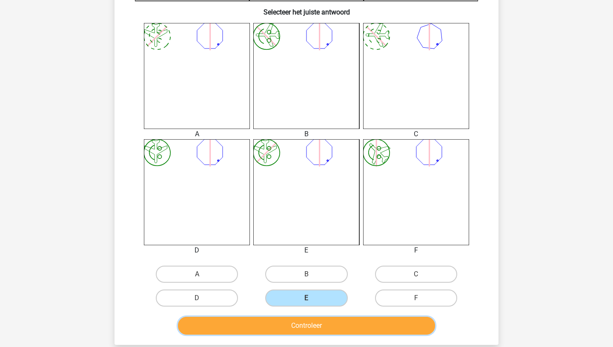
click at [300, 328] on button "Controleer" at bounding box center [307, 326] width 258 height 18
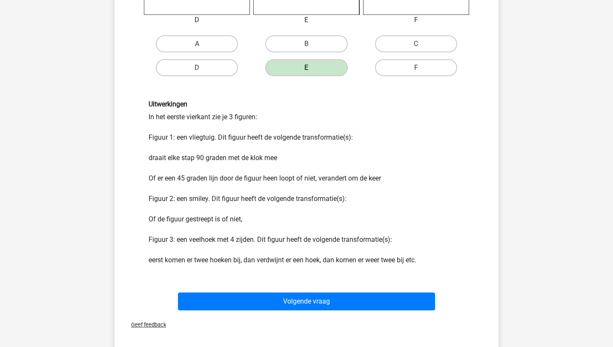
scroll to position [550, 0]
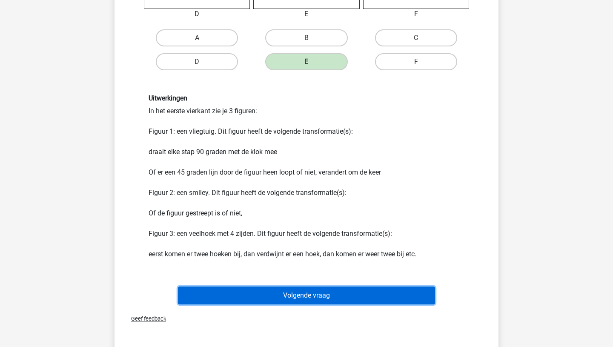
click at [301, 293] on button "Volgende vraag" at bounding box center [307, 295] width 258 height 18
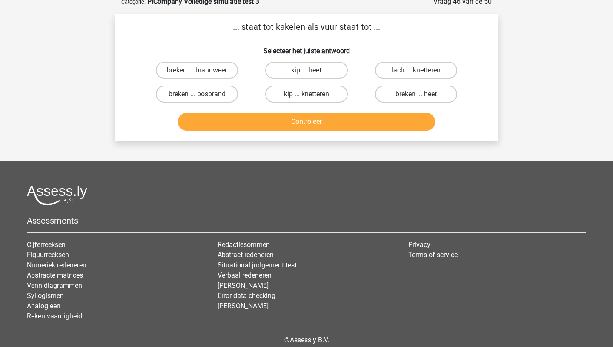
scroll to position [43, 0]
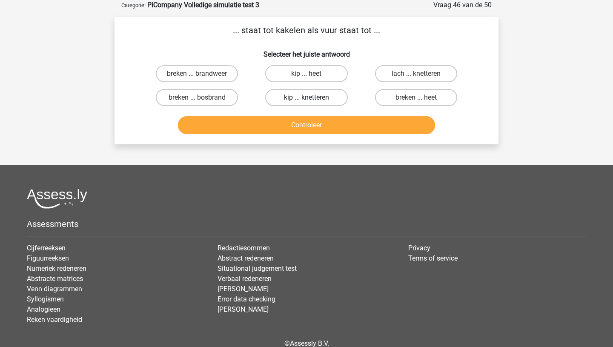
click at [313, 96] on label "kip ... knetteren" at bounding box center [306, 97] width 82 height 17
click at [312, 97] on input "kip ... knetteren" at bounding box center [309, 100] width 6 height 6
radio input "true"
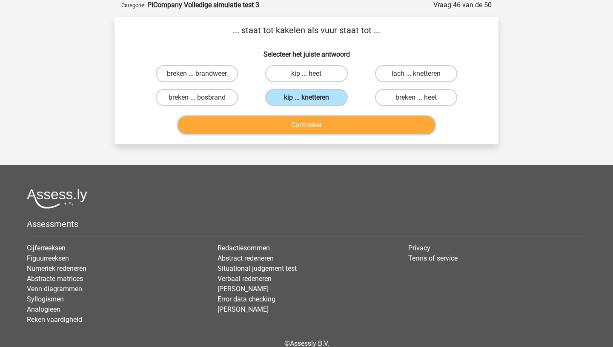
click at [307, 126] on button "Controleer" at bounding box center [307, 125] width 258 height 18
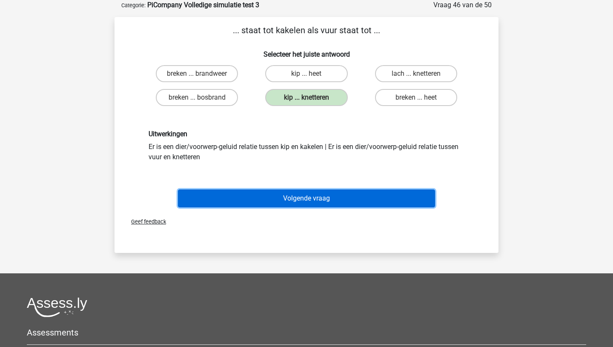
click at [303, 198] on button "Volgende vraag" at bounding box center [307, 198] width 258 height 18
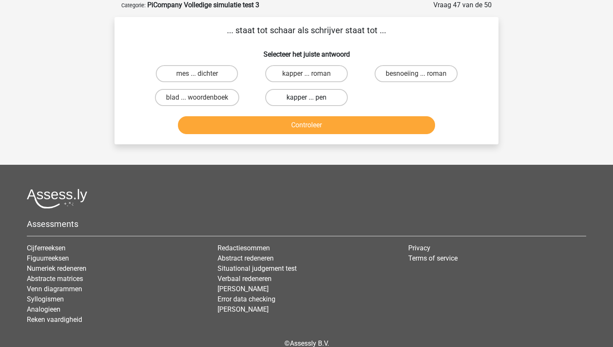
click at [307, 95] on label "kapper ... pen" at bounding box center [306, 97] width 82 height 17
click at [307, 97] on input "kapper ... pen" at bounding box center [309, 100] width 6 height 6
radio input "true"
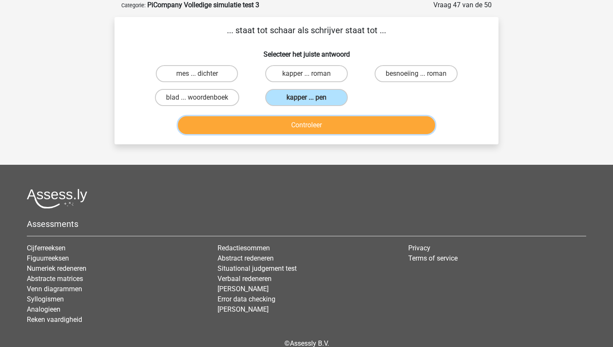
click at [306, 124] on button "Controleer" at bounding box center [307, 125] width 258 height 18
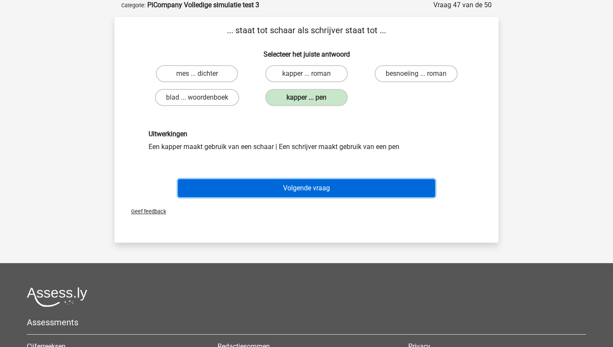
click at [301, 190] on button "Volgende vraag" at bounding box center [307, 188] width 258 height 18
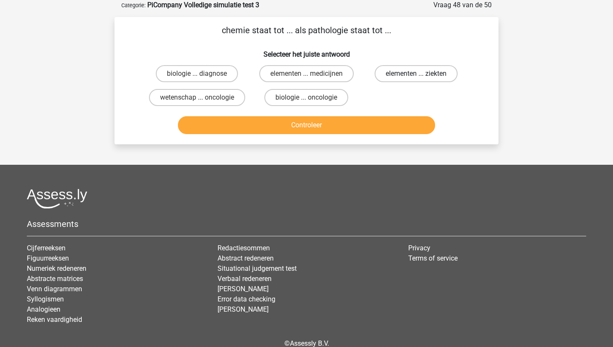
click at [401, 74] on label "elementen ... ziekten" at bounding box center [416, 73] width 83 height 17
click at [416, 74] on input "elementen ... ziekten" at bounding box center [419, 77] width 6 height 6
radio input "true"
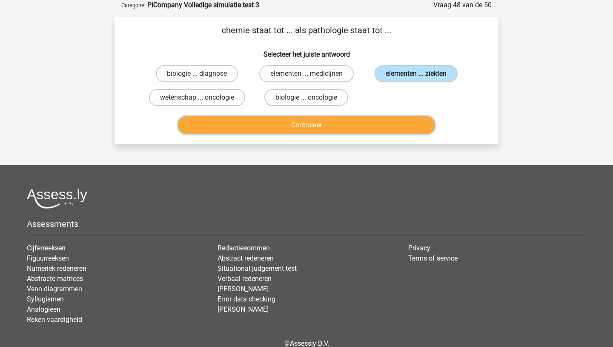
click at [349, 125] on button "Controleer" at bounding box center [307, 125] width 258 height 18
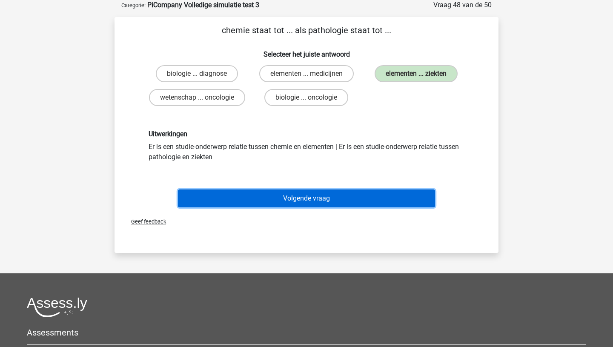
click at [313, 196] on button "Volgende vraag" at bounding box center [307, 198] width 258 height 18
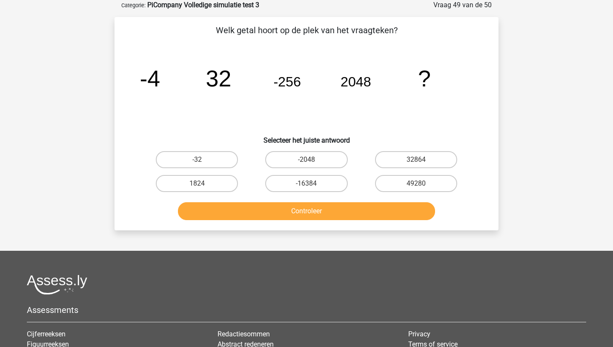
click at [311, 183] on input "-16384" at bounding box center [309, 186] width 6 height 6
radio input "true"
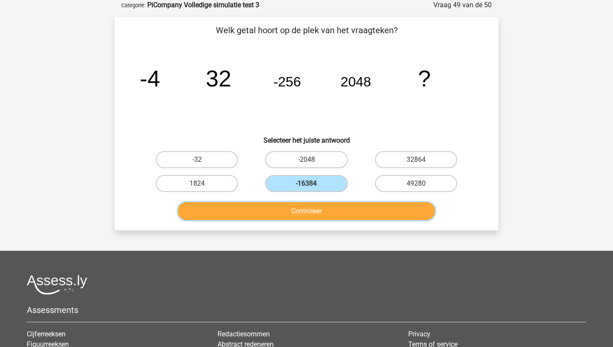
click at [304, 211] on button "Controleer" at bounding box center [307, 211] width 258 height 18
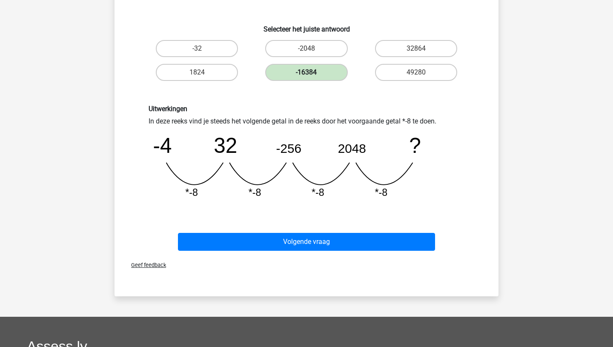
scroll to position [157, 0]
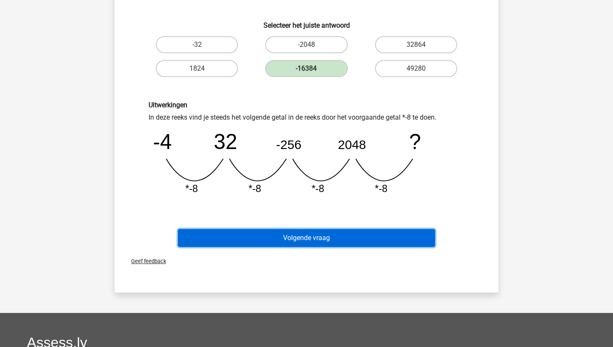
click at [299, 237] on button "Volgende vraag" at bounding box center [307, 238] width 258 height 18
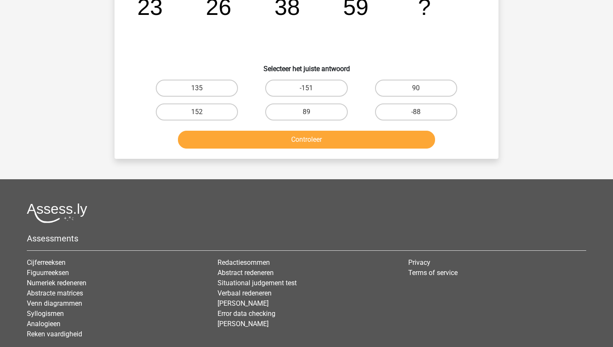
scroll to position [43, 0]
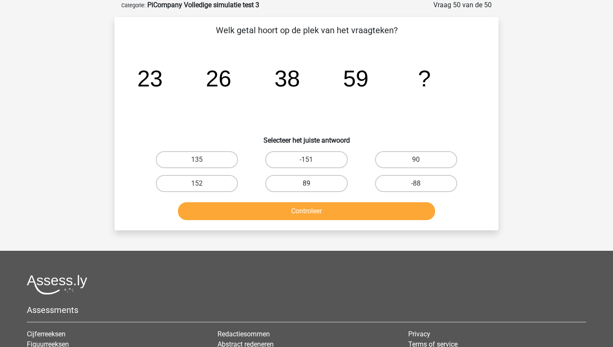
click at [309, 182] on label "89" at bounding box center [306, 183] width 82 height 17
click at [309, 183] on input "89" at bounding box center [309, 186] width 6 height 6
radio input "true"
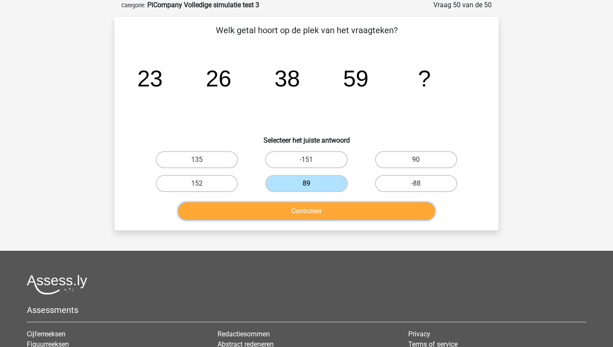
click at [305, 213] on button "Controleer" at bounding box center [307, 211] width 258 height 18
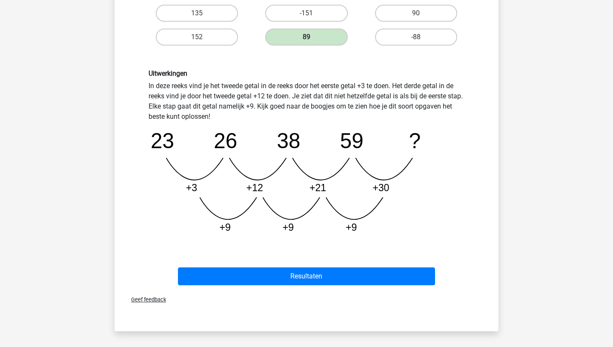
scroll to position [200, 0]
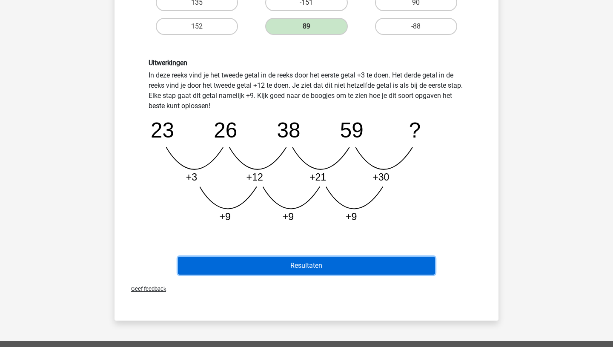
click at [303, 265] on button "Resultaten" at bounding box center [307, 266] width 258 height 18
